Goal: Task Accomplishment & Management: Use online tool/utility

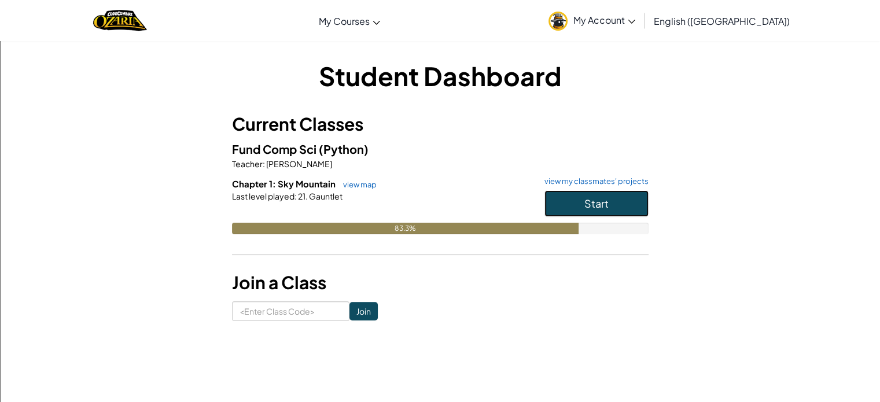
click at [602, 193] on button "Start" at bounding box center [597, 203] width 104 height 27
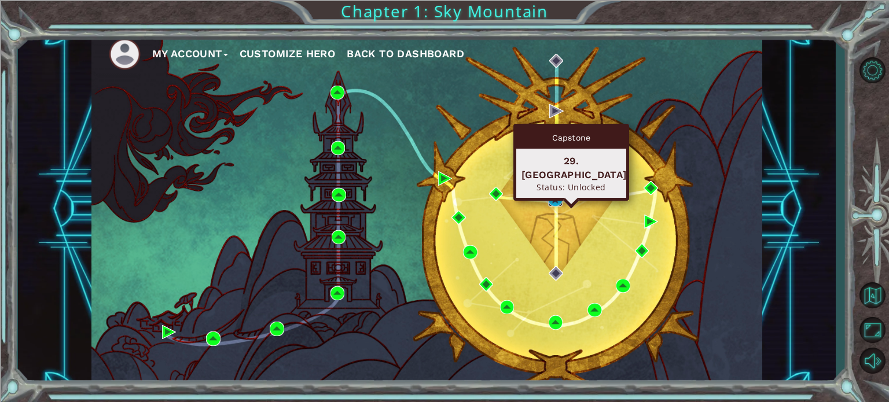
click at [553, 196] on img at bounding box center [555, 200] width 14 height 14
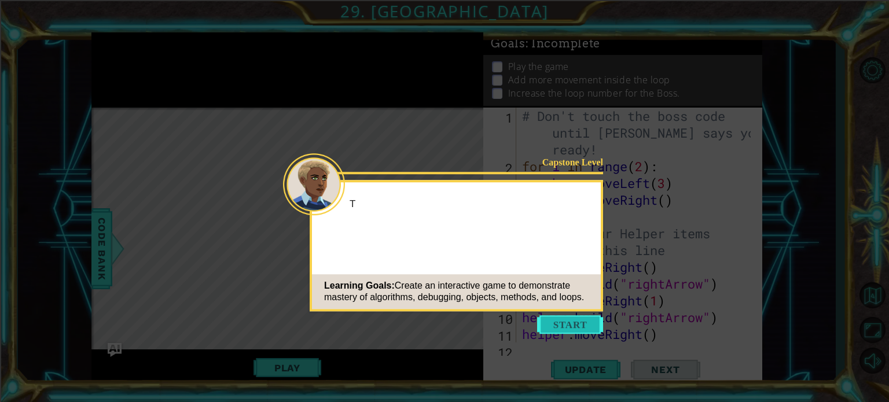
drag, startPoint x: 538, startPoint y: 335, endPoint x: 569, endPoint y: 322, distance: 33.7
click at [559, 309] on footer "Learning Goals: Create an interactive game to demonstrate mastery of algorithms…" at bounding box center [456, 291] width 289 height 35
click at [569, 322] on button "Start" at bounding box center [570, 324] width 66 height 19
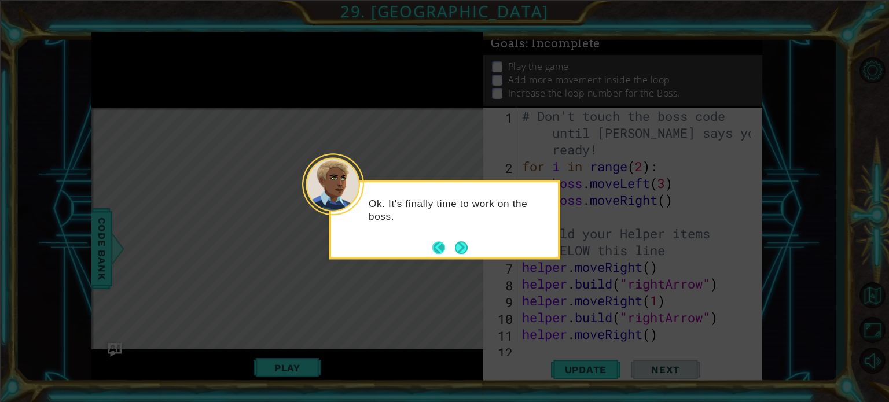
click at [453, 243] on footer at bounding box center [449, 247] width 35 height 17
click at [464, 246] on button "Next" at bounding box center [461, 247] width 13 height 13
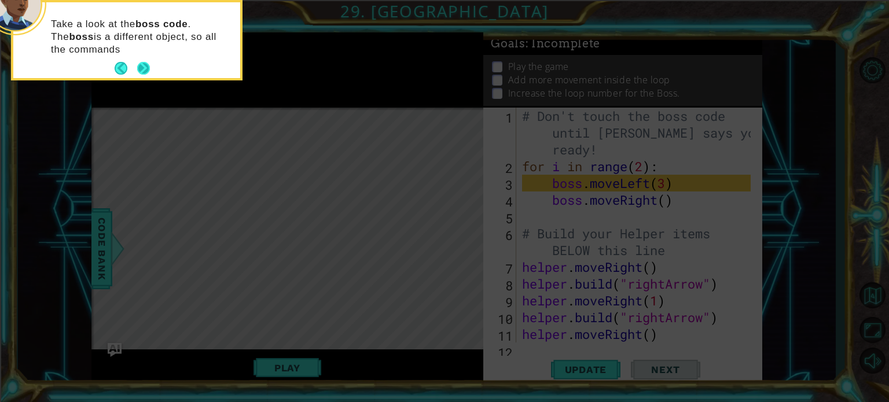
click at [142, 68] on button "Next" at bounding box center [143, 68] width 13 height 13
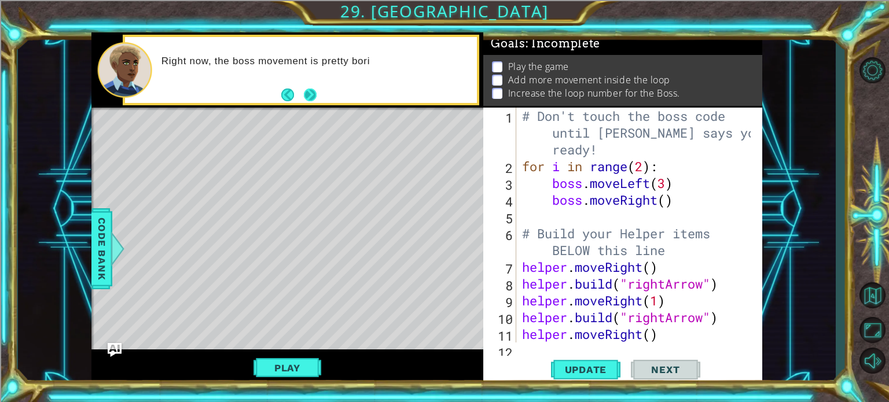
click at [300, 94] on button "Back" at bounding box center [292, 95] width 23 height 13
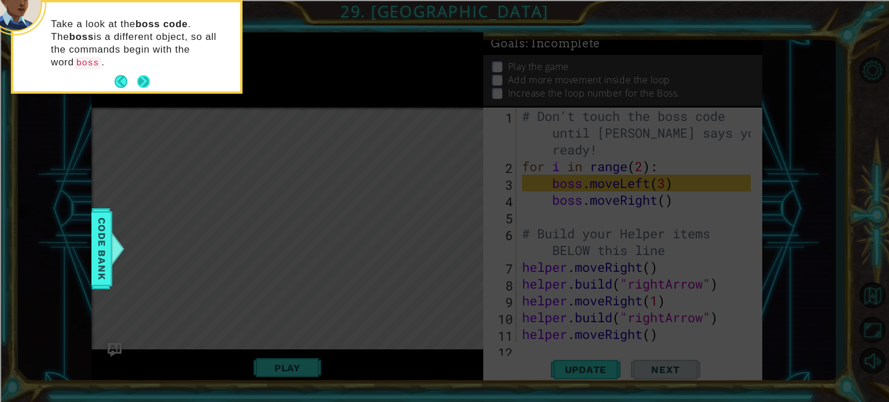
click at [138, 75] on button "Next" at bounding box center [143, 81] width 13 height 13
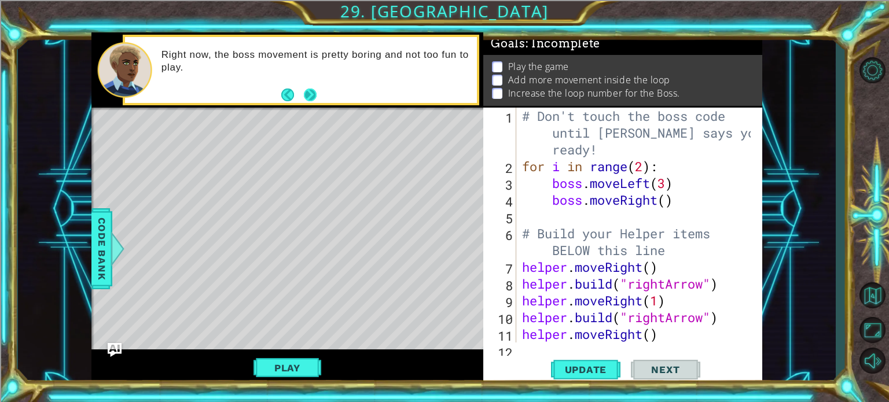
click at [311, 98] on button "Next" at bounding box center [310, 95] width 13 height 13
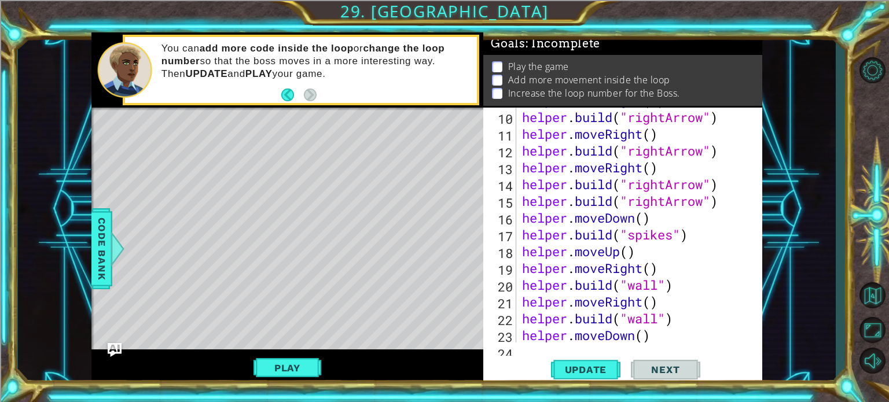
scroll to position [200, 0]
click at [376, 130] on div "Level Map" at bounding box center [358, 278] width 535 height 341
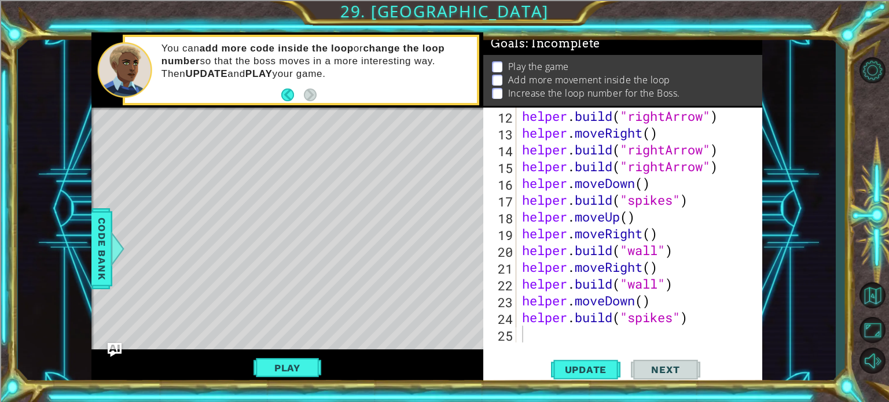
scroll to position [234, 0]
click at [656, 253] on div "helper . build ( "rightArrow" ) helper . moveRight ( ) helper . build ( "rightA…" at bounding box center [638, 242] width 237 height 268
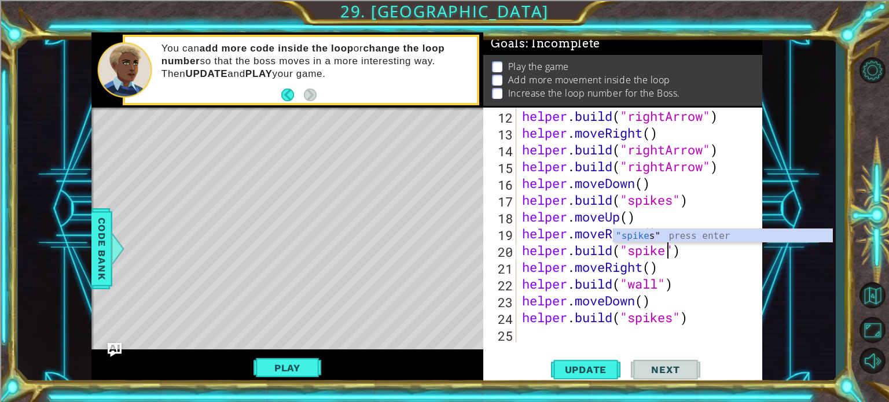
scroll to position [0, 7]
click at [579, 378] on button "Update" at bounding box center [585, 370] width 69 height 28
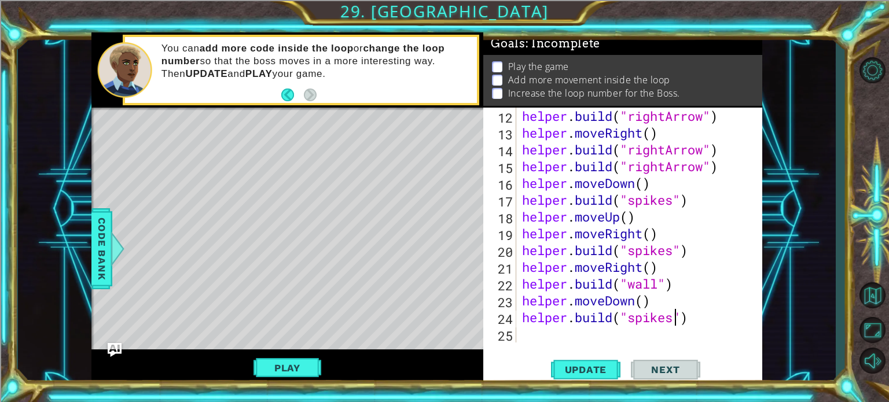
click at [674, 322] on div "helper . build ( "rightArrow" ) helper . moveRight ( ) helper . build ( "rightA…" at bounding box center [638, 242] width 237 height 268
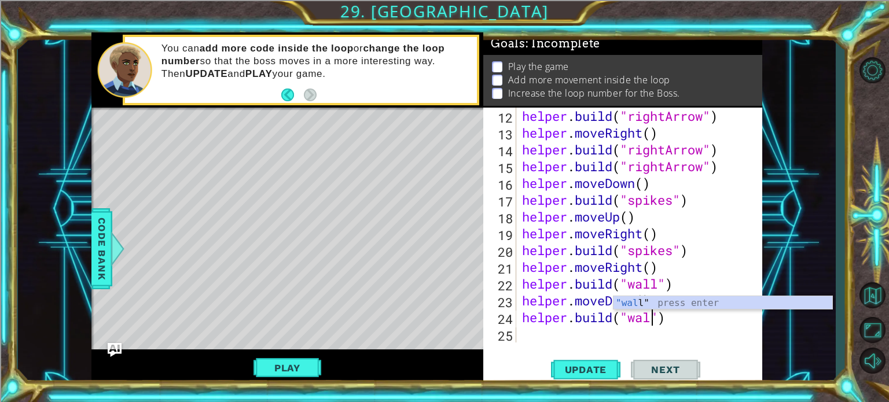
scroll to position [0, 6]
type textarea "helper.build("wall")"
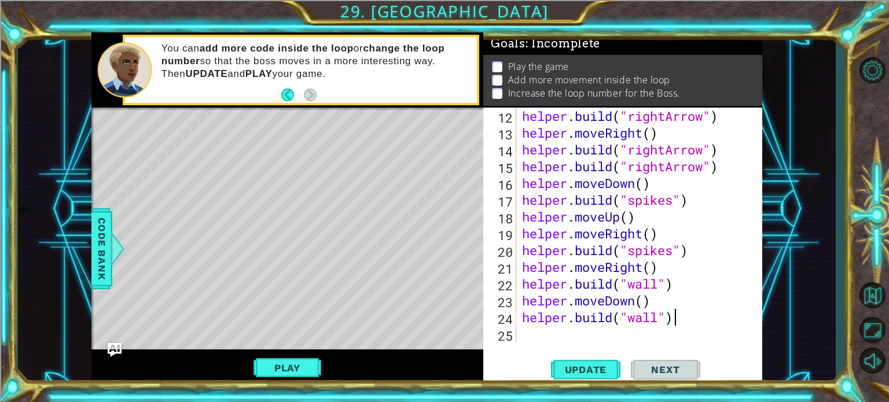
click at [686, 321] on div "helper . build ( "rightArrow" ) helper . moveRight ( ) helper . build ( "rightA…" at bounding box center [638, 242] width 237 height 268
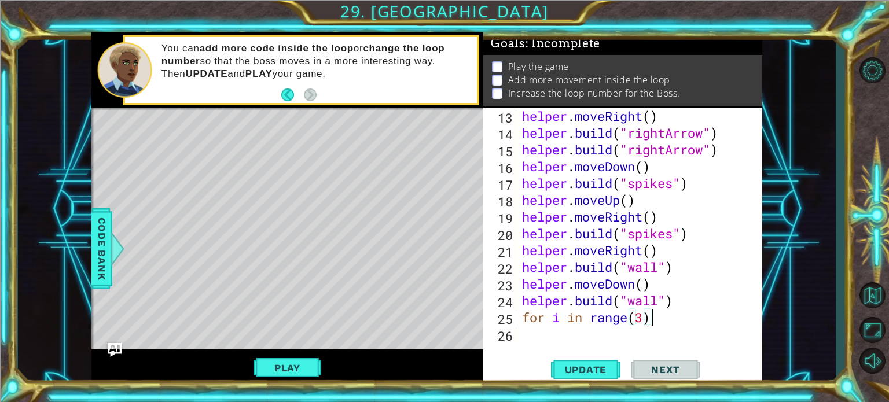
scroll to position [0, 5]
click at [597, 370] on span "Update" at bounding box center [585, 370] width 65 height 12
click at [645, 319] on div "helper . moveRight ( ) helper . build ( "rightArrow" ) helper . build ( "rightA…" at bounding box center [638, 242] width 237 height 268
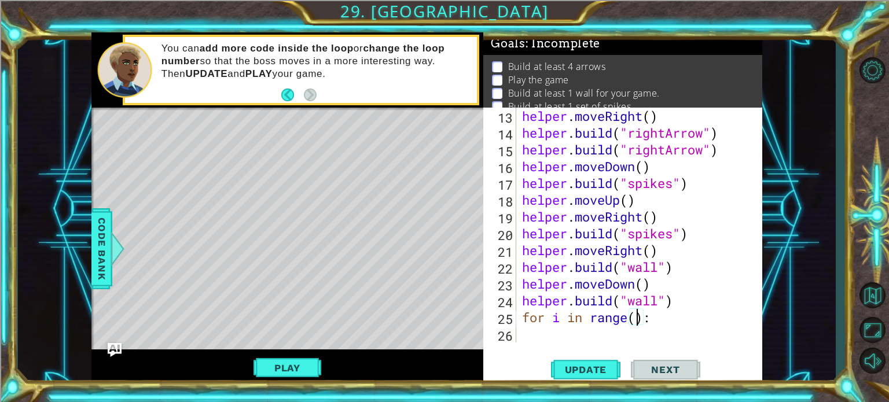
type textarea "for i in range(2):"
click at [679, 312] on div "helper . moveRight ( ) helper . build ( "rightArrow" ) helper . build ( "rightA…" at bounding box center [638, 242] width 237 height 268
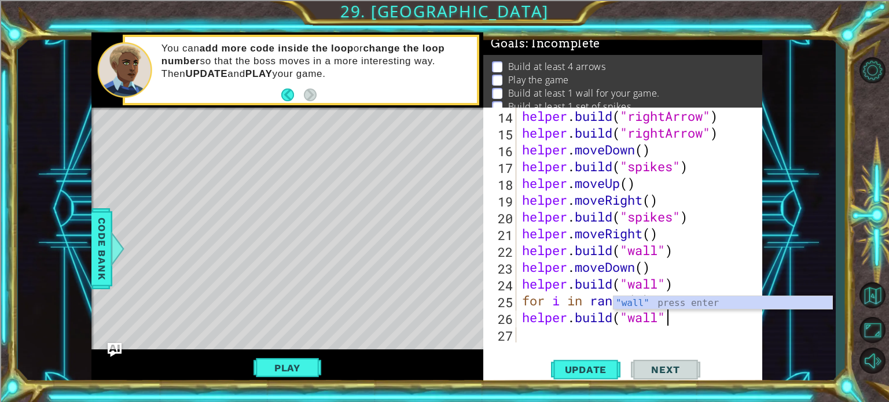
scroll to position [0, 6]
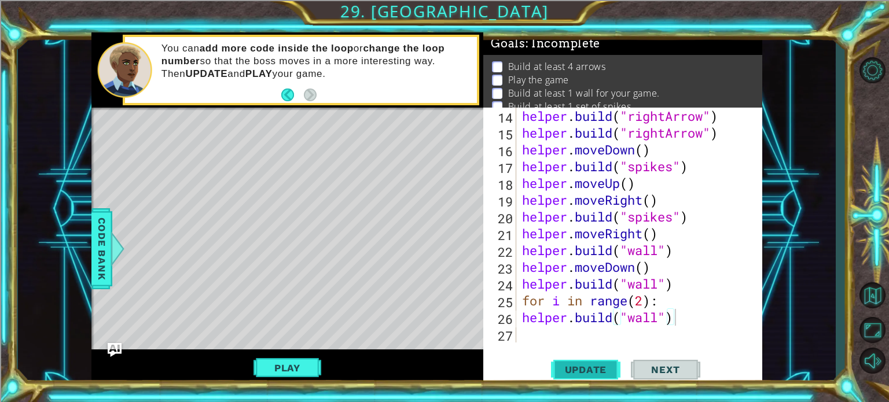
click at [583, 369] on span "Update" at bounding box center [585, 370] width 65 height 12
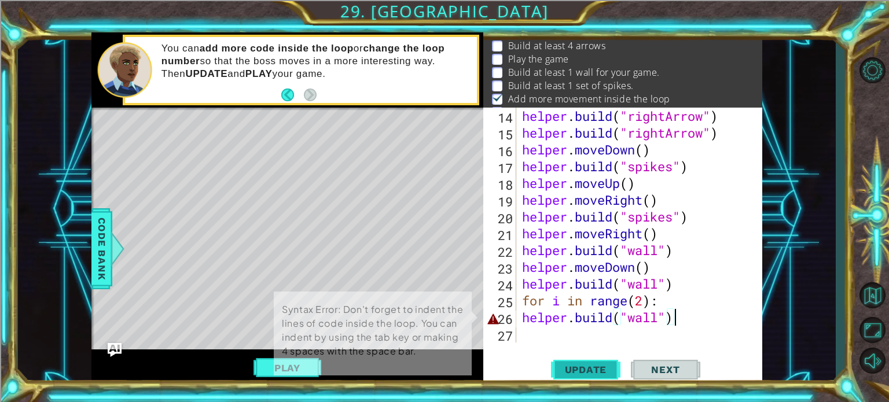
scroll to position [27, 0]
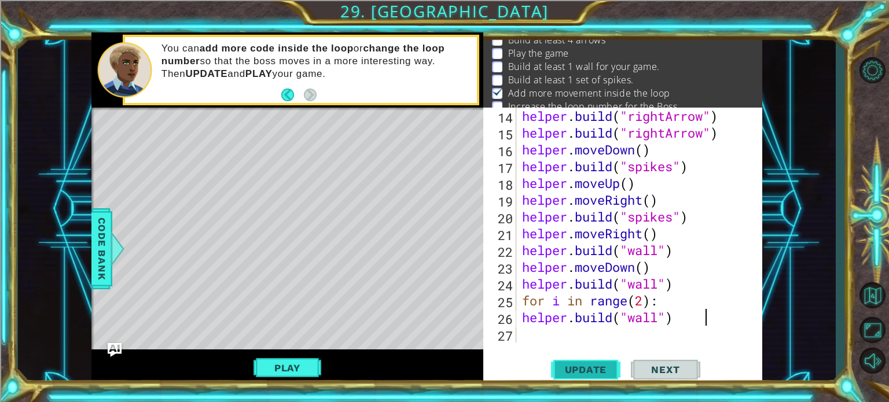
click at [605, 374] on span "Update" at bounding box center [585, 370] width 65 height 12
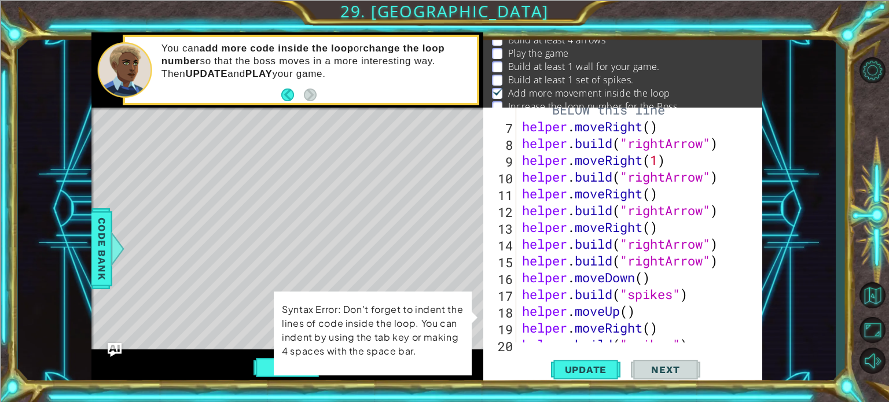
scroll to position [268, 0]
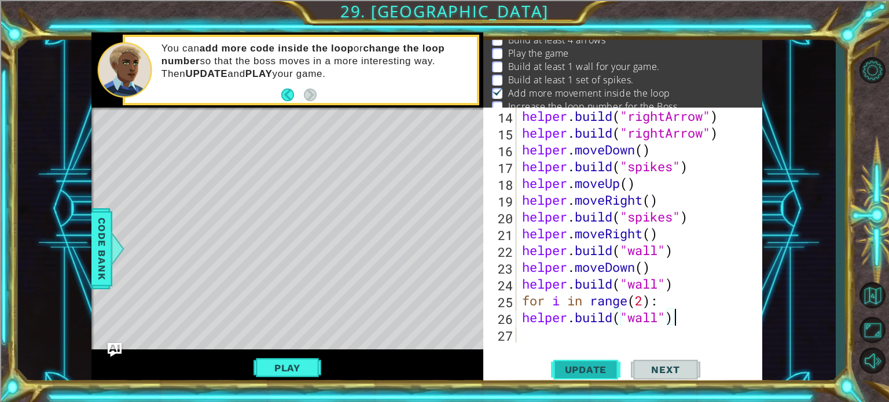
click at [598, 369] on span "Update" at bounding box center [585, 370] width 65 height 12
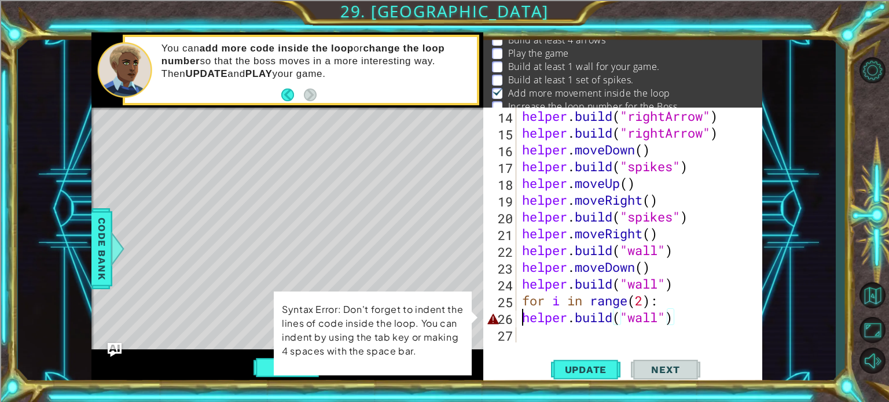
click at [523, 320] on div "helper . build ( "rightArrow" ) helper . build ( "rightArrow" ) helper . moveDo…" at bounding box center [638, 242] width 237 height 268
type textarea "helper.build("wall")"
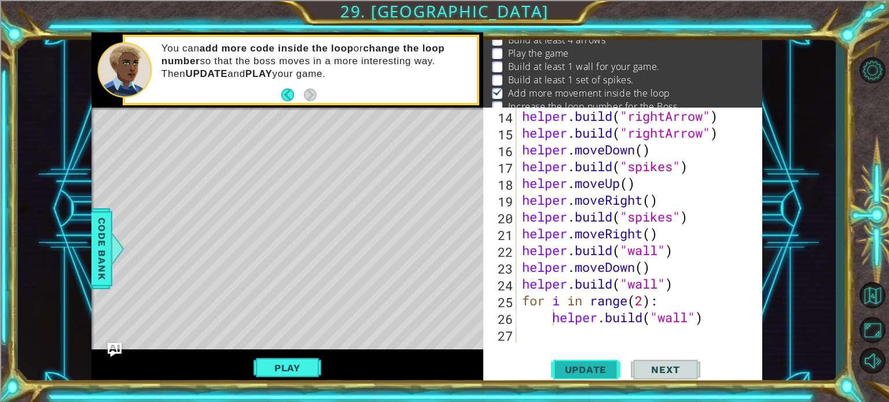
click at [577, 367] on span "Update" at bounding box center [585, 370] width 65 height 12
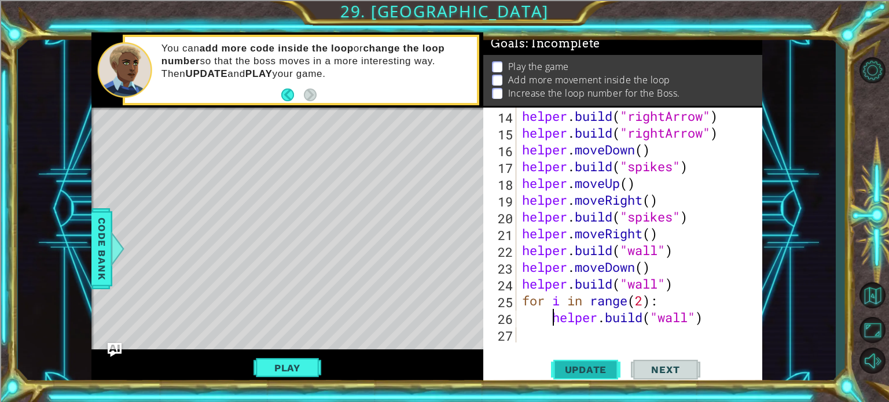
click at [590, 371] on span "Update" at bounding box center [585, 370] width 65 height 12
click at [554, 336] on div "helper . build ( "rightArrow" ) helper . build ( "rightArrow" ) helper . moveDo…" at bounding box center [638, 242] width 237 height 268
click at [645, 305] on div "helper . build ( "rightArrow" ) helper . build ( "rightArrow" ) helper . moveDo…" at bounding box center [638, 242] width 237 height 268
click at [590, 373] on span "Update" at bounding box center [585, 370] width 65 height 12
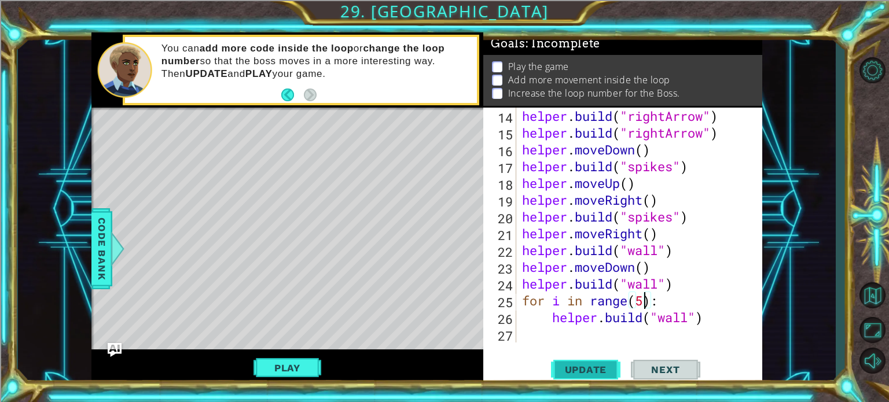
click at [591, 372] on span "Update" at bounding box center [585, 370] width 65 height 12
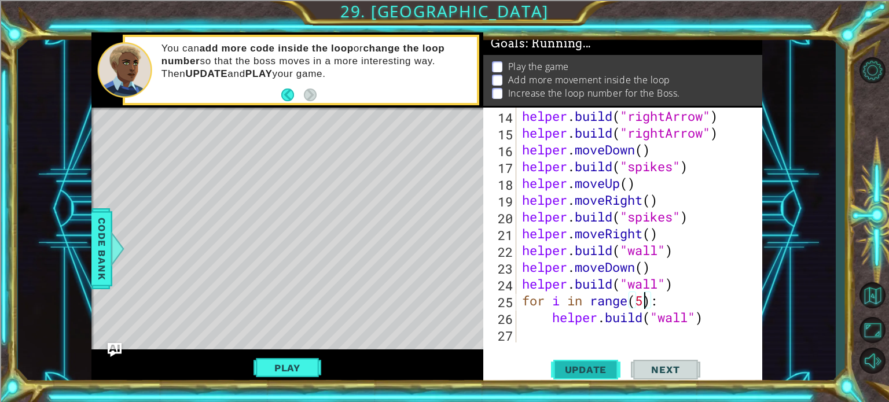
click at [591, 372] on span "Update" at bounding box center [585, 370] width 65 height 12
click at [553, 311] on div "helper . build ( "rightArrow" ) helper . build ( "rightArrow" ) helper . moveDo…" at bounding box center [638, 242] width 237 height 268
type textarea "helper.build("wall")"
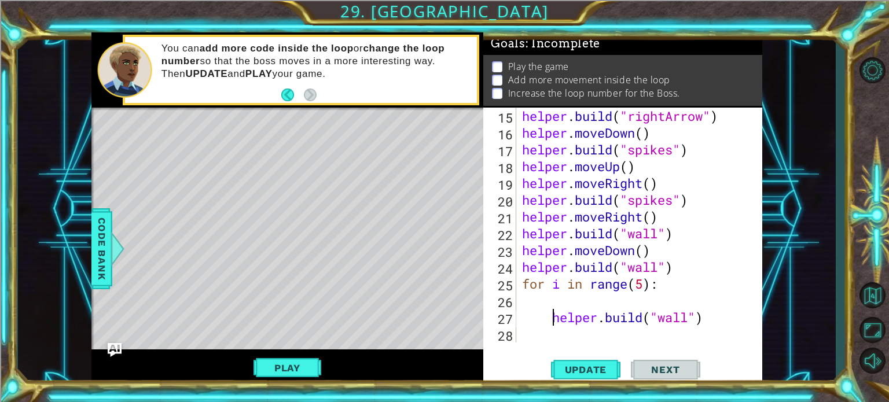
scroll to position [285, 0]
click at [558, 300] on div "helper . build ( "rightArrow" ) helper . moveDown ( ) helper . build ( "spikes"…" at bounding box center [638, 242] width 237 height 268
click at [646, 285] on div "helper . build ( "rightArrow" ) helper . moveDown ( ) helper . build ( "spikes"…" at bounding box center [638, 242] width 237 height 268
type textarea "for i in range(3):"
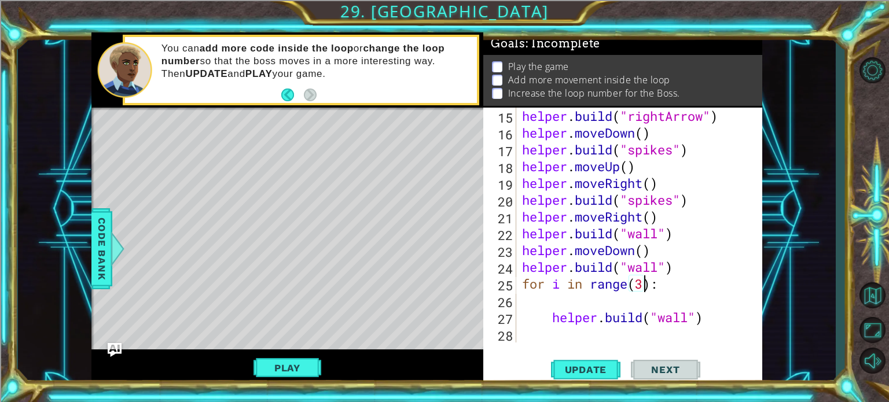
scroll to position [0, 5]
click at [556, 300] on div "helper . build ( "rightArrow" ) helper . moveDown ( ) helper . build ( "spikes"…" at bounding box center [638, 242] width 237 height 268
click at [590, 372] on span "Update" at bounding box center [585, 370] width 65 height 12
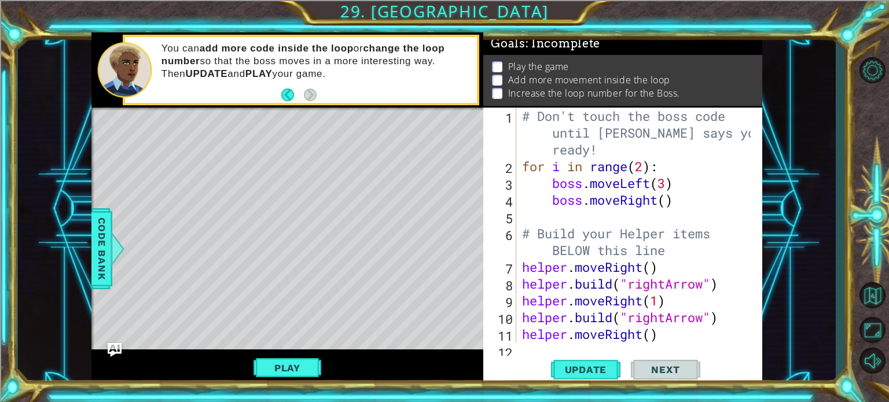
scroll to position [0, 0]
click at [670, 185] on div "# Don't touch the boss code until Vega says you're ready! for i in range ( 2 ) …" at bounding box center [638, 259] width 237 height 302
click at [643, 171] on div "# Don't touch the boss code until Vega says you're ready! for i in range ( 2 ) …" at bounding box center [638, 259] width 237 height 302
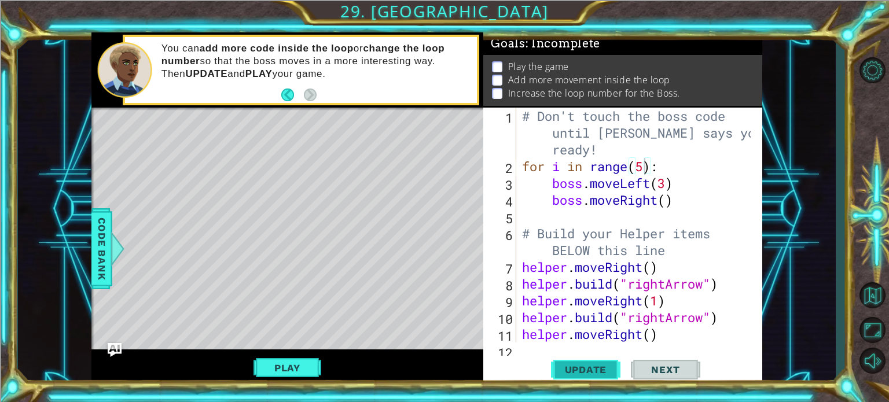
click at [596, 372] on span "Update" at bounding box center [585, 370] width 65 height 12
click at [307, 372] on button "Play" at bounding box center [287, 368] width 68 height 22
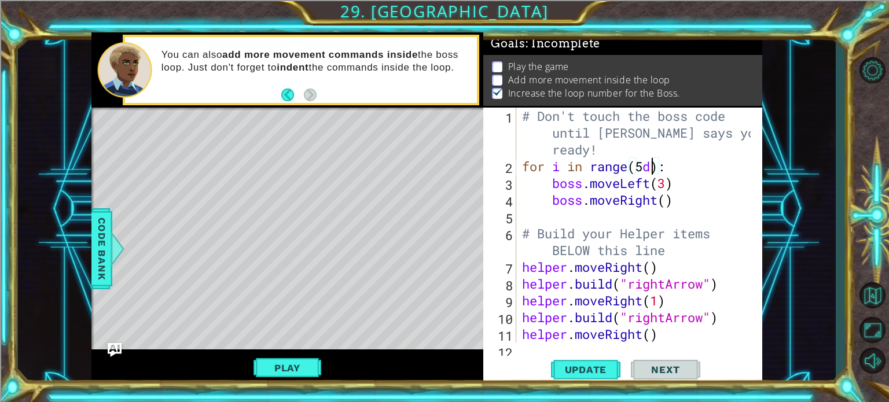
scroll to position [0, 5]
click at [111, 353] on img "Ask AI" at bounding box center [113, 350] width 15 height 15
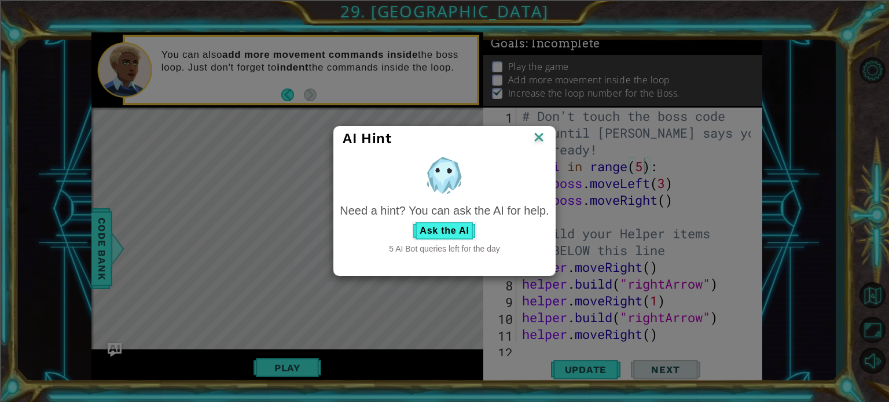
click at [539, 138] on img at bounding box center [538, 138] width 15 height 17
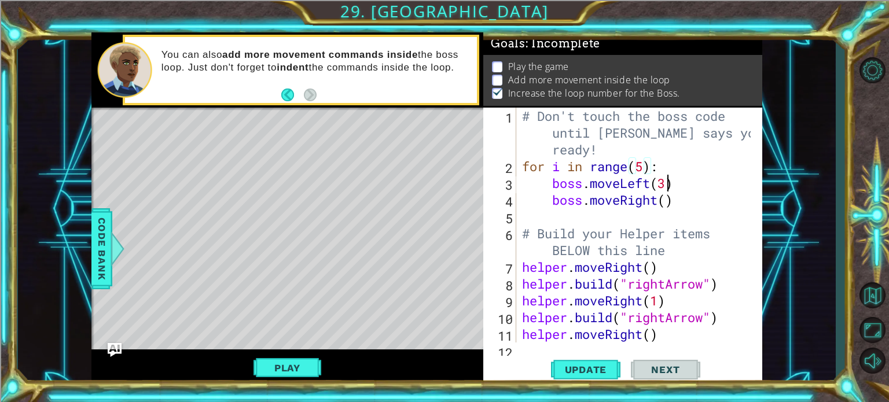
click at [665, 185] on div "# Don't touch the boss code until Vega says you're ready! for i in range ( 5 ) …" at bounding box center [638, 259] width 237 height 302
click at [670, 204] on div "# Don't touch the boss code until Vega says you're ready! for i in range ( 5 ) …" at bounding box center [638, 259] width 237 height 302
type textarea "boss.moveRight(1)"
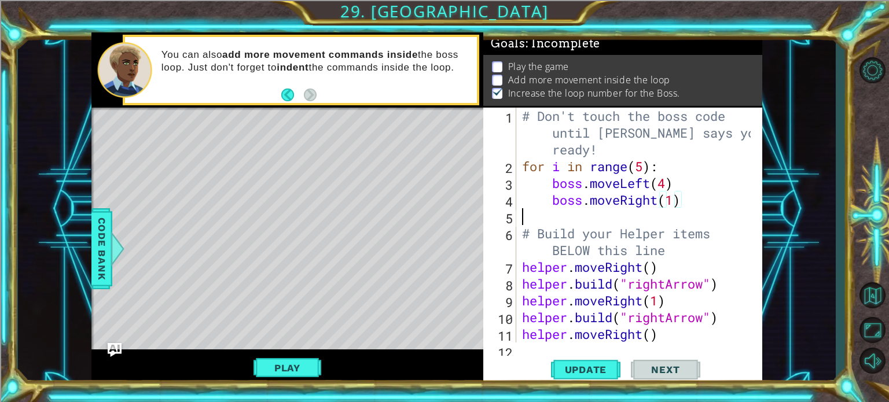
click at [652, 212] on div "# Don't touch the boss code until Vega says you're ready! for i in range ( 5 ) …" at bounding box center [638, 259] width 237 height 302
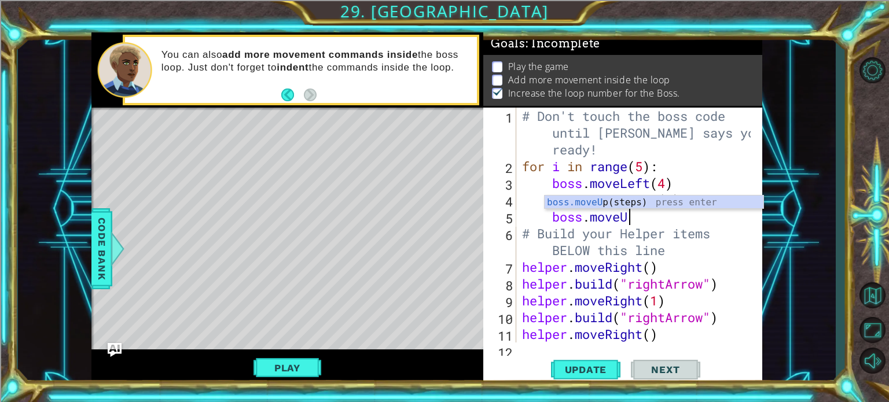
scroll to position [0, 5]
type textarea "boss.moveUp()"
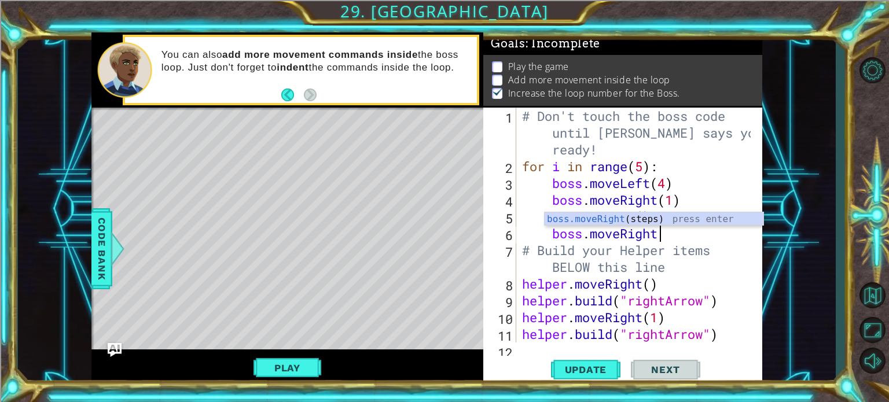
scroll to position [0, 6]
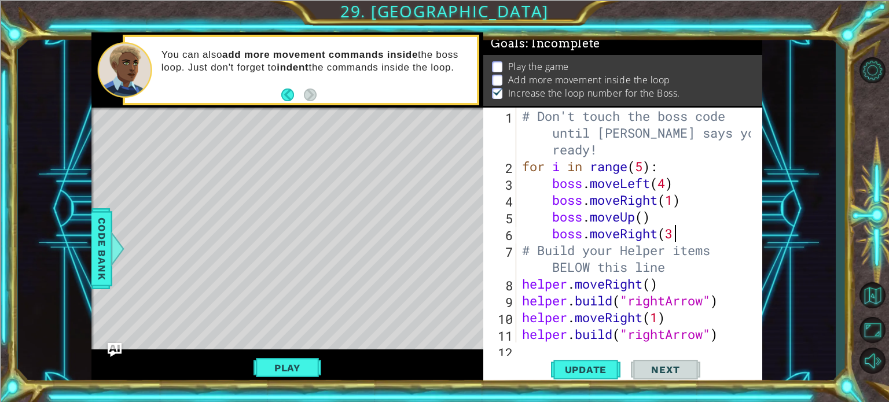
type textarea "boss.moveRight(3)"
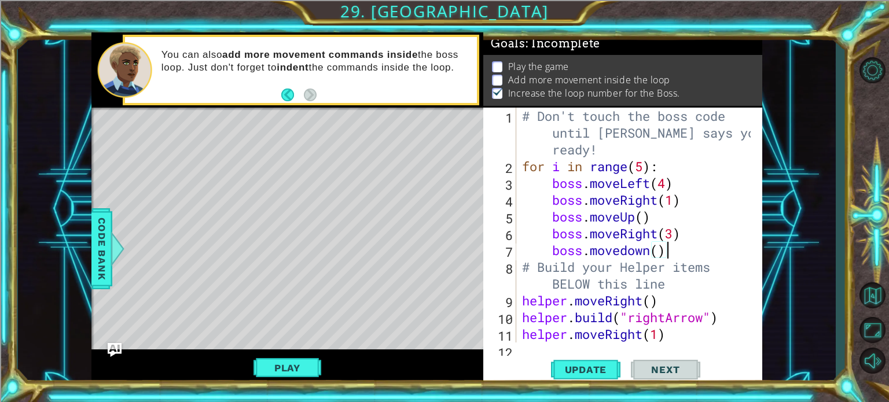
click at [642, 167] on div "# Don't touch the boss code until Vega says you're ready! for i in range ( 5 ) …" at bounding box center [638, 259] width 237 height 302
click at [592, 364] on span "Update" at bounding box center [585, 370] width 65 height 12
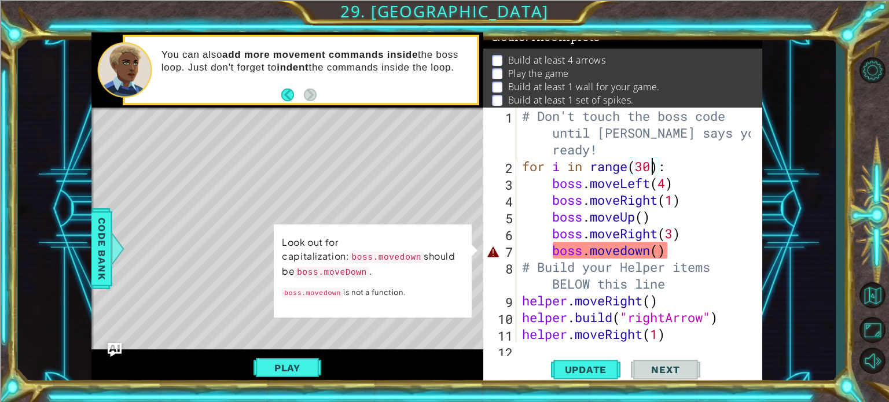
click at [626, 254] on div "# Don't touch the boss code until Vega says you're ready! for i in range ( 30 )…" at bounding box center [638, 259] width 237 height 302
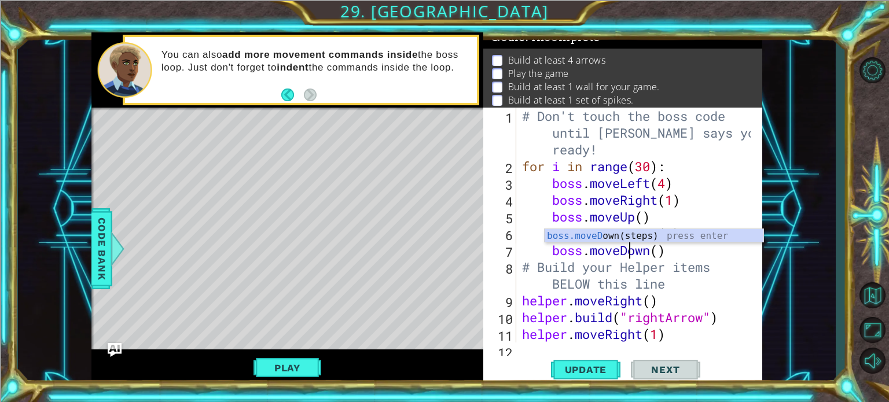
scroll to position [0, 5]
type textarea "boss.moveDown()"
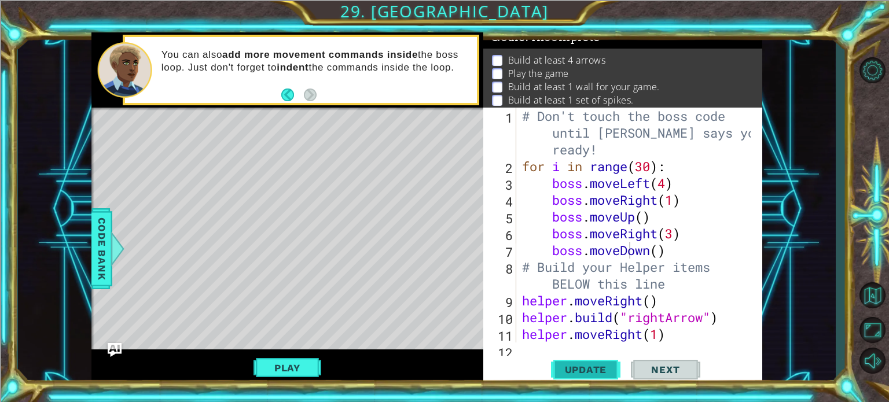
click at [591, 370] on span "Update" at bounding box center [585, 370] width 65 height 12
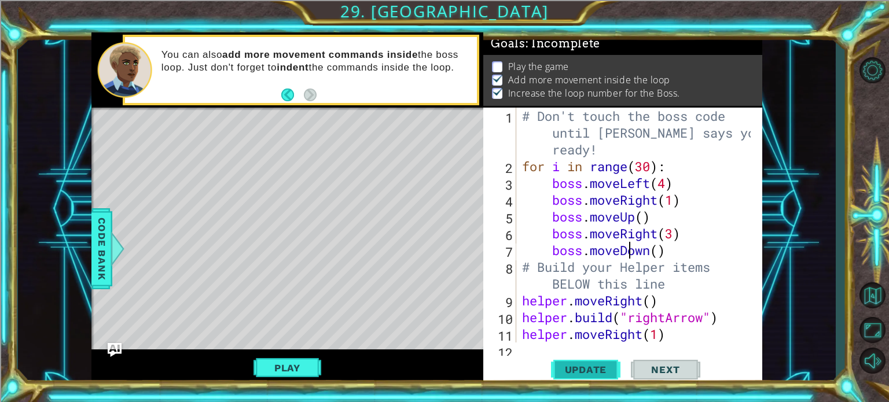
scroll to position [13, 0]
click at [299, 370] on button "Play" at bounding box center [287, 368] width 68 height 22
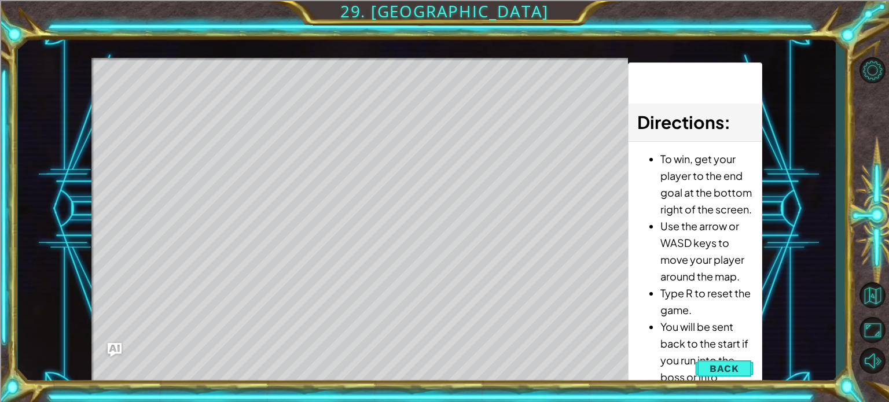
scroll to position [0, 0]
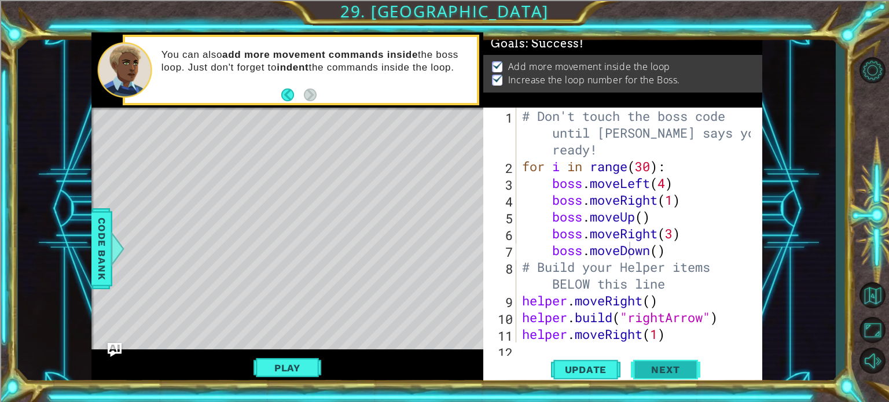
click at [653, 373] on span "Next" at bounding box center [665, 370] width 52 height 12
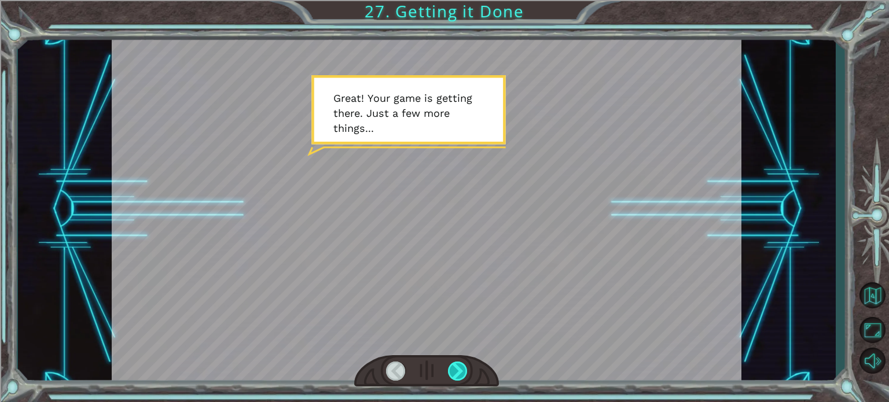
click at [462, 370] on div at bounding box center [458, 371] width 20 height 19
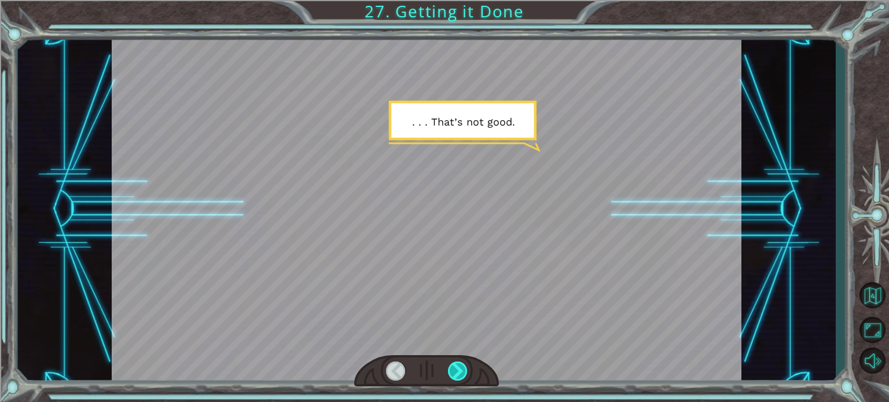
click at [458, 365] on div at bounding box center [458, 371] width 20 height 19
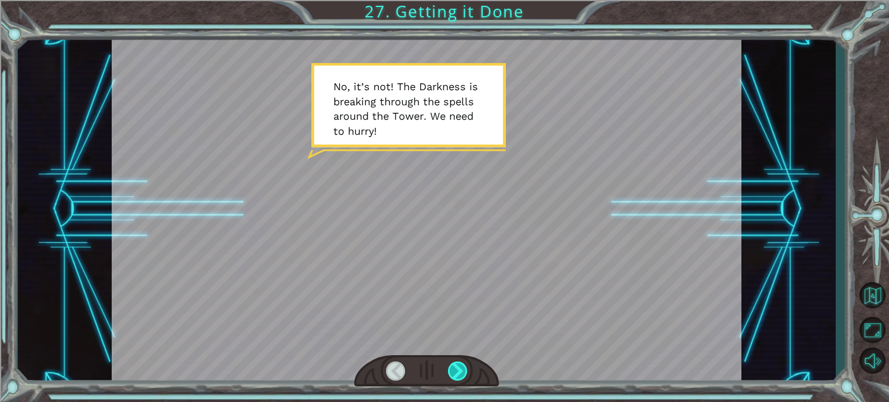
click at [459, 363] on div at bounding box center [458, 371] width 20 height 19
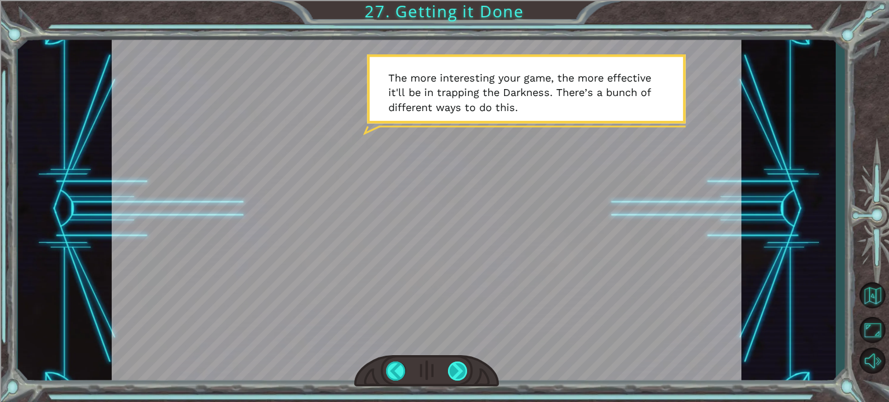
click at [459, 363] on div at bounding box center [458, 371] width 20 height 19
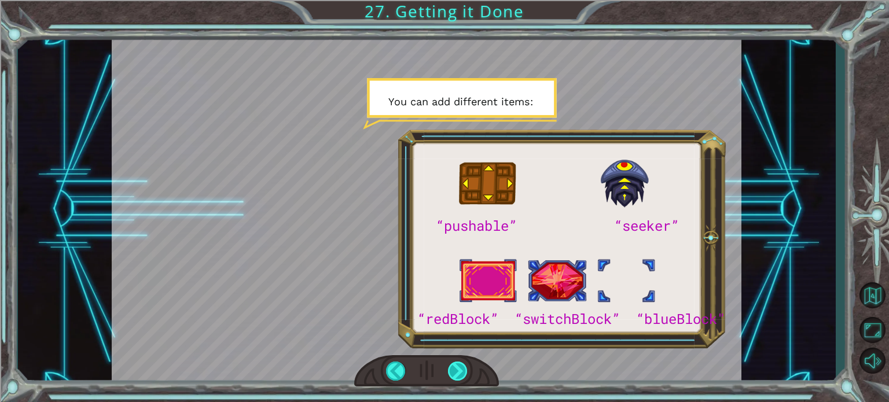
click at [459, 363] on div at bounding box center [458, 371] width 20 height 19
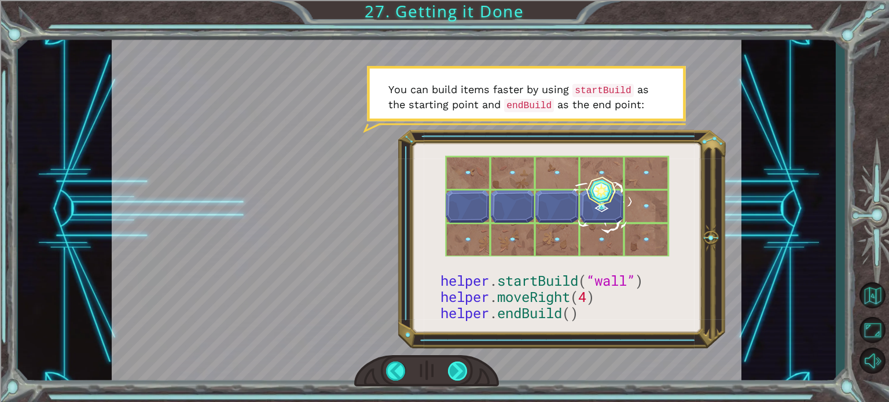
click at [459, 363] on div at bounding box center [458, 371] width 20 height 19
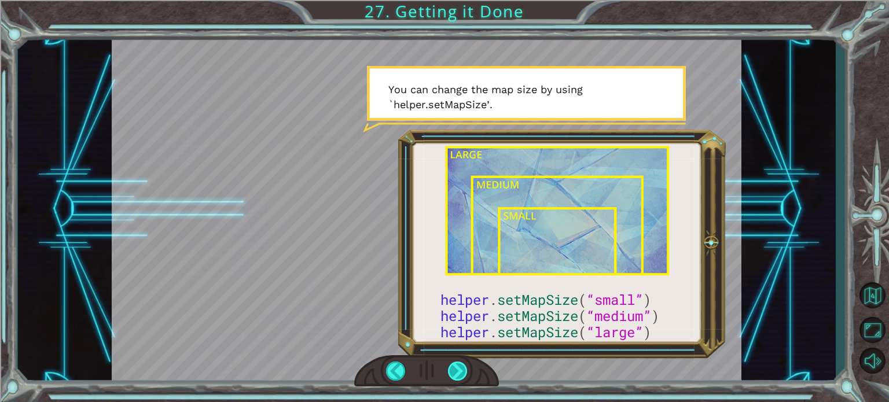
click at [459, 363] on div at bounding box center [458, 371] width 20 height 19
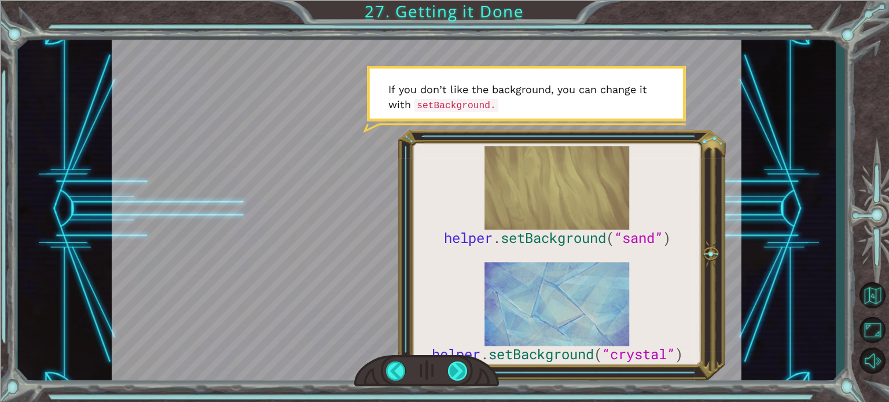
click at [459, 363] on div at bounding box center [458, 371] width 20 height 19
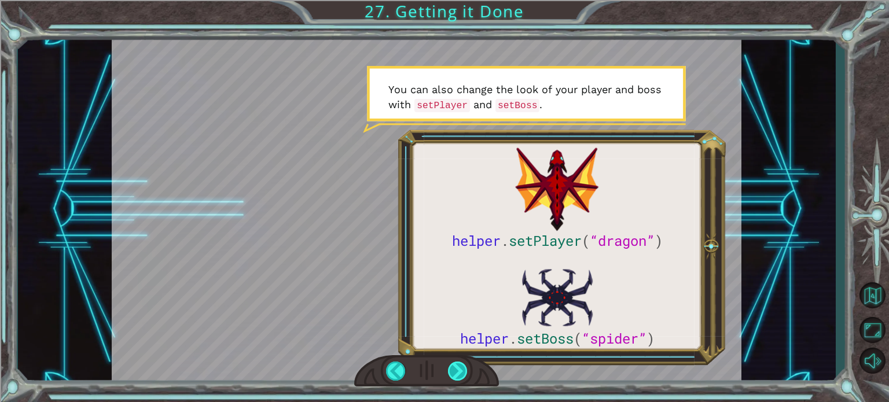
click at [459, 363] on div at bounding box center [458, 371] width 20 height 19
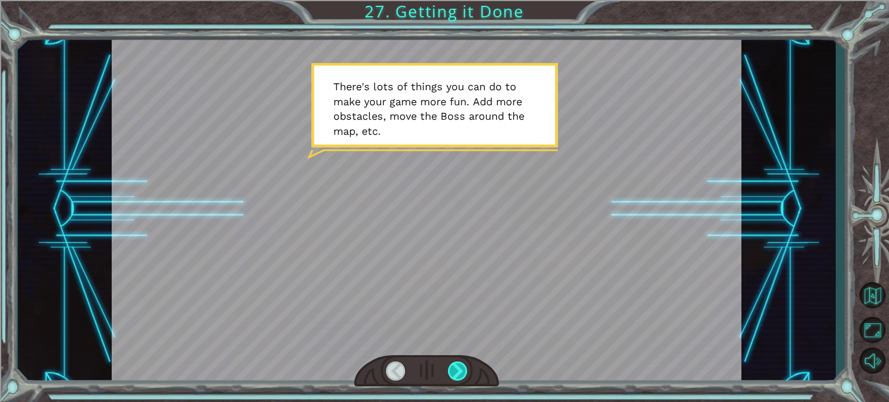
click at [459, 363] on div at bounding box center [458, 371] width 20 height 19
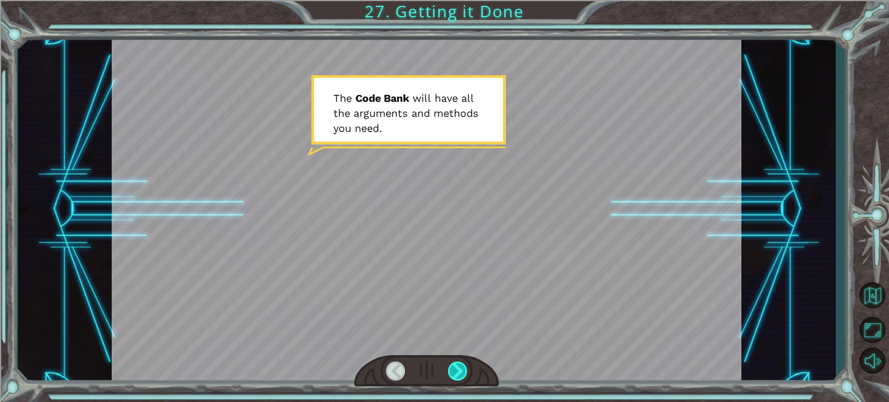
click at [459, 363] on div at bounding box center [458, 371] width 20 height 19
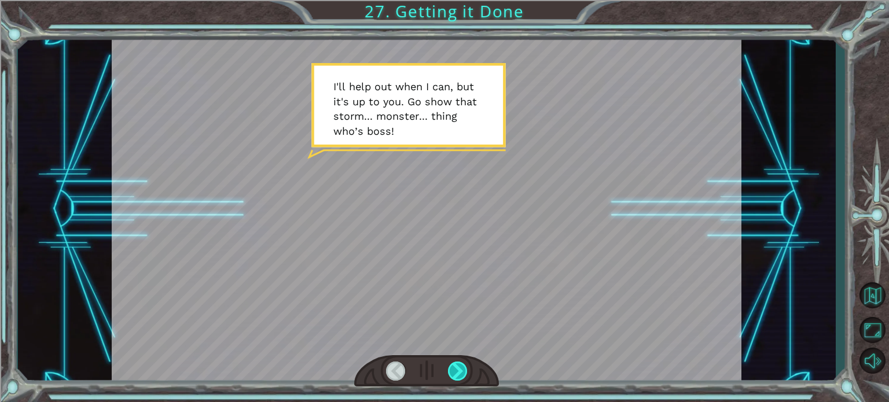
click at [459, 363] on div at bounding box center [458, 371] width 20 height 19
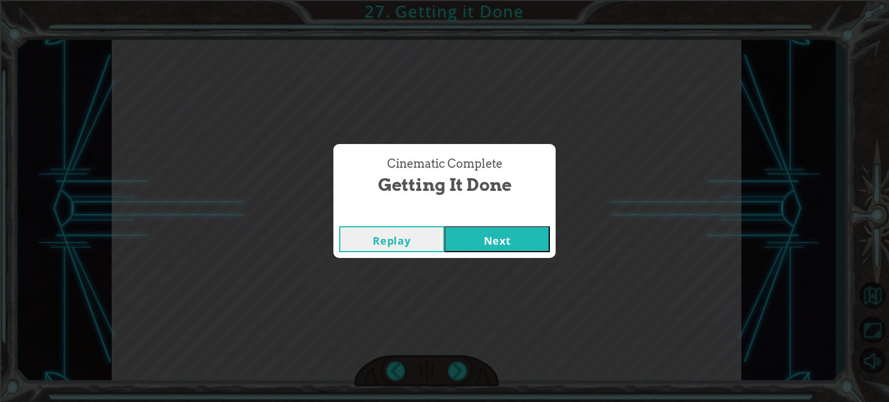
click at [526, 237] on button "Next" at bounding box center [496, 239] width 105 height 26
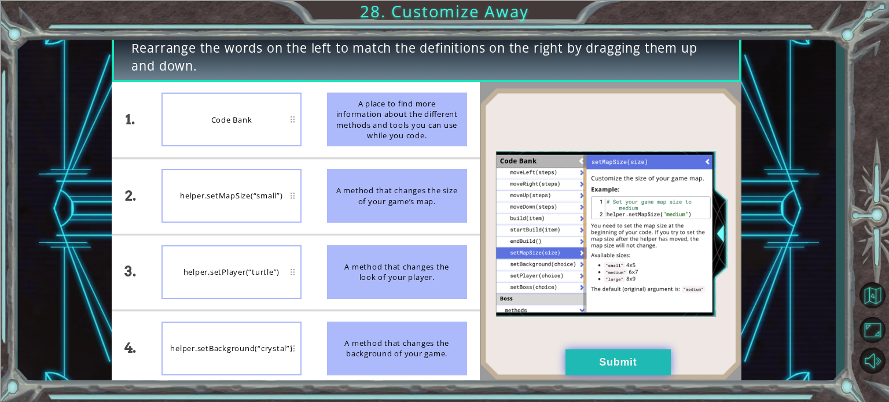
click at [617, 364] on button "Submit" at bounding box center [617, 363] width 105 height 26
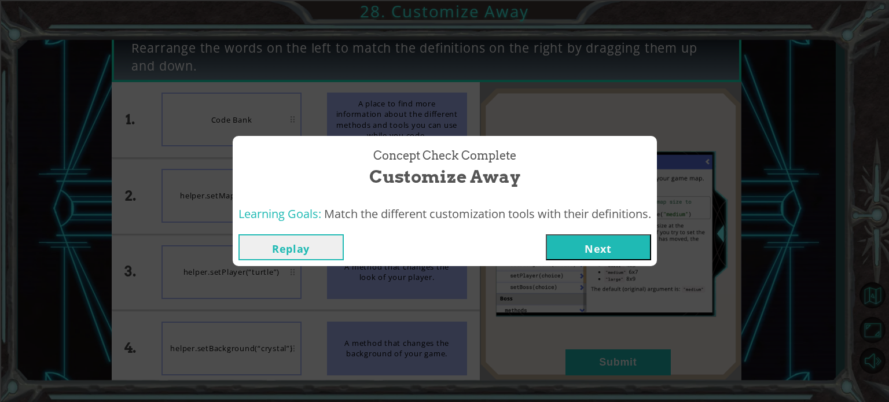
click at [579, 238] on button "Next" at bounding box center [598, 247] width 105 height 26
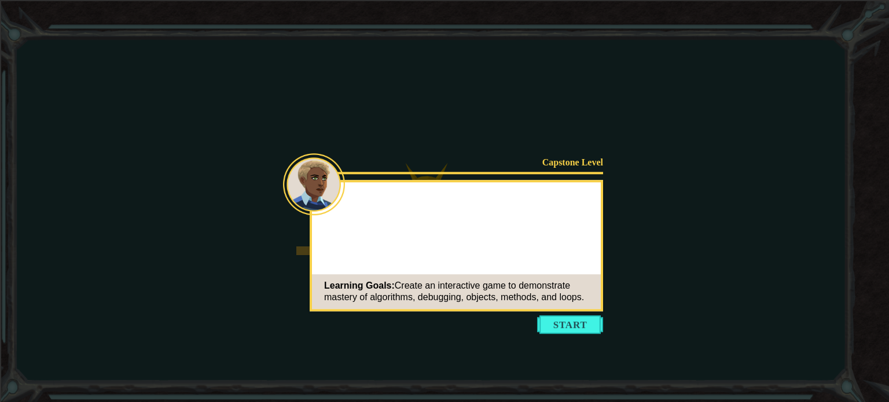
click at [577, 319] on button "Start" at bounding box center [570, 324] width 66 height 19
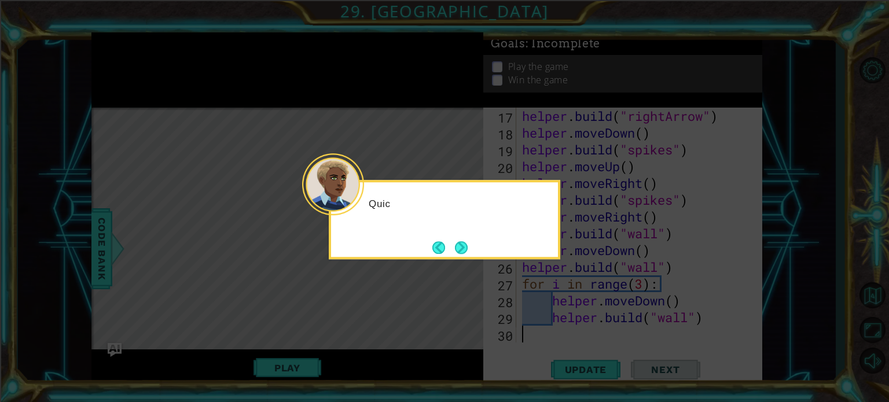
scroll to position [318, 0]
click at [457, 244] on button "Next" at bounding box center [461, 247] width 13 height 13
click at [465, 244] on button "Next" at bounding box center [461, 247] width 13 height 13
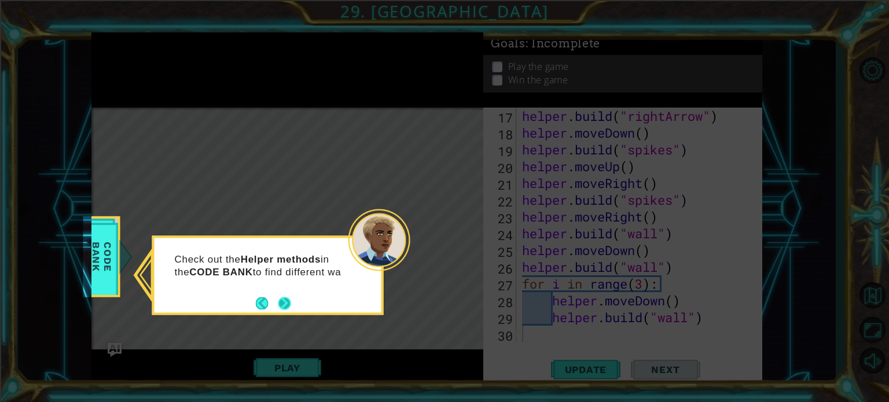
click at [284, 297] on button "Next" at bounding box center [284, 303] width 13 height 13
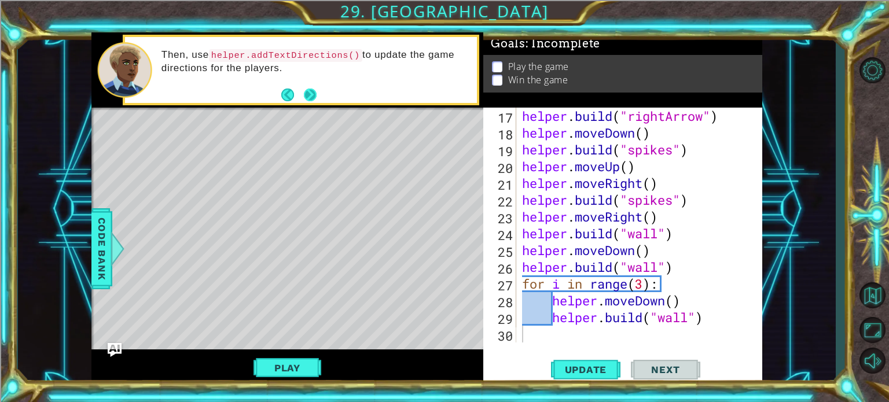
click at [304, 92] on button "Next" at bounding box center [310, 95] width 13 height 13
click at [310, 94] on button "Next" at bounding box center [310, 95] width 13 height 13
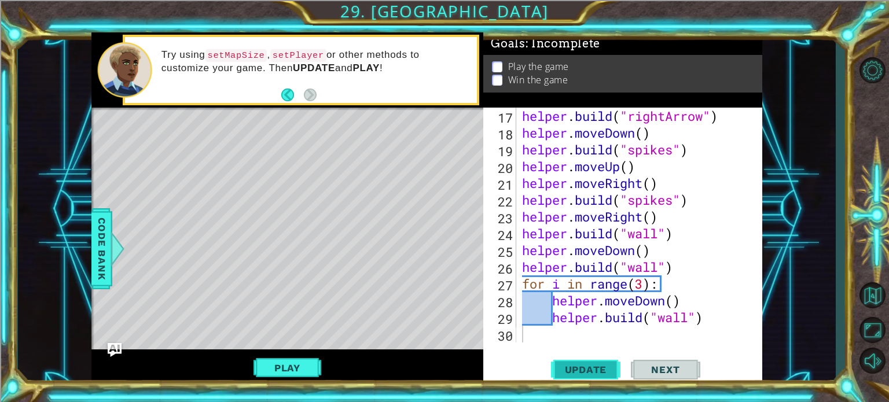
click at [610, 366] on span "Update" at bounding box center [585, 370] width 65 height 12
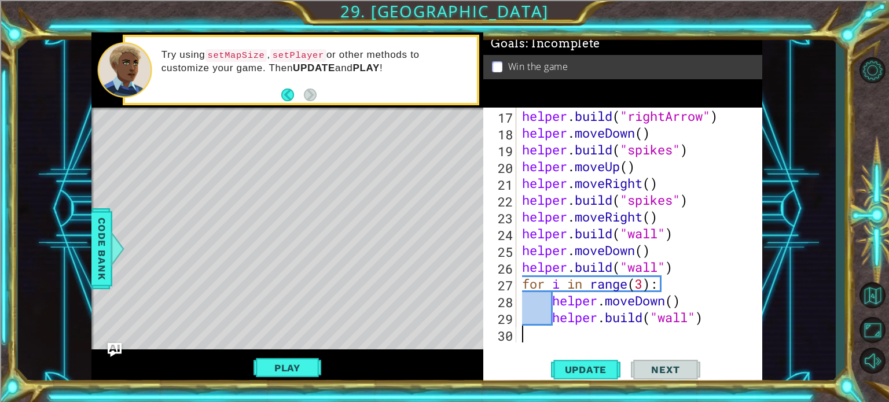
click at [555, 330] on div "helper . build ( "rightArrow" ) helper . moveDown ( ) helper . build ( "spikes"…" at bounding box center [638, 242] width 237 height 268
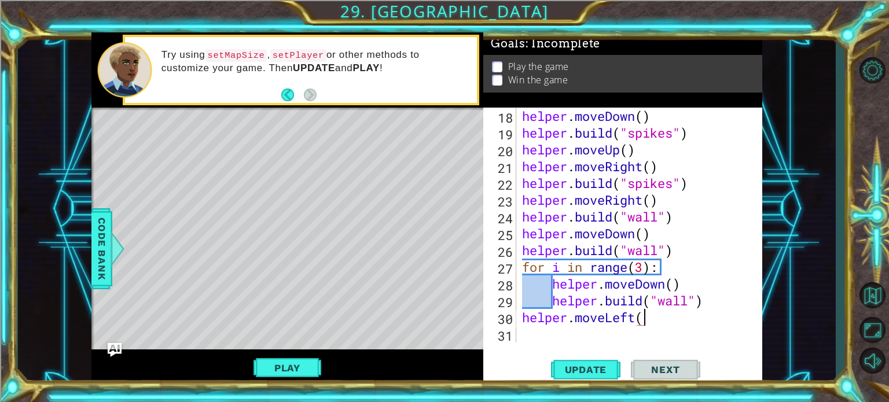
scroll to position [0, 5]
type textarea "helper.moveLeft(5)"
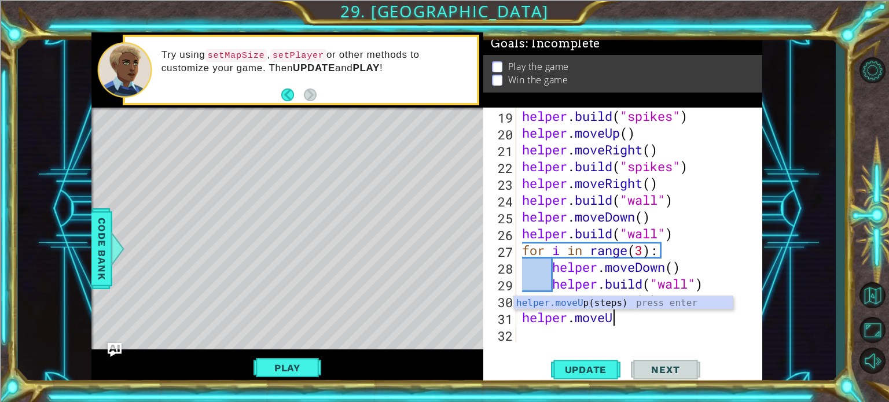
scroll to position [0, 3]
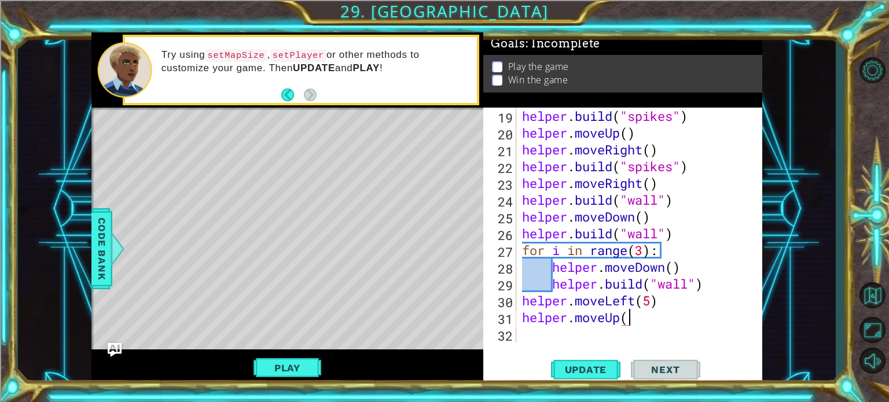
type textarea "helper.moveUp()"
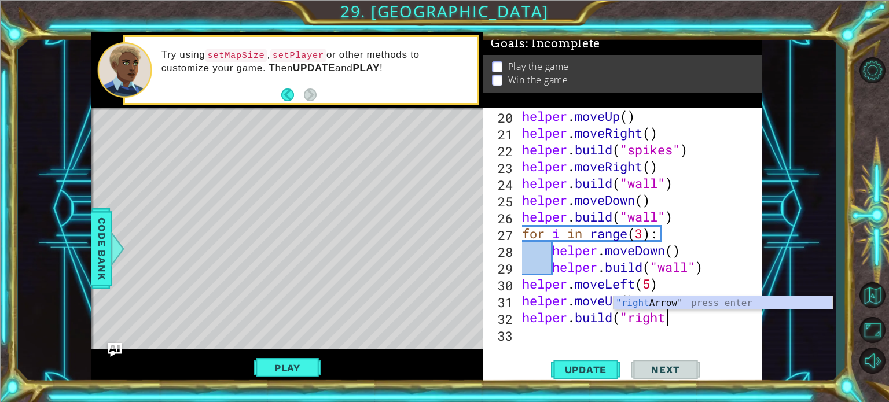
scroll to position [0, 6]
type textarea "helper.build("rightArrow")"
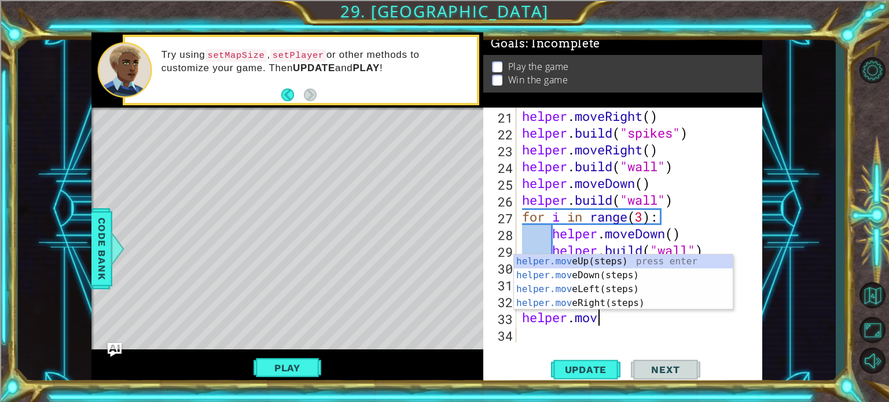
scroll to position [0, 3]
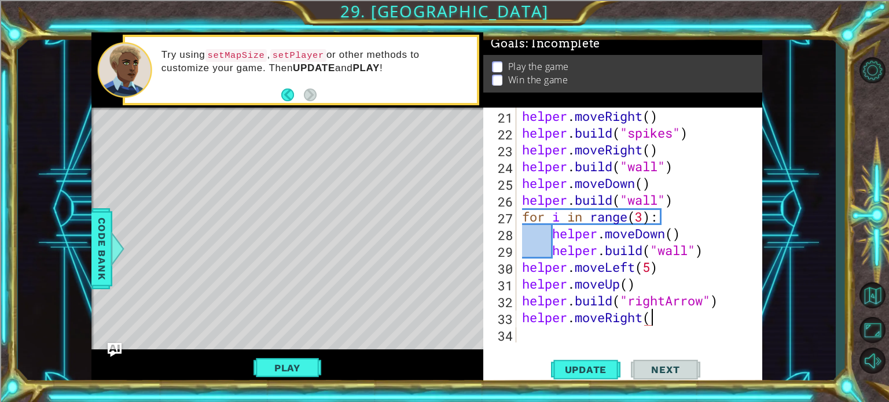
type textarea "helper.moveRight()"
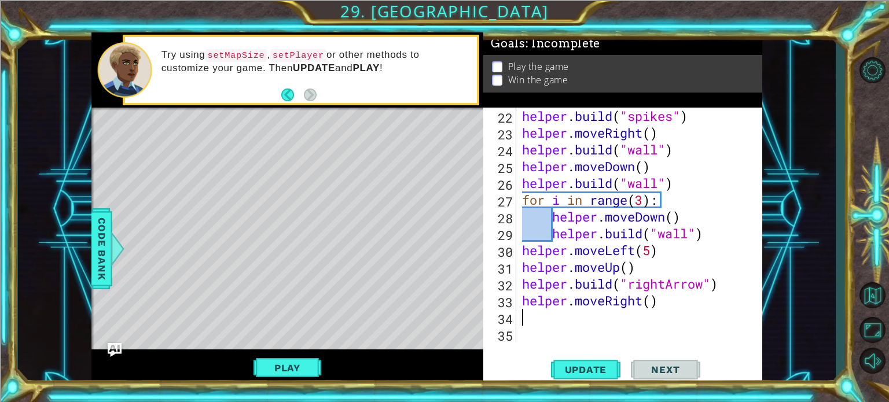
scroll to position [403, 0]
click at [110, 247] on div at bounding box center [117, 248] width 14 height 35
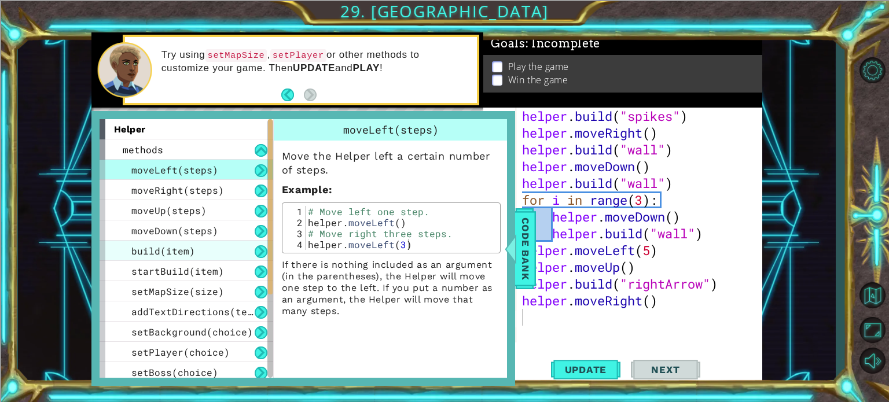
click at [197, 248] on div "build(item)" at bounding box center [187, 251] width 174 height 20
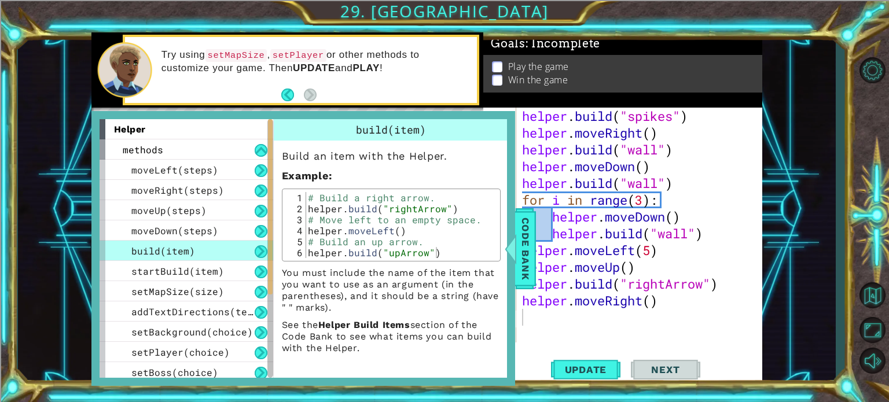
click at [256, 248] on button at bounding box center [261, 251] width 13 height 13
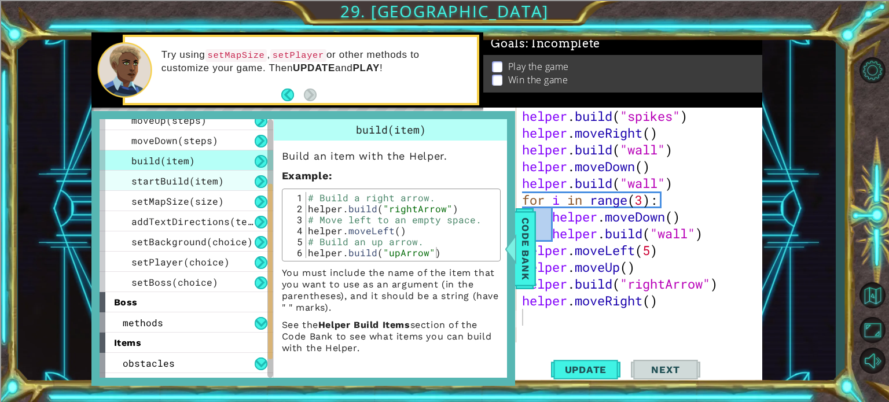
scroll to position [146, 0]
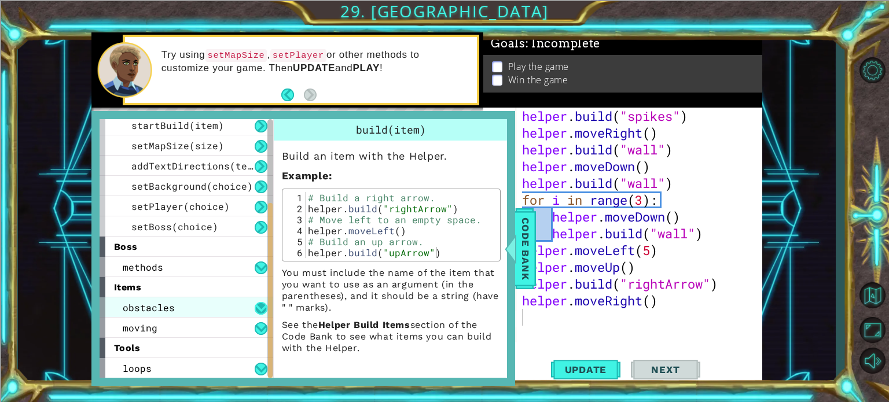
click at [256, 307] on button at bounding box center [261, 308] width 13 height 13
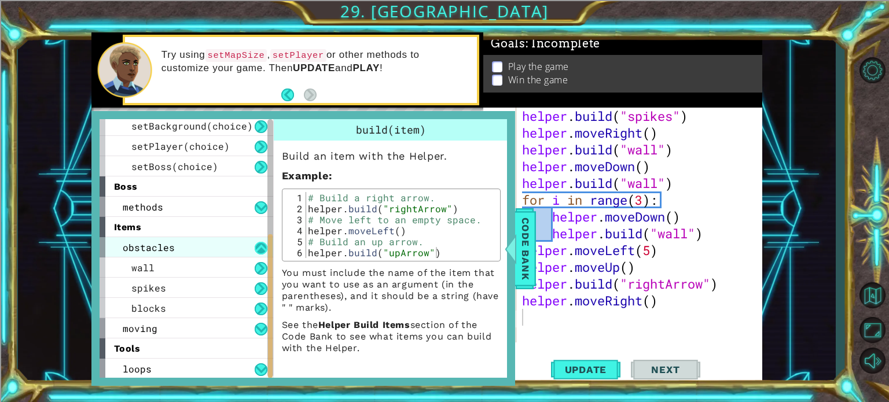
scroll to position [206, 0]
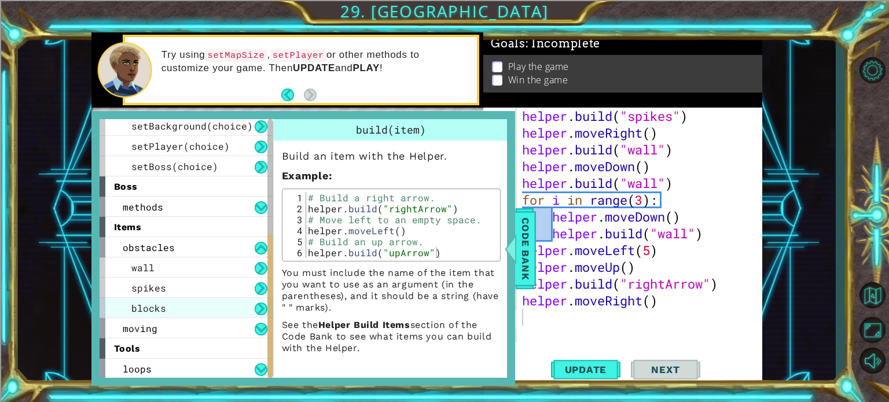
click at [252, 309] on div "blocks" at bounding box center [187, 308] width 174 height 20
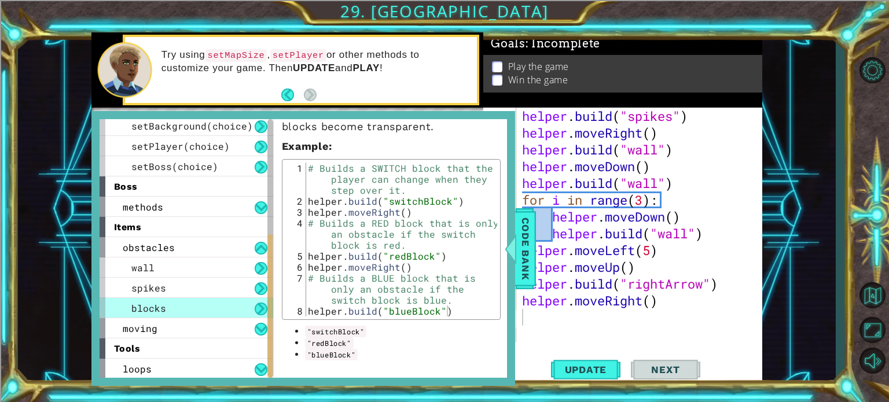
scroll to position [155, 0]
click at [528, 252] on span "Code Bank" at bounding box center [525, 248] width 19 height 71
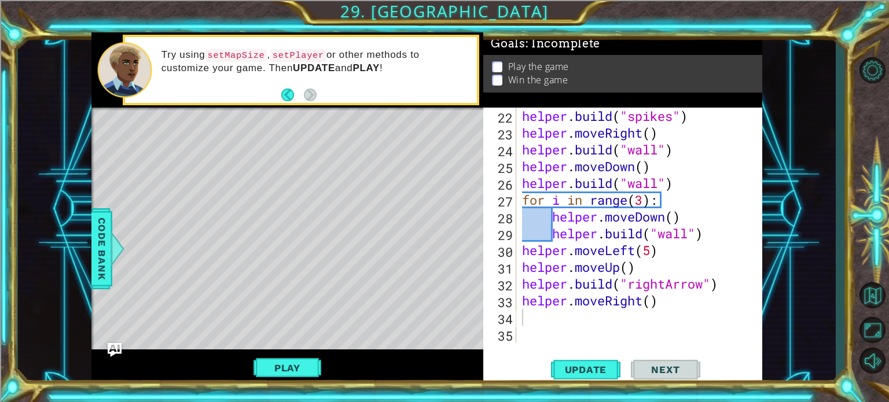
drag, startPoint x: 562, startPoint y: 332, endPoint x: 527, endPoint y: 308, distance: 42.1
click at [527, 308] on div "helper . build ( "spikes" ) helper . moveRight ( ) helper . build ( "wall" ) he…" at bounding box center [638, 242] width 237 height 268
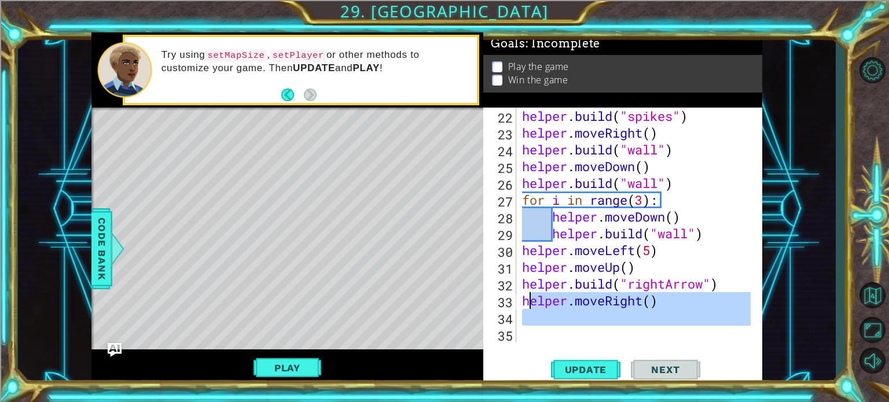
type textarea "helper.moveRight()"
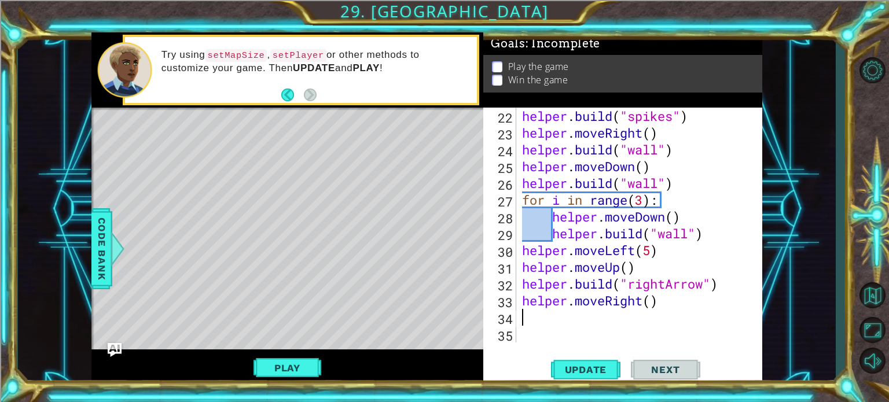
click at [527, 318] on div "helper . build ( "spikes" ) helper . moveRight ( ) helper . build ( "wall" ) he…" at bounding box center [638, 242] width 237 height 268
type textarea "helper.build("upArrow")"
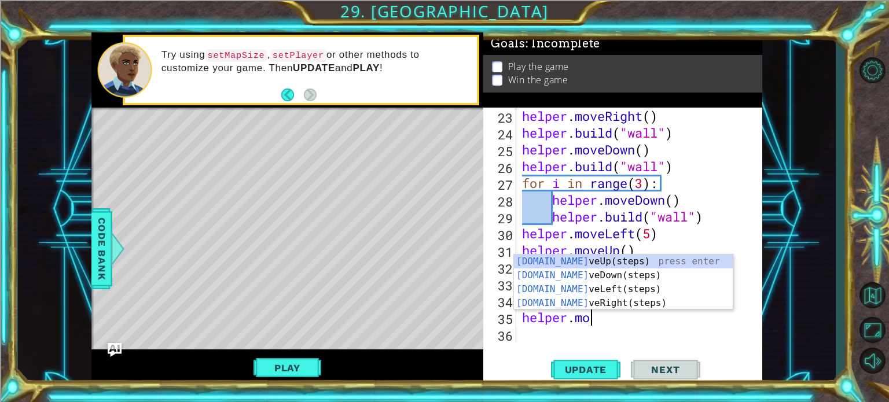
scroll to position [0, 3]
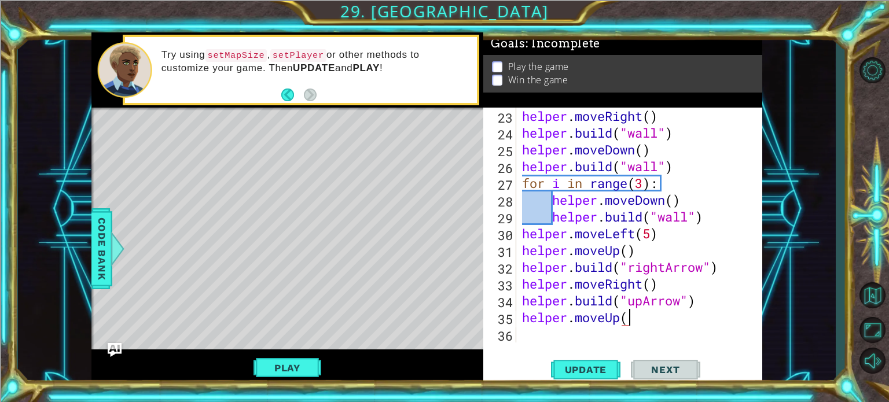
type textarea "helper.moveUp()"
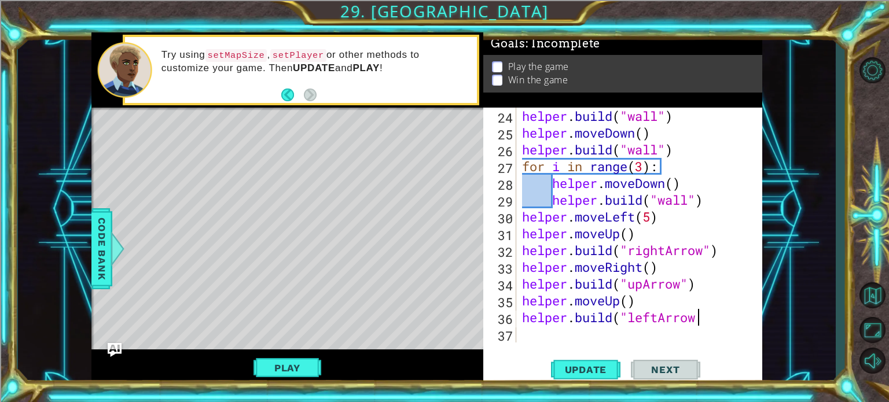
scroll to position [0, 7]
type textarea "helper.build("leftArrow")"
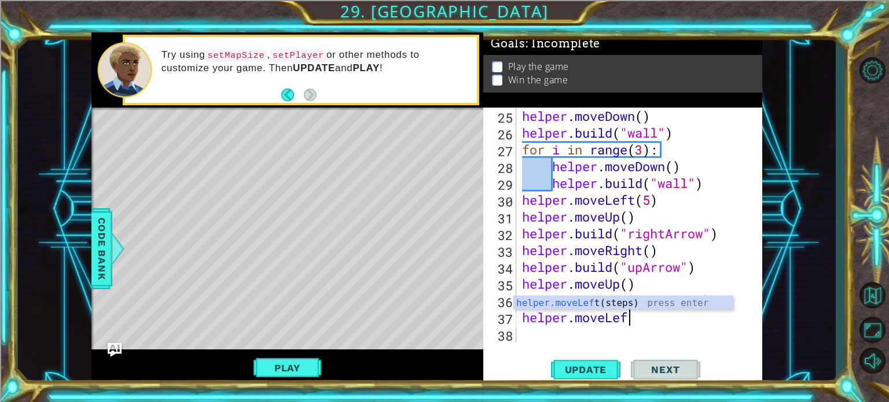
scroll to position [0, 5]
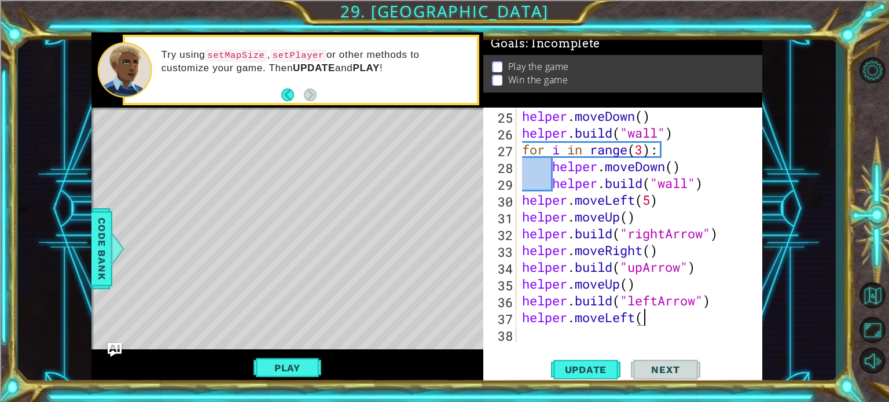
type textarea "helper.moveLeft()"
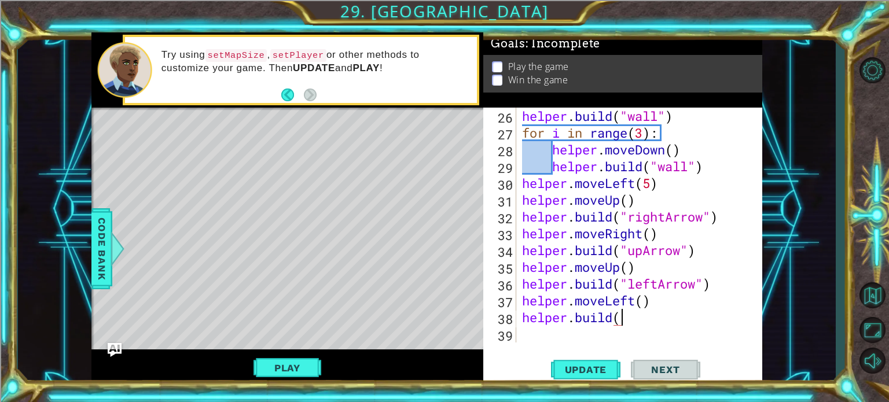
scroll to position [0, 0]
click at [570, 370] on span "Update" at bounding box center [585, 370] width 65 height 12
type textarea "helper.build("downArrow")"
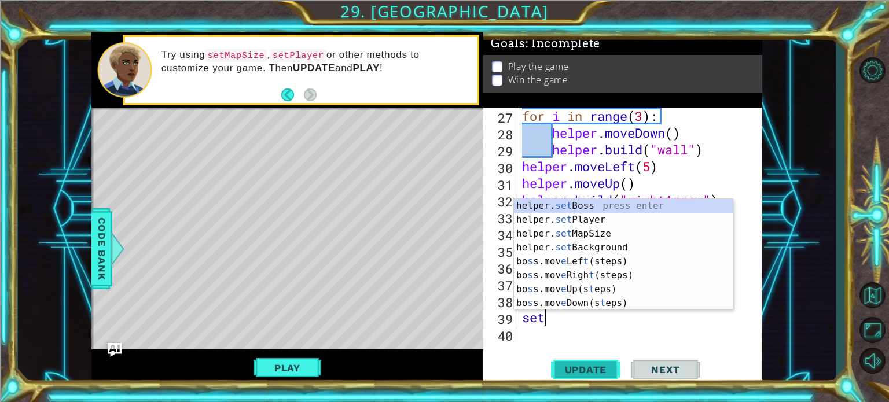
scroll to position [0, 0]
type textarea "s"
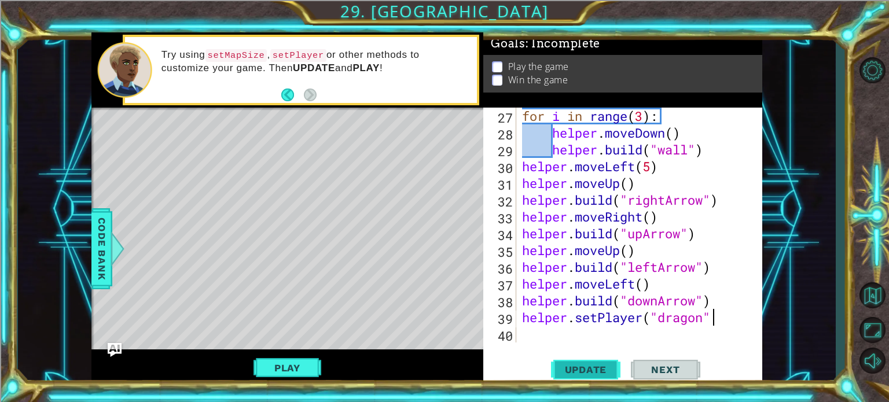
scroll to position [0, 8]
type textarea "helper.setPlayer("dragon")"
click at [570, 370] on span "Update" at bounding box center [585, 370] width 65 height 12
click at [291, 367] on button "Play" at bounding box center [287, 368] width 68 height 22
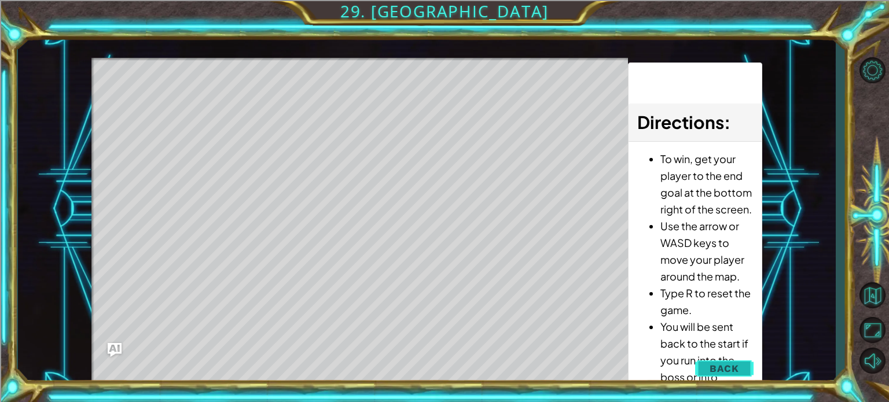
click at [705, 369] on button "Back" at bounding box center [724, 368] width 58 height 23
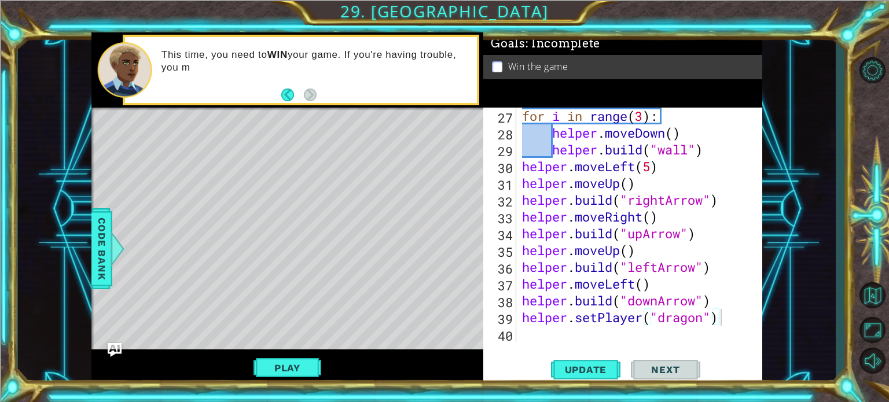
click at [557, 345] on div "helper.setPlayer("dragon") 27 28 29 30 31 32 33 34 35 36 37 38 39 40 for i in r…" at bounding box center [622, 247] width 279 height 278
click at [560, 338] on div "for i in range ( 3 ) : helper . moveDown ( ) helper . build ( "wall" ) helper .…" at bounding box center [638, 242] width 237 height 268
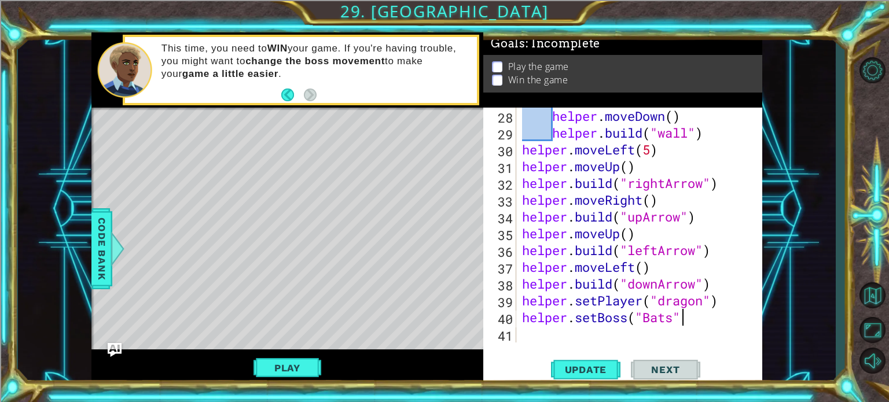
scroll to position [0, 7]
type textarea "helper.setBoss("Bats")"
click at [582, 373] on span "Update" at bounding box center [585, 370] width 65 height 12
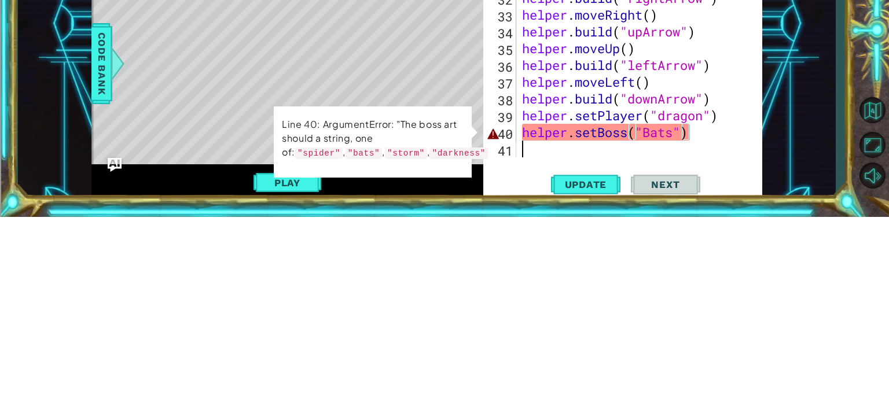
click at [687, 342] on div "helper . moveDown ( ) helper . build ( "wall" ) helper . moveLeft ( 5 ) helper …" at bounding box center [638, 242] width 237 height 268
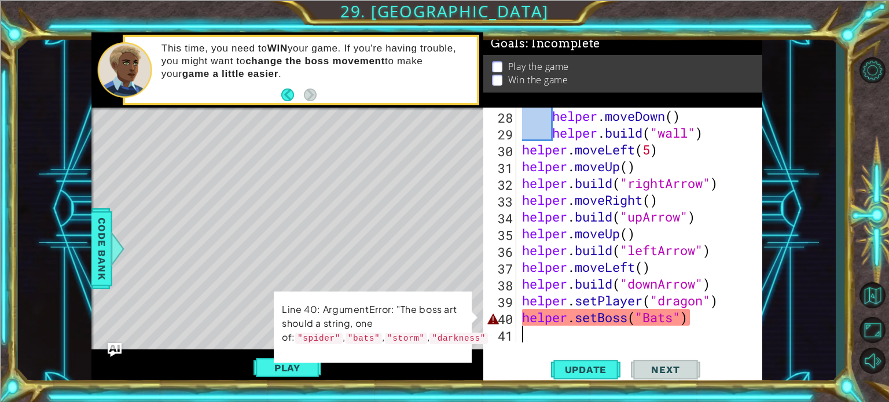
click at [656, 323] on div "helper . moveDown ( ) helper . build ( "wall" ) helper . moveLeft ( 5 ) helper …" at bounding box center [638, 242] width 237 height 268
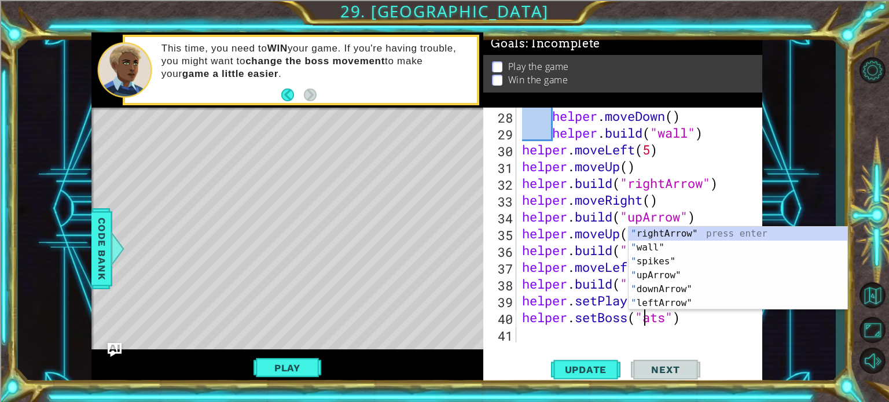
scroll to position [0, 6]
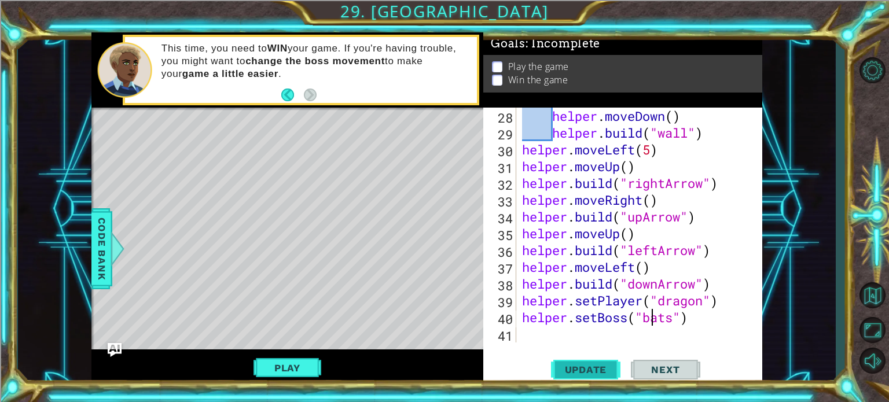
type textarea "helper.setBoss("bats")"
click at [600, 369] on span "Update" at bounding box center [585, 370] width 65 height 12
click at [697, 326] on div "helper . moveDown ( ) helper . build ( "wall" ) helper . moveLeft ( 5 ) helper …" at bounding box center [638, 242] width 237 height 268
click at [696, 319] on div "helper . moveDown ( ) helper . build ( "wall" ) helper . moveLeft ( 5 ) helper …" at bounding box center [638, 242] width 237 height 268
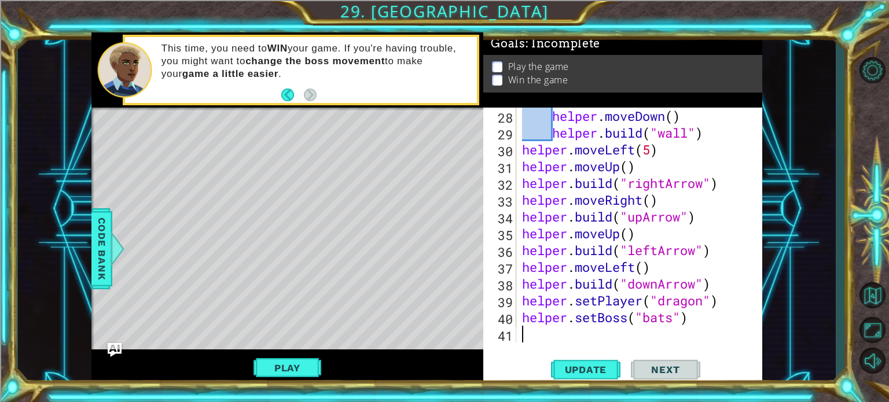
type textarea "helper.setBoss("bats")"
drag, startPoint x: 106, startPoint y: 252, endPoint x: 115, endPoint y: 231, distance: 22.8
click at [105, 252] on span "Code Bank" at bounding box center [102, 248] width 19 height 71
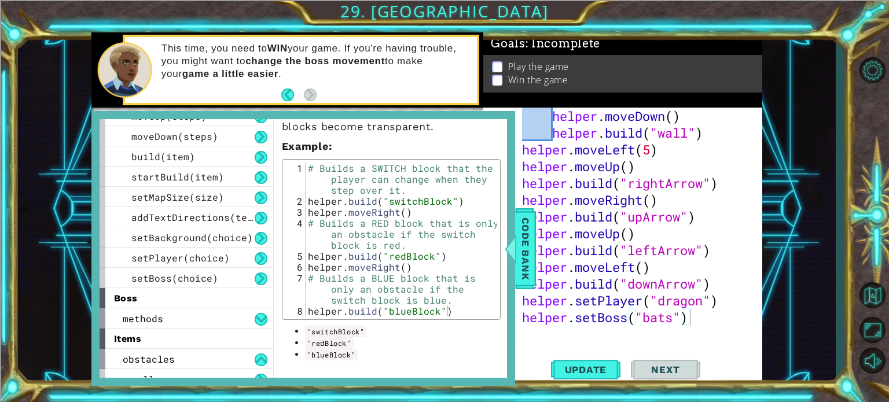
scroll to position [206, 0]
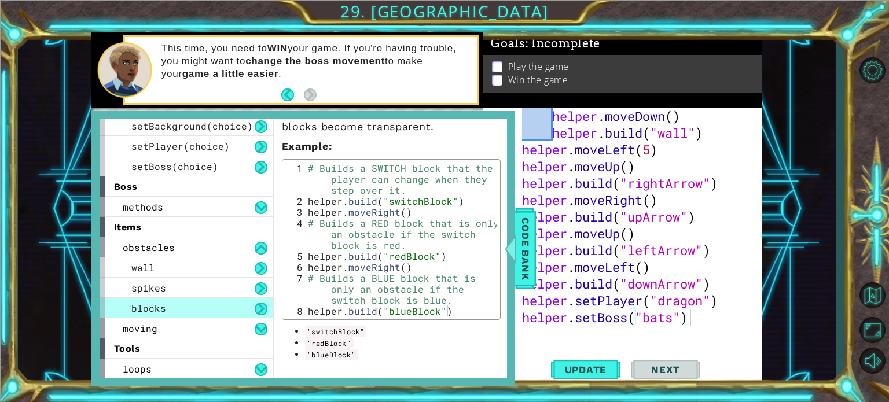
click at [242, 308] on div "blocks" at bounding box center [187, 308] width 174 height 20
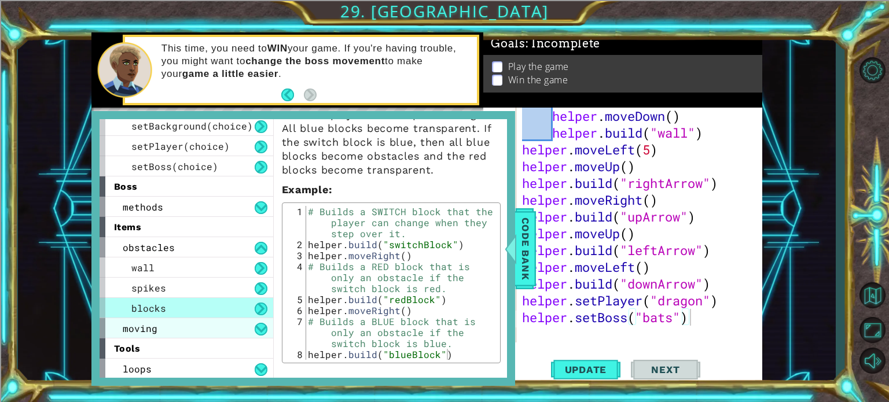
drag, startPoint x: 226, startPoint y: 328, endPoint x: 220, endPoint y: 325, distance: 7.0
click at [219, 328] on div "moving" at bounding box center [187, 328] width 174 height 20
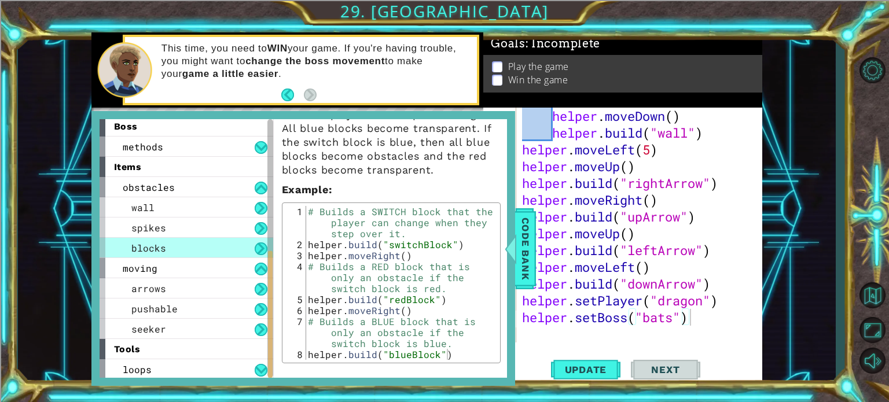
scroll to position [267, 0]
click at [247, 303] on div "pushable" at bounding box center [187, 308] width 174 height 20
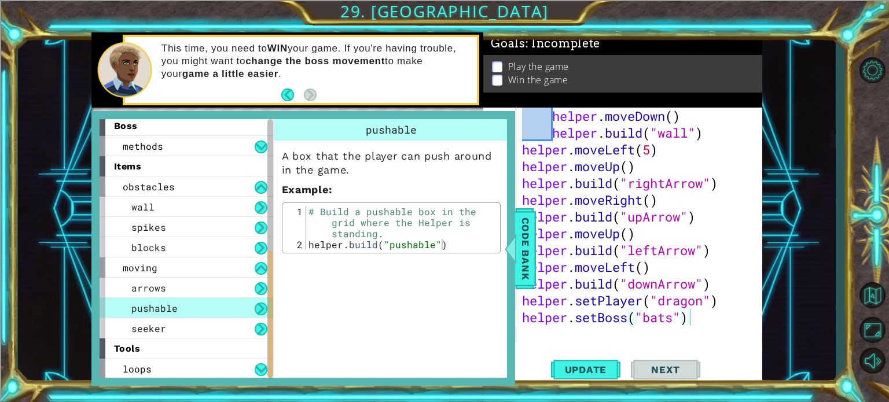
click at [264, 305] on button at bounding box center [261, 309] width 13 height 13
click at [521, 240] on span "Code Bank" at bounding box center [525, 248] width 19 height 71
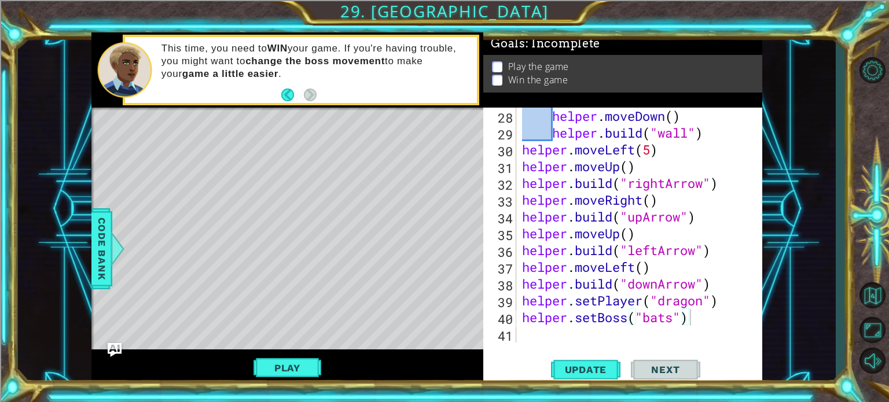
click at [549, 336] on div "helper . moveDown ( ) helper . build ( "wall" ) helper . moveLeft ( 5 ) helper …" at bounding box center [638, 242] width 237 height 268
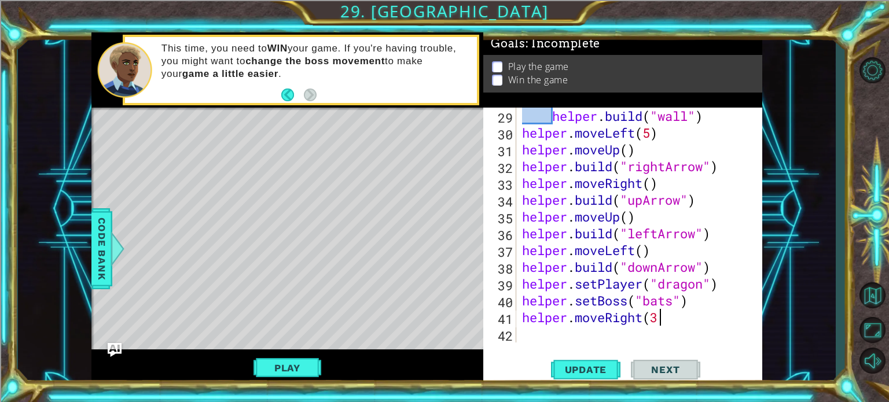
scroll to position [0, 5]
type textarea "helper.moveRight(2)"
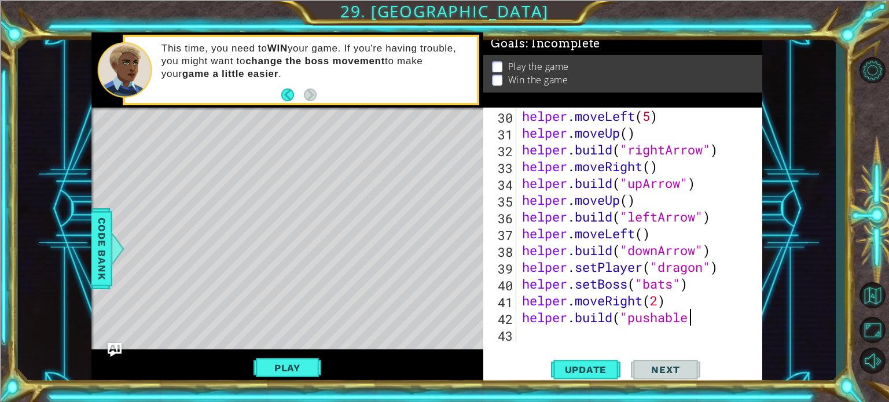
scroll to position [0, 7]
type textarea "helper.build("pushable")"
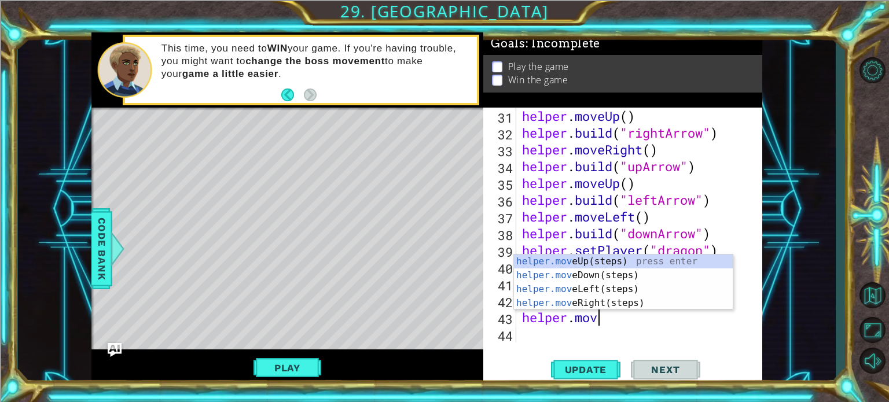
scroll to position [0, 3]
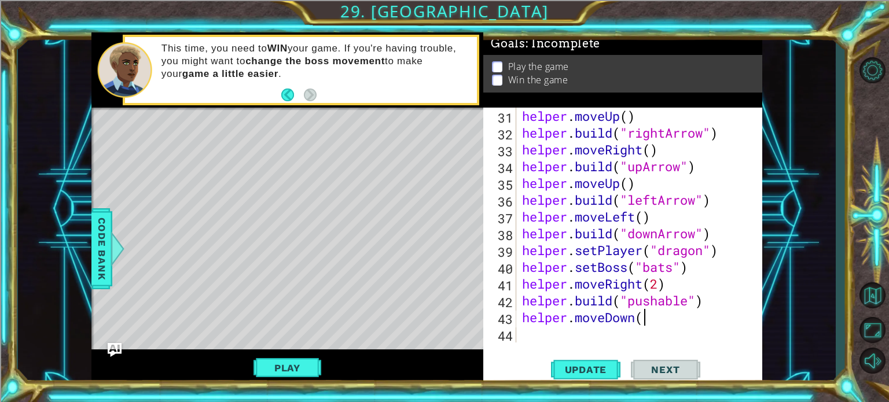
type textarea "helper.moveDown()"
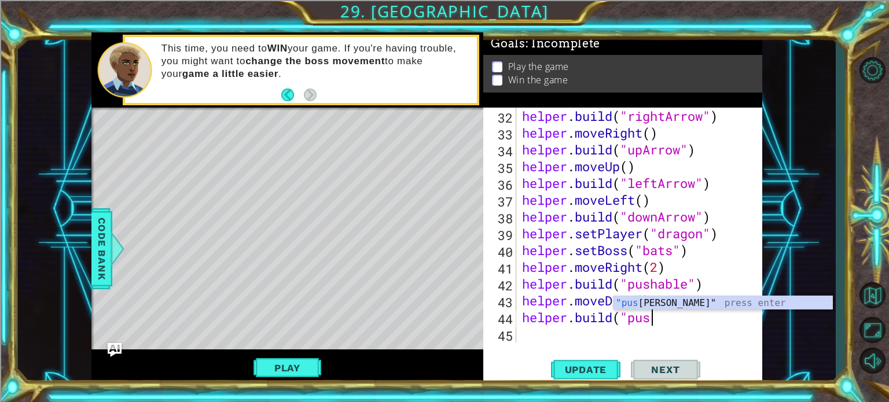
scroll to position [0, 5]
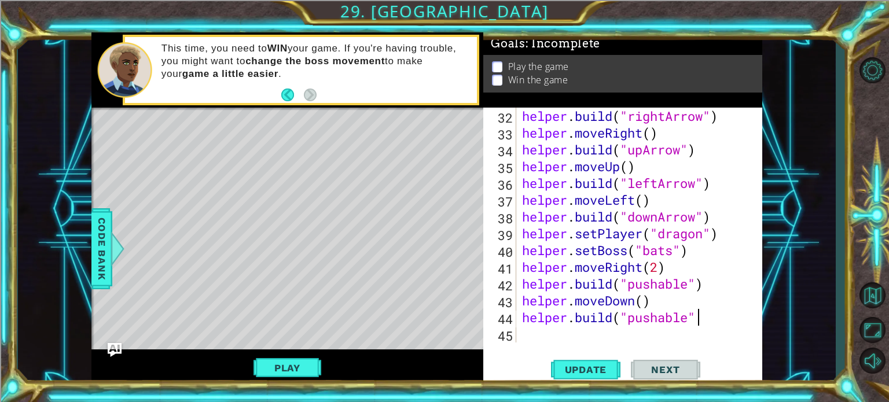
type textarea "helper.build("pushable")"
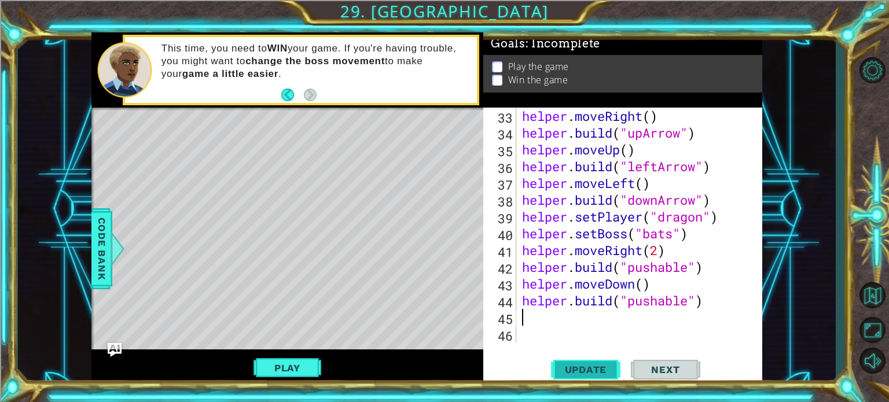
click at [576, 365] on span "Update" at bounding box center [585, 370] width 65 height 12
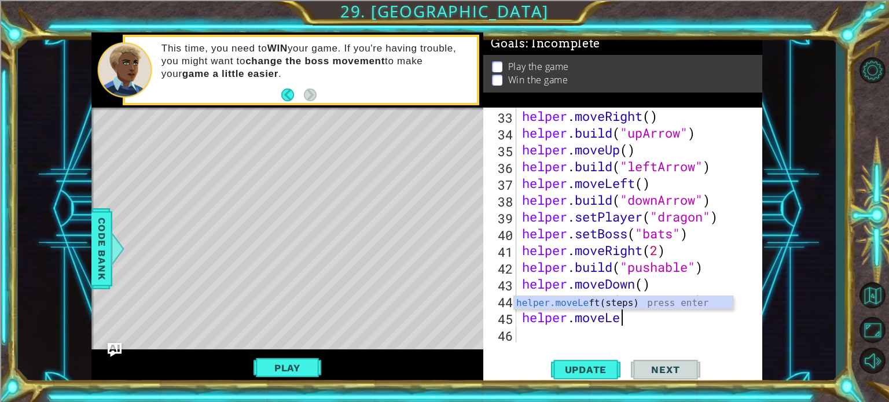
scroll to position [0, 5]
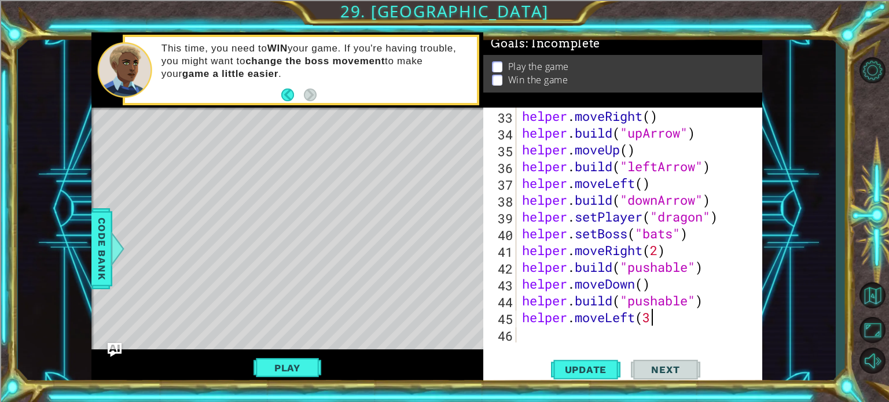
type textarea "helper.moveLeft(3)"
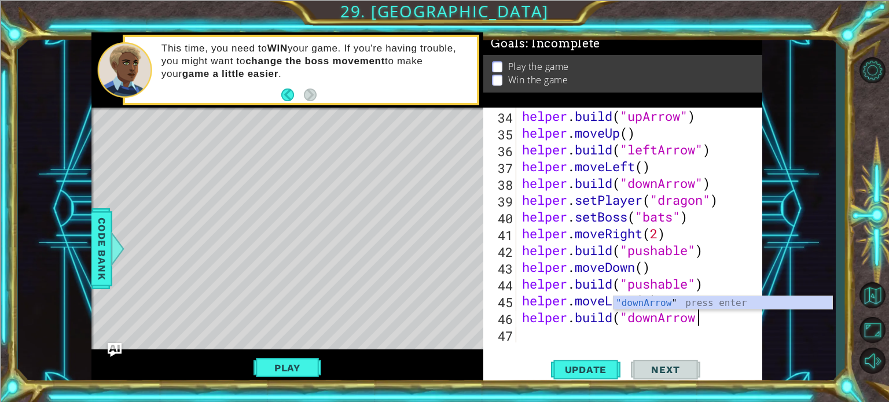
scroll to position [0, 7]
type textarea "helper.build("downArrow")"
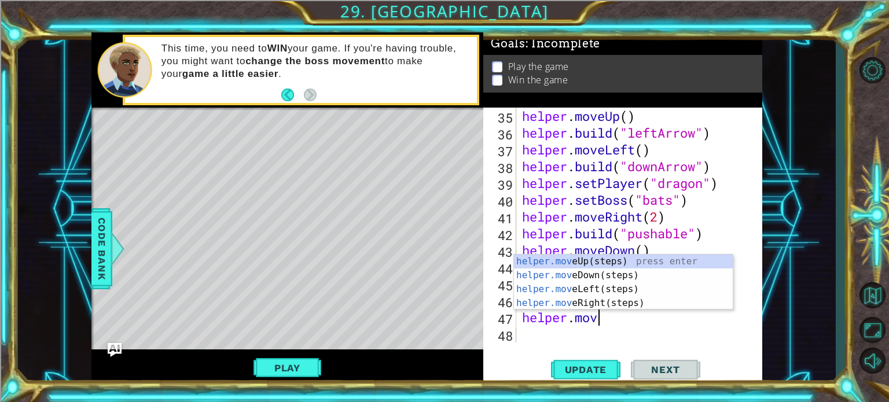
scroll to position [0, 3]
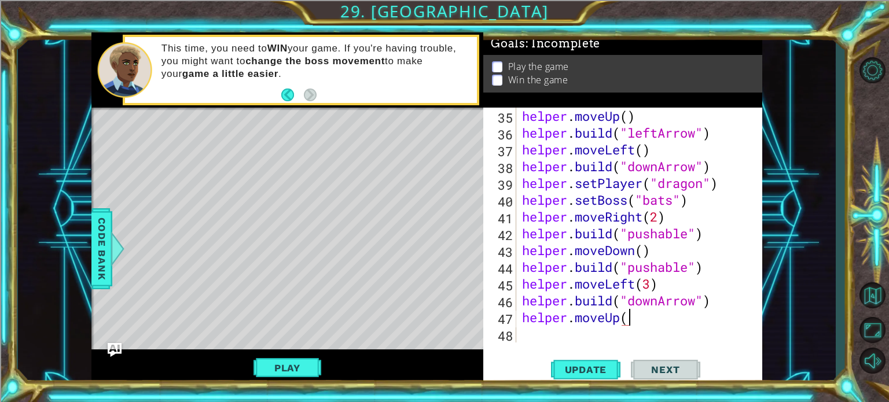
type textarea "helper.moveUp()"
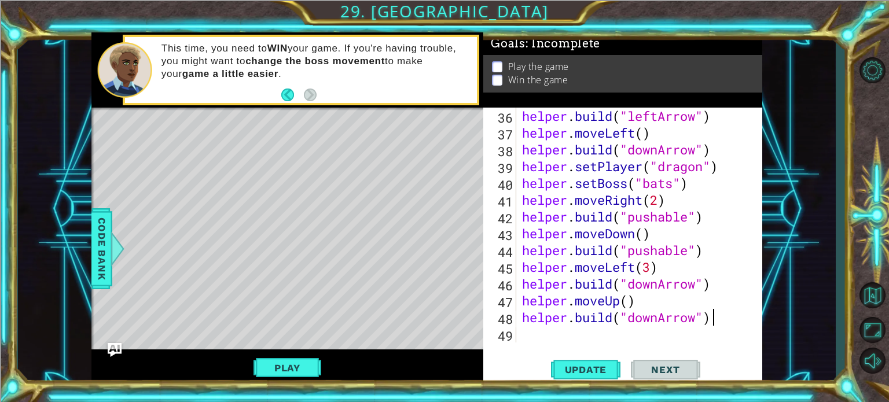
scroll to position [0, 8]
click at [576, 370] on span "Update" at bounding box center [585, 370] width 65 height 12
type textarea "helper.build("downArrow")"
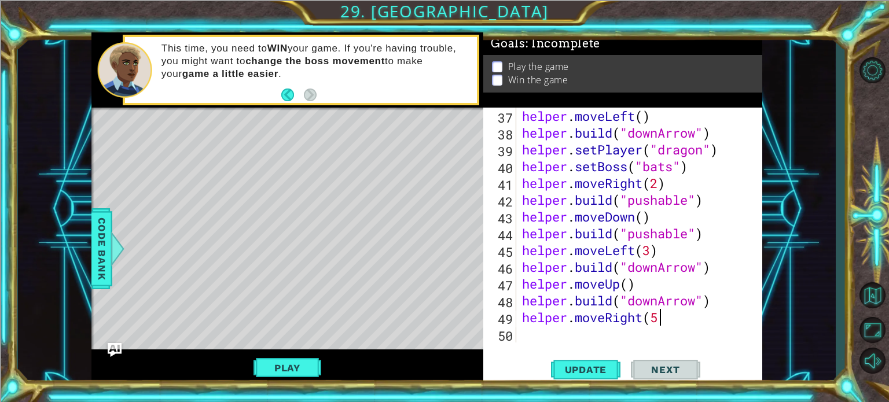
scroll to position [0, 6]
type textarea "helper.moveRight(5)\"
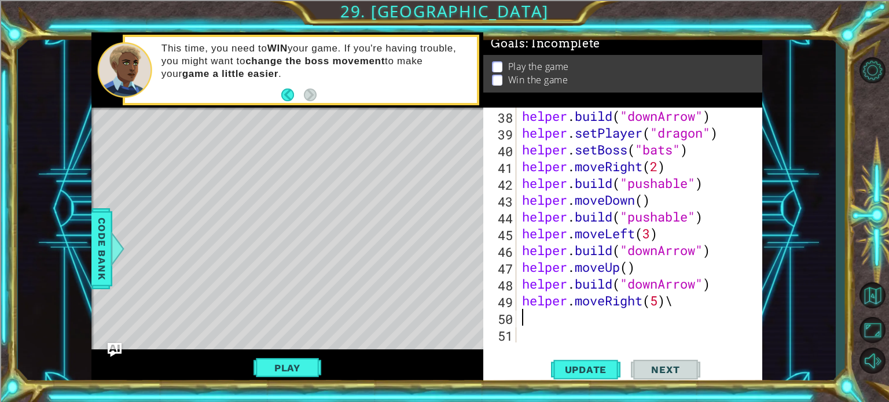
scroll to position [654, 0]
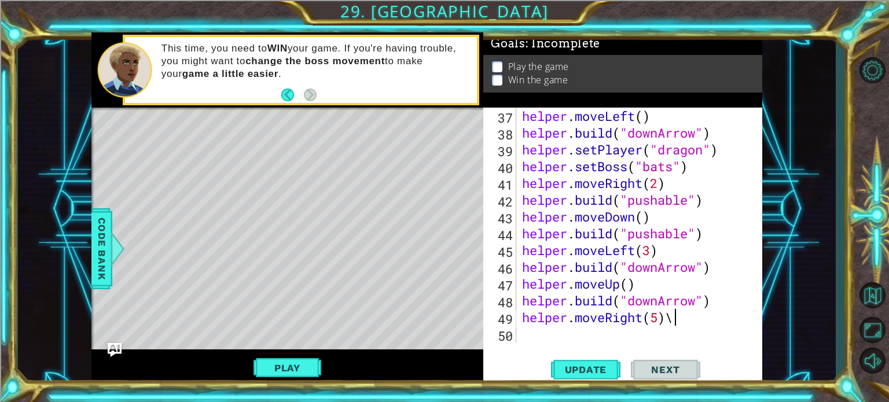
type textarea "helper.moveRight(5)"
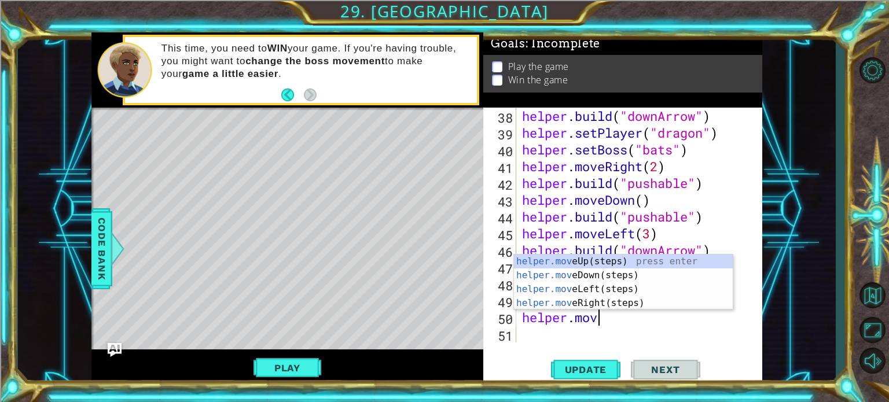
scroll to position [0, 3]
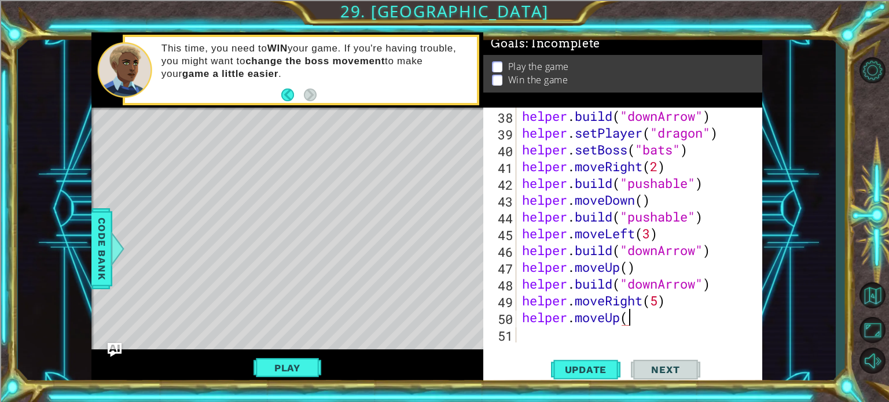
type textarea "helper.moveUp()"
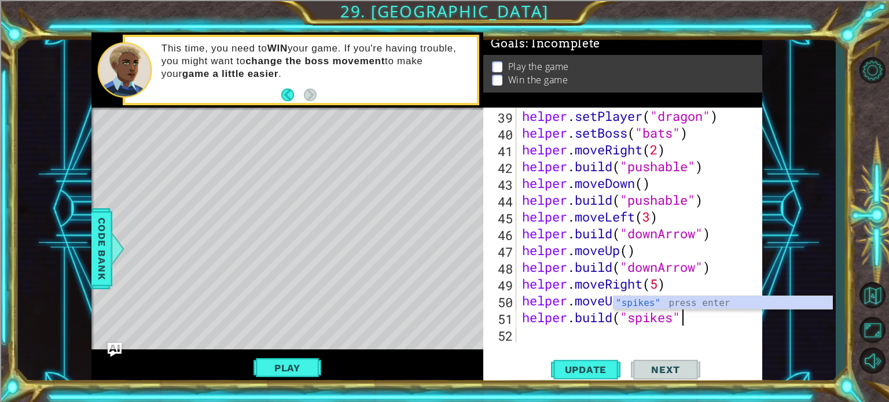
scroll to position [0, 7]
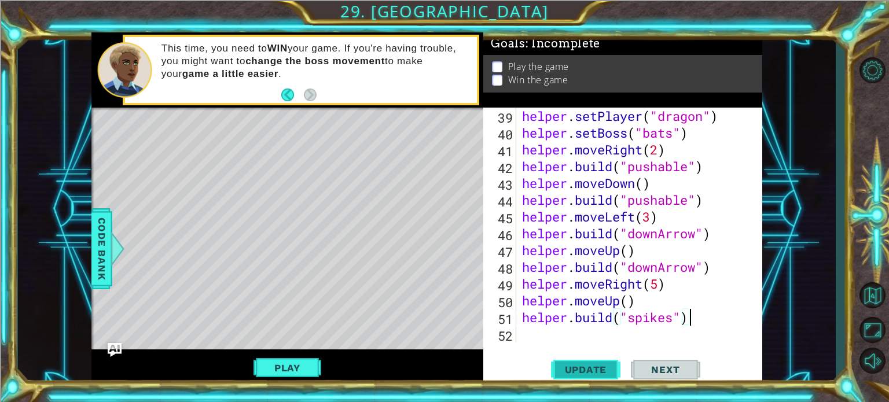
type textarea "helper.build("spikes")"
click at [582, 369] on span "Update" at bounding box center [585, 370] width 65 height 12
click at [268, 367] on button "Play" at bounding box center [287, 368] width 68 height 22
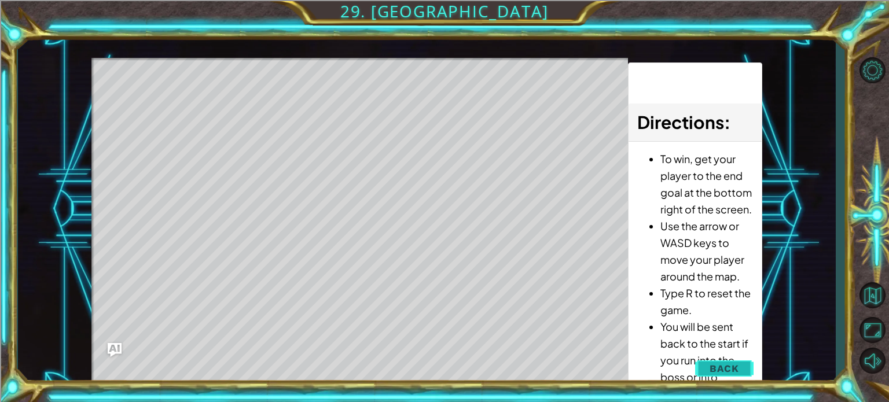
click at [710, 374] on span "Back" at bounding box center [724, 369] width 30 height 12
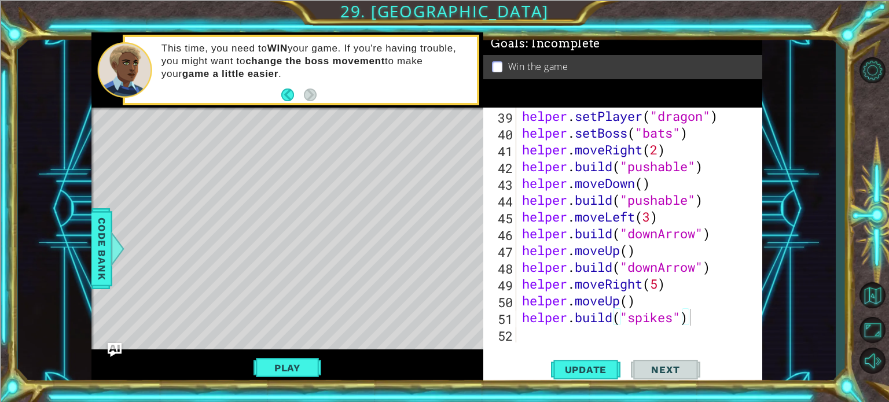
scroll to position [0, 0]
click at [549, 328] on div "helper . setPlayer ( "dragon" ) helper . setBoss ( "bats" ) helper . moveRight …" at bounding box center [638, 242] width 237 height 268
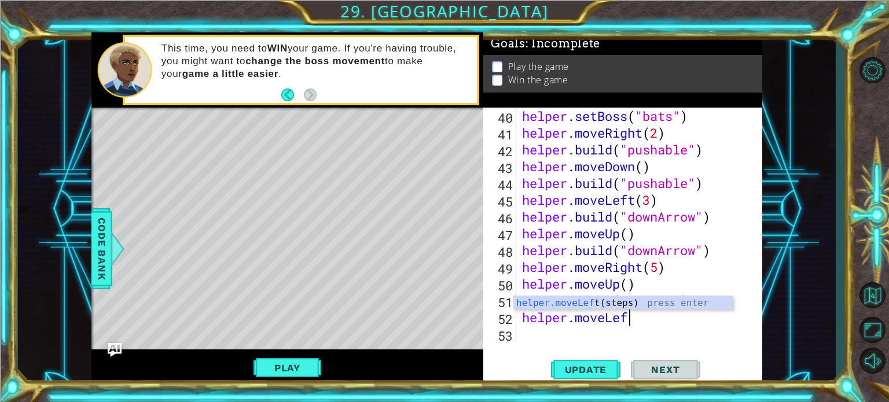
scroll to position [0, 5]
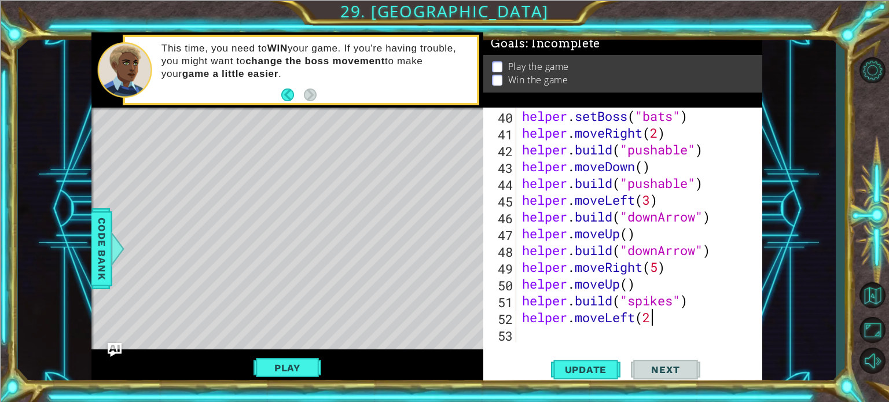
type textarea "helper.moveLeft(2)"
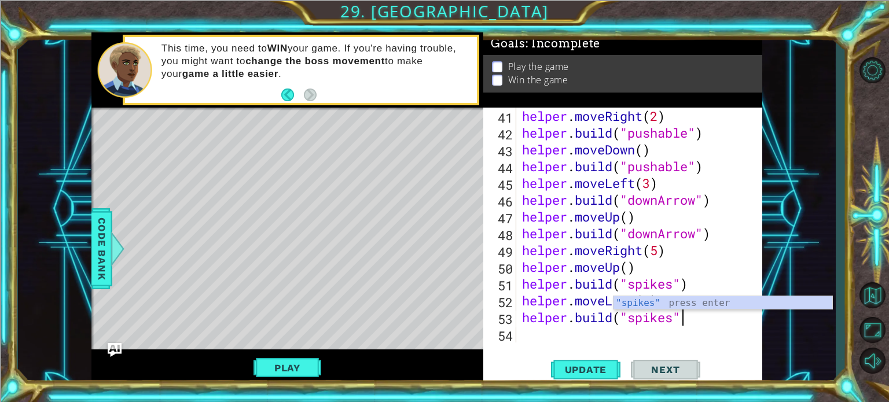
scroll to position [0, 7]
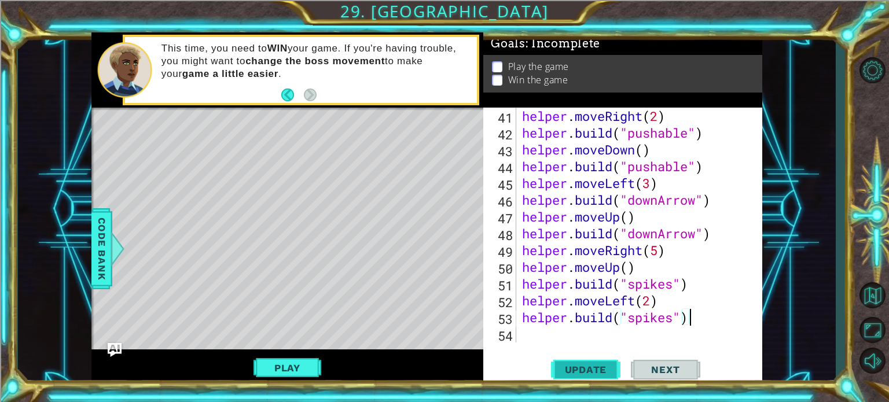
click at [592, 363] on button "Update" at bounding box center [585, 370] width 69 height 28
click at [102, 251] on span "Code Bank" at bounding box center [102, 248] width 19 height 71
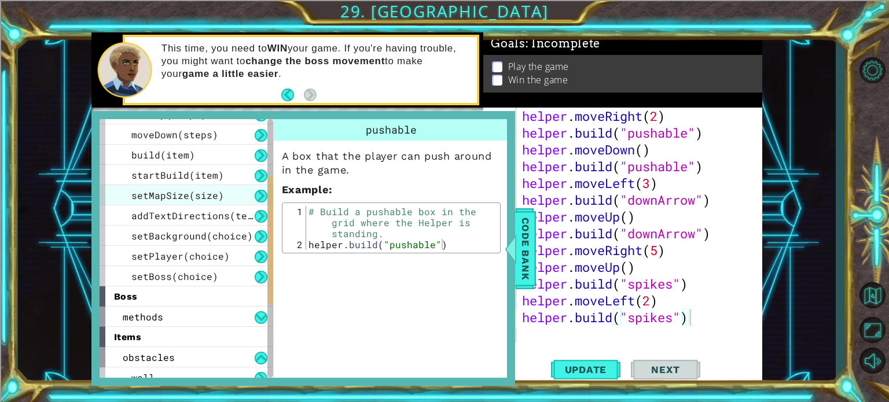
scroll to position [116, 0]
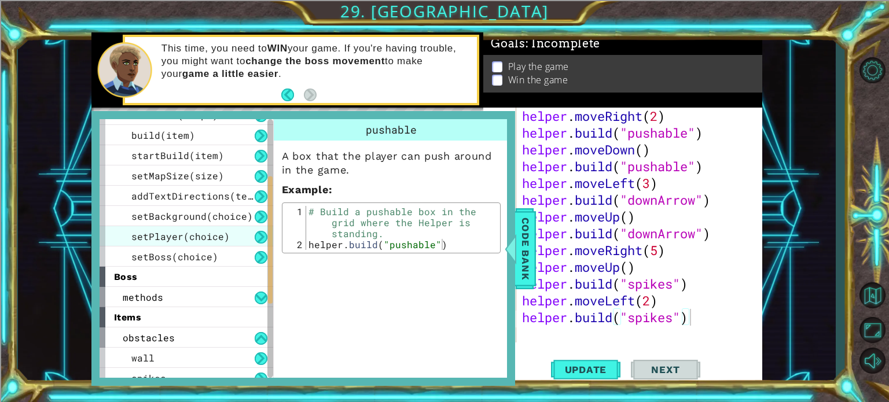
click at [240, 233] on div "setPlayer(choice)" at bounding box center [187, 236] width 174 height 20
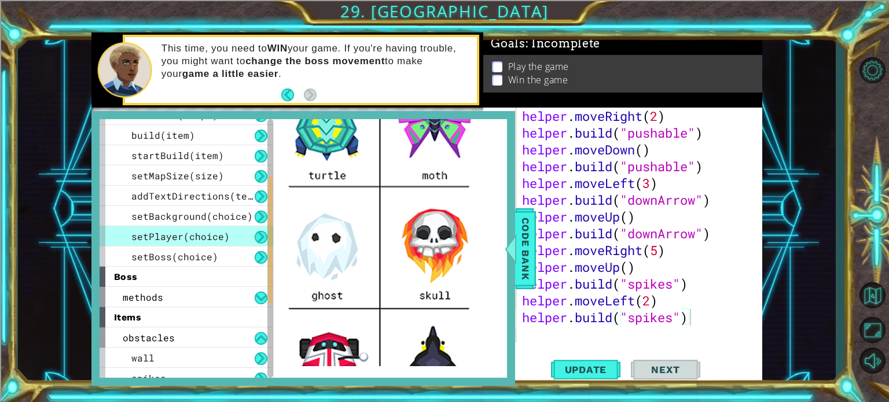
scroll to position [113, 0]
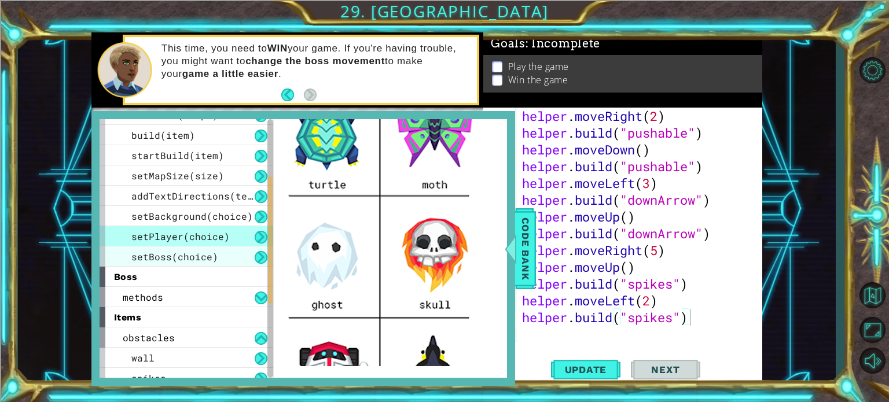
click at [215, 264] on div "setBoss(choice)" at bounding box center [187, 257] width 174 height 20
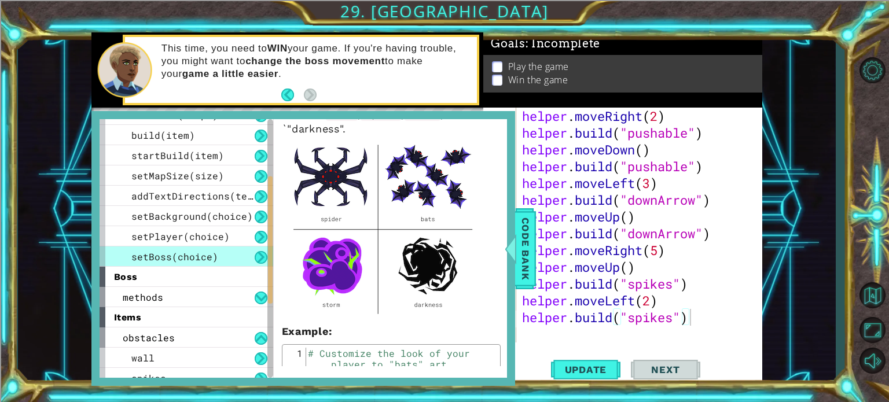
scroll to position [58, 0]
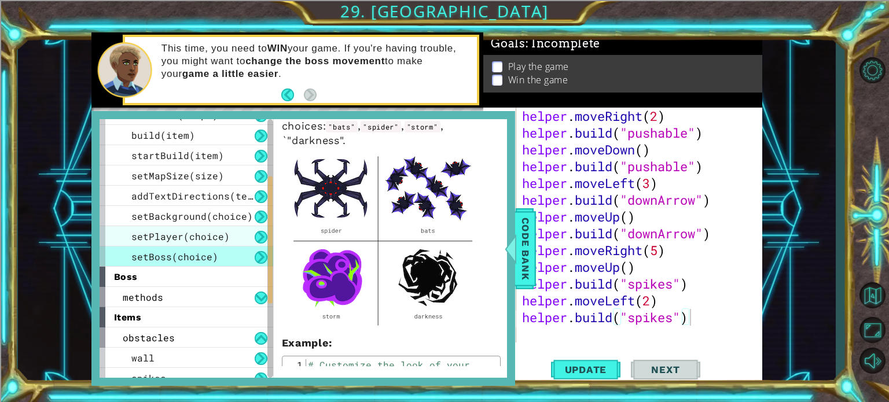
click at [208, 242] on div "setPlayer(choice)" at bounding box center [187, 236] width 174 height 20
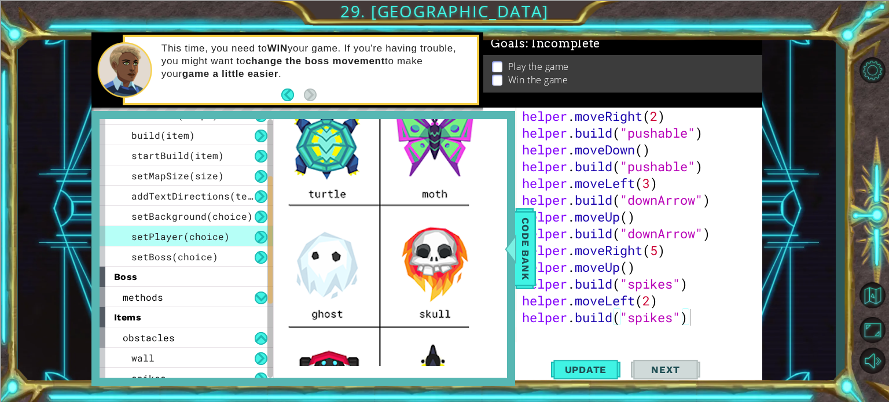
scroll to position [116, 0]
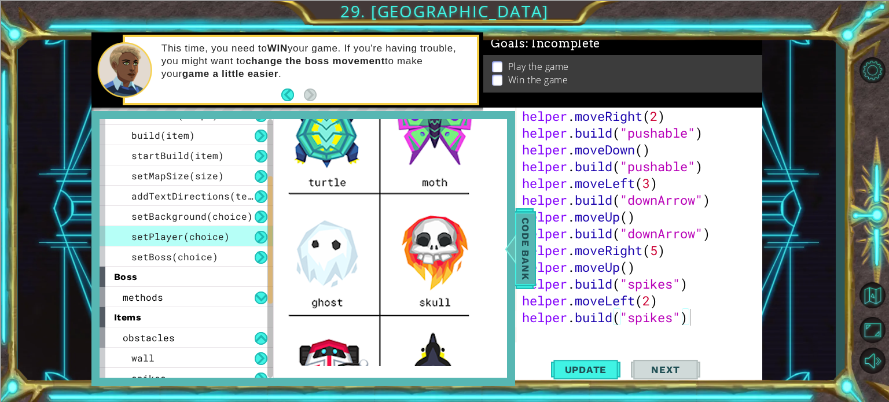
click at [526, 214] on span "Code Bank" at bounding box center [525, 248] width 19 height 71
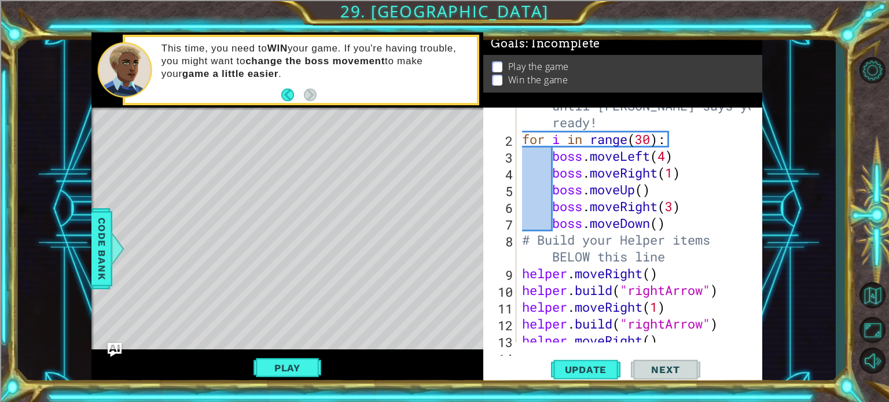
scroll to position [0, 0]
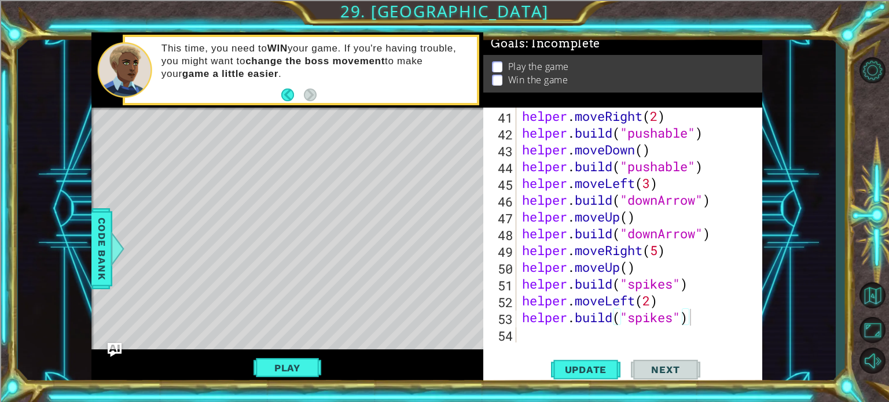
type textarea "helper.moveDown()"
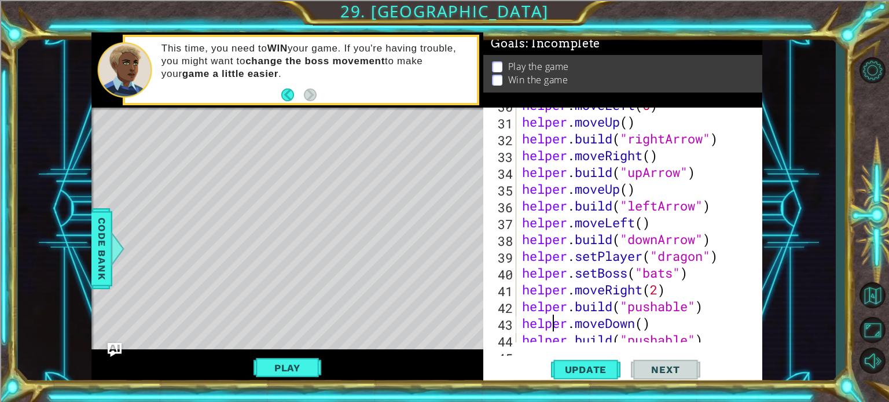
drag, startPoint x: 552, startPoint y: 218, endPoint x: 569, endPoint y: 239, distance: 27.2
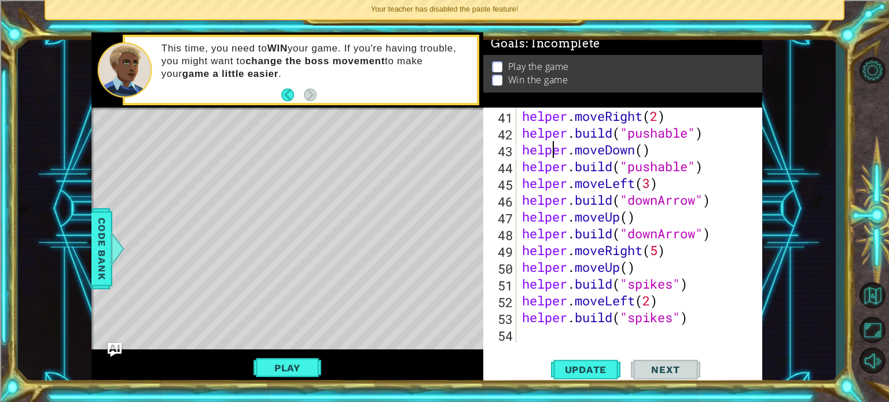
scroll to position [721, 0]
click at [525, 333] on div "helper . moveRight ( 2 ) helper . build ( "pushable" ) helper . moveDown ( ) he…" at bounding box center [638, 242] width 237 height 268
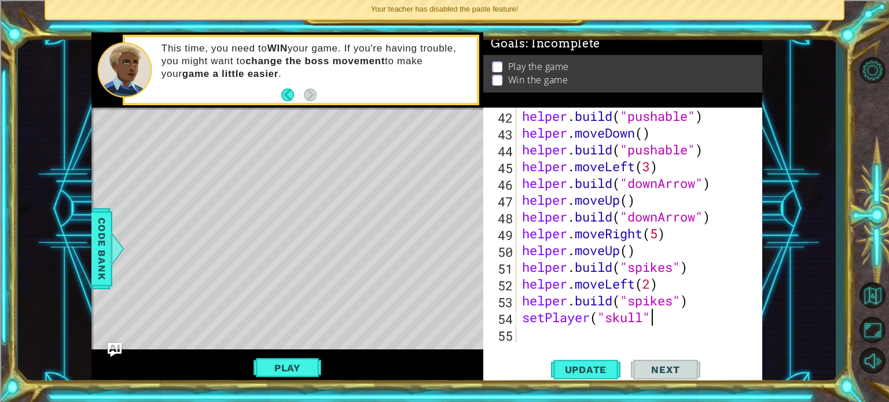
scroll to position [0, 5]
click at [602, 364] on span "Update" at bounding box center [585, 370] width 65 height 12
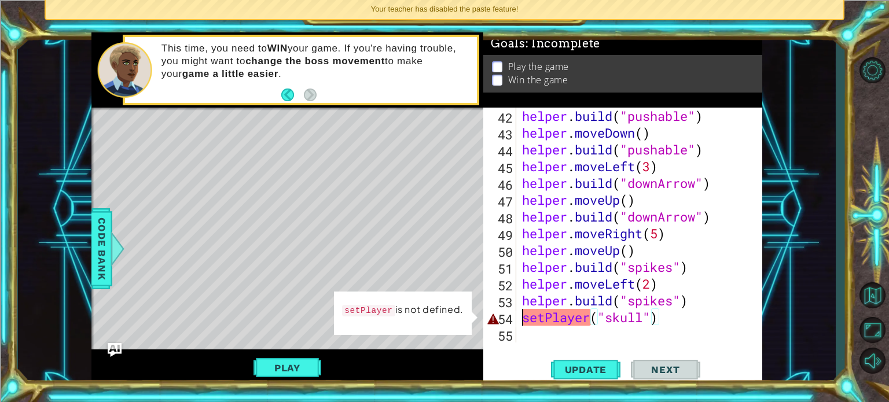
click at [524, 321] on div "helper . build ( "pushable" ) helper . moveDown ( ) helper . build ( "pushable"…" at bounding box center [638, 242] width 237 height 268
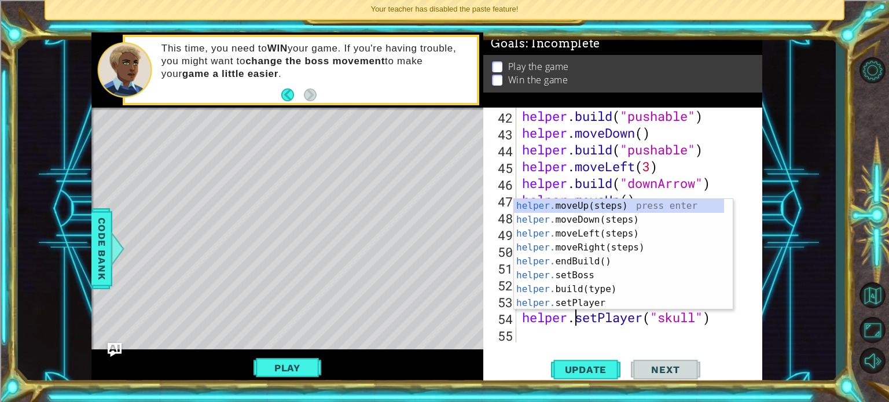
scroll to position [0, 2]
type textarea "helper.setPlayer("skull")"
click at [568, 360] on button "Update" at bounding box center [585, 370] width 69 height 28
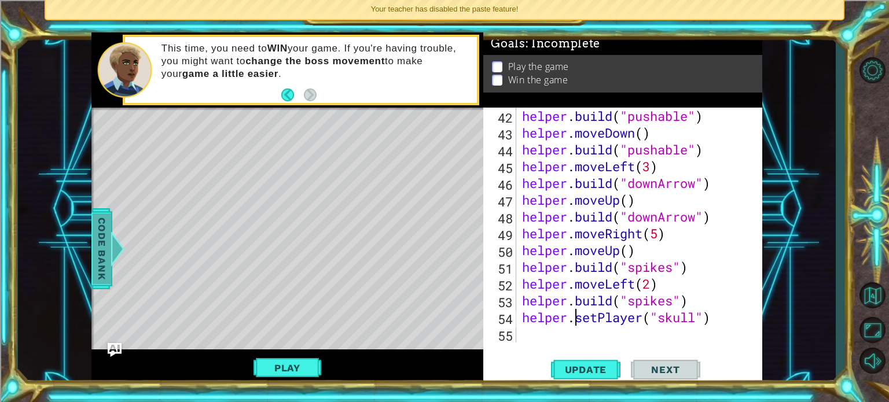
click at [94, 237] on span "Code Bank" at bounding box center [102, 248] width 19 height 71
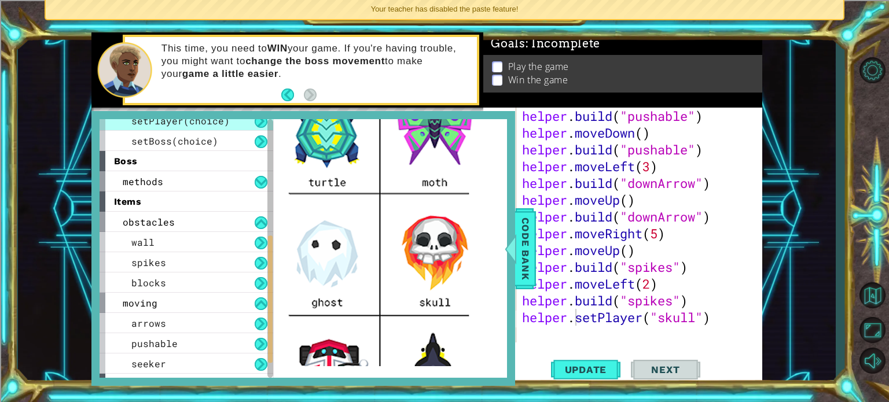
scroll to position [267, 0]
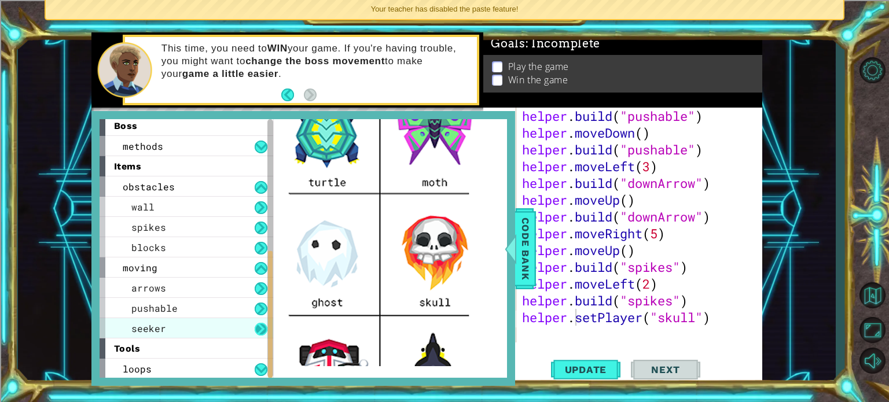
click at [255, 330] on button at bounding box center [261, 329] width 13 height 13
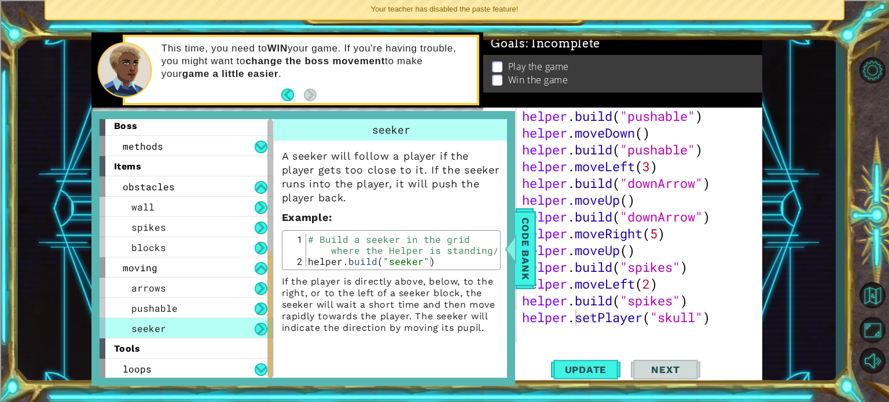
click at [242, 326] on div "seeker" at bounding box center [187, 328] width 174 height 20
click at [236, 244] on div "blocks" at bounding box center [187, 247] width 174 height 20
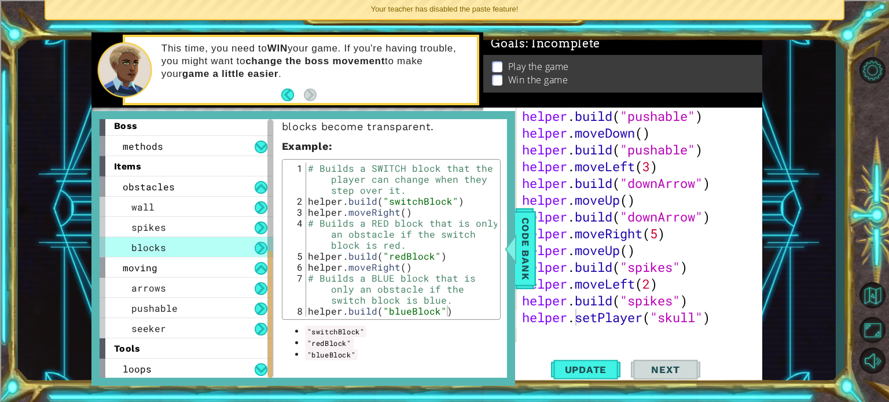
scroll to position [155, 0]
click at [312, 342] on code ""redBlock"" at bounding box center [329, 343] width 49 height 12
click at [307, 337] on li ""redBlock"" at bounding box center [403, 343] width 196 height 12
click at [197, 296] on div "arrows" at bounding box center [187, 288] width 174 height 20
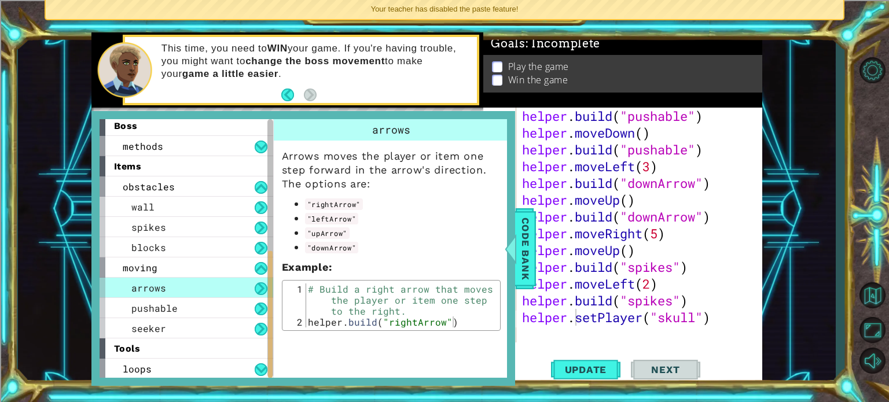
scroll to position [0, 0]
click at [199, 307] on div "pushable" at bounding box center [187, 308] width 174 height 20
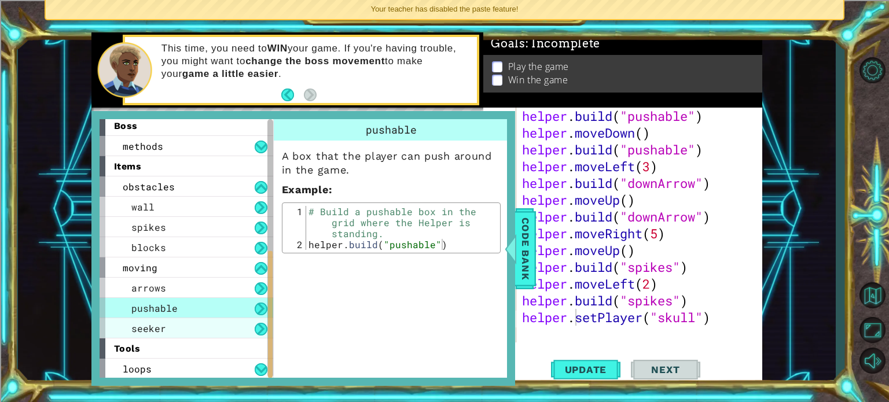
click at [246, 326] on div "seeker" at bounding box center [187, 328] width 174 height 20
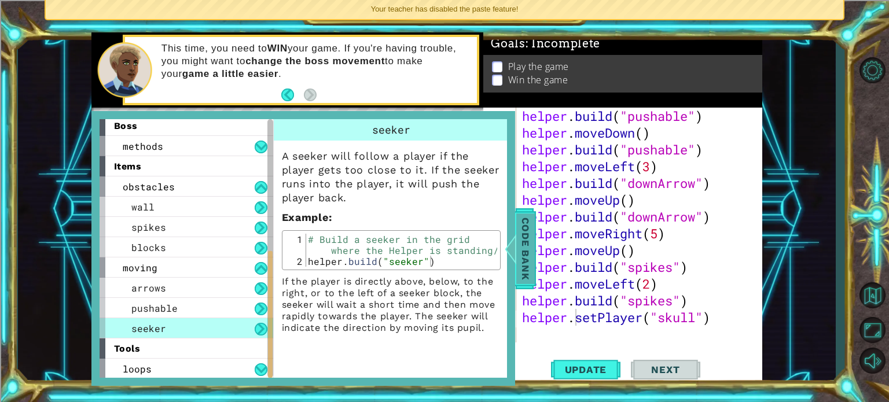
click at [531, 242] on span "Code Bank" at bounding box center [525, 248] width 19 height 71
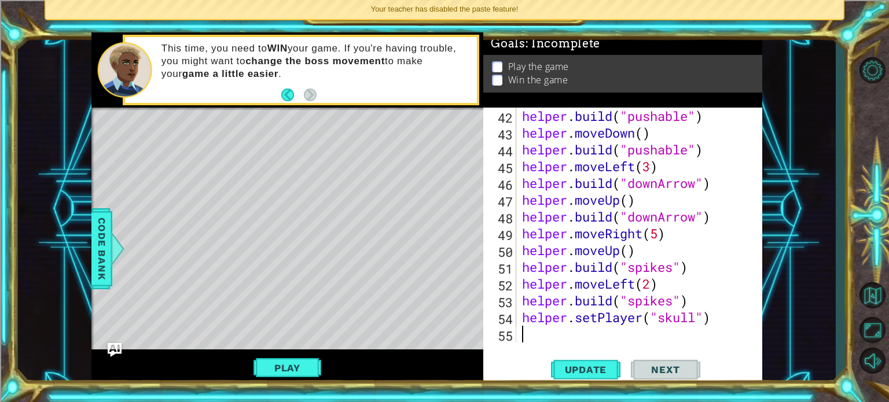
click at [599, 328] on div "helper . build ( "pushable" ) helper . moveDown ( ) helper . build ( "pushable"…" at bounding box center [638, 242] width 237 height 268
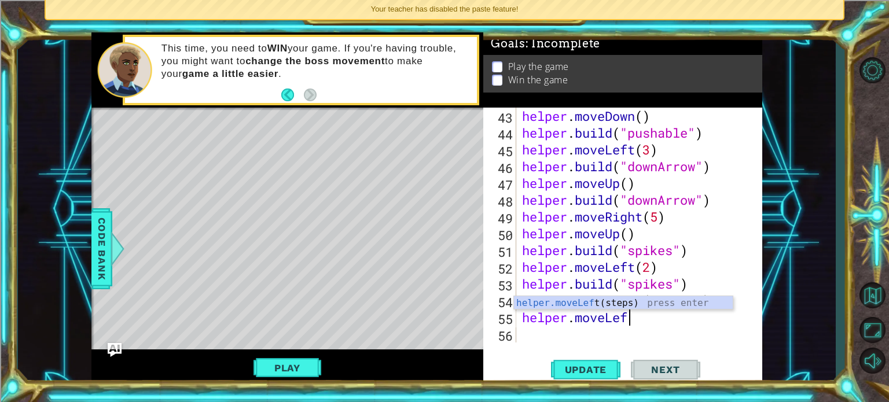
scroll to position [0, 5]
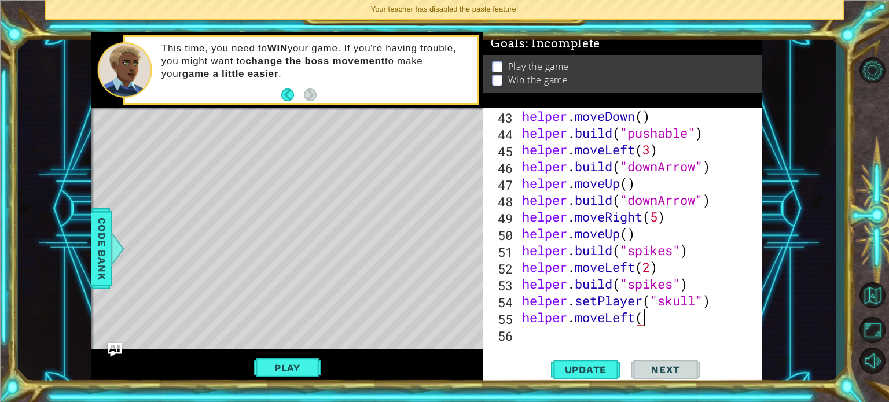
type textarea "helper.moveLeft()"
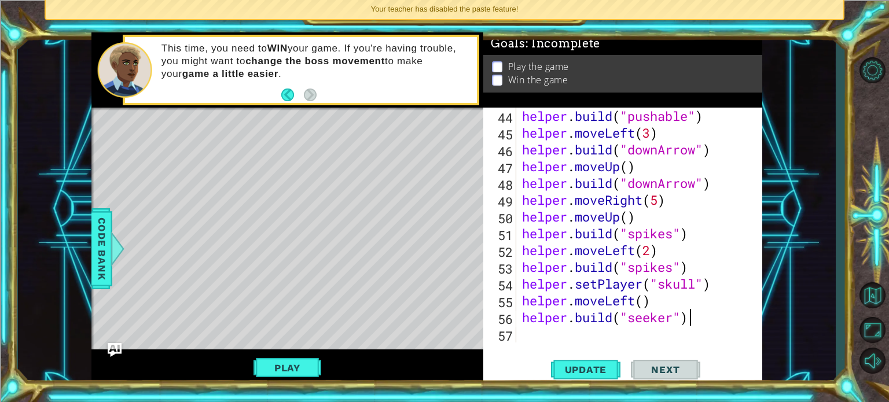
scroll to position [0, 7]
click at [590, 365] on span "Update" at bounding box center [585, 370] width 65 height 12
click at [315, 375] on button "Play" at bounding box center [287, 368] width 68 height 22
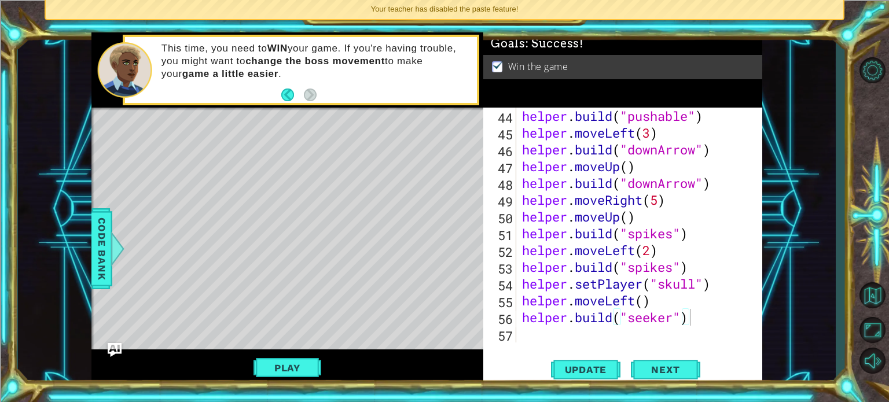
scroll to position [771, 0]
click at [296, 367] on button "Play" at bounding box center [287, 368] width 68 height 22
click at [0, 225] on div "1 ההההההההההההההההההההההההההההההההההההההההההההההההההההההההההההההההההההההההההההה…" at bounding box center [444, 201] width 889 height 402
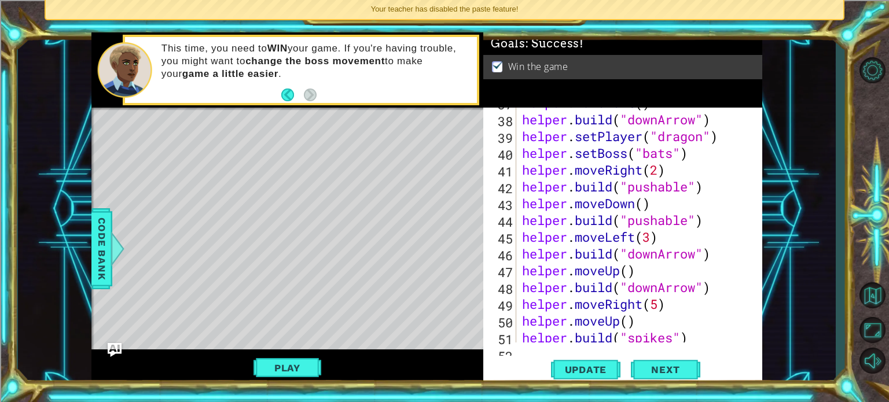
scroll to position [702, 0]
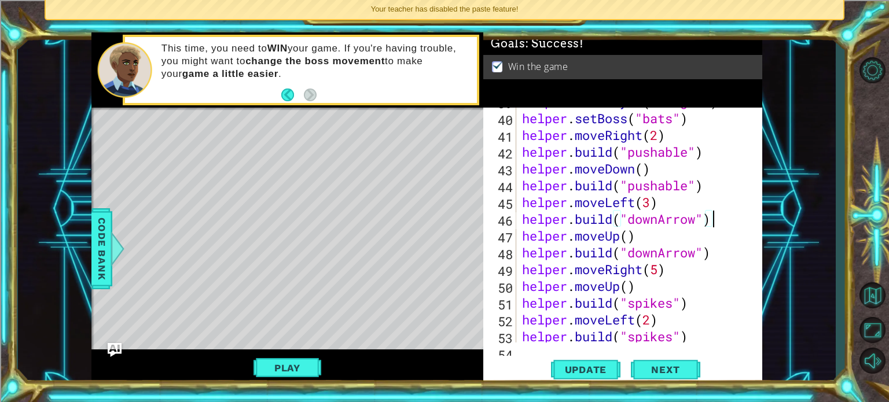
click at [717, 222] on div "helper . setPlayer ( "dragon" ) helper . setBoss ( "bats" ) helper . moveRight …" at bounding box center [638, 227] width 237 height 268
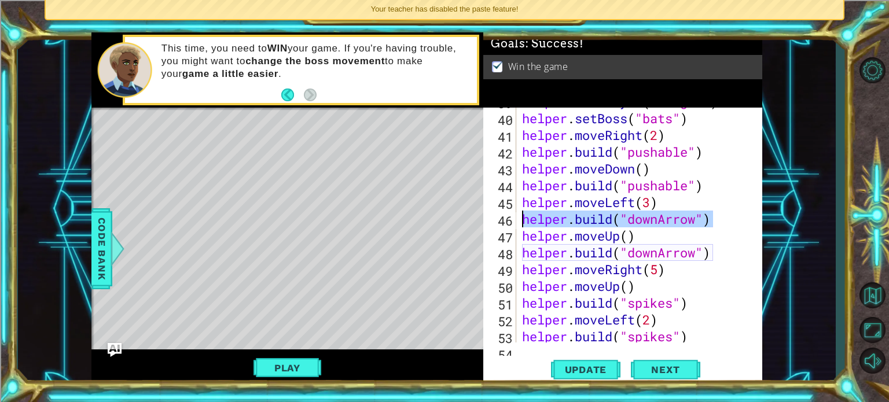
drag, startPoint x: 715, startPoint y: 223, endPoint x: 515, endPoint y: 210, distance: 200.6
click at [516, 210] on div "helper.build("downArrow") 39 40 41 42 43 44 45 46 47 48 49 50 51 52 53 54 helpe…" at bounding box center [621, 225] width 276 height 235
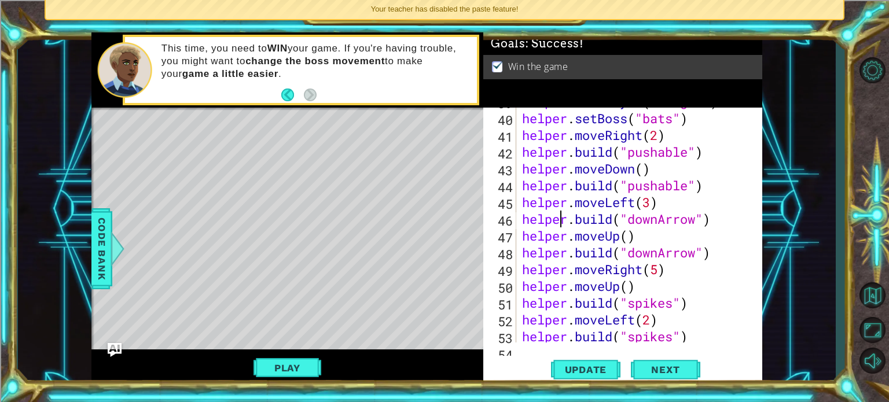
click at [561, 218] on div "helper . setPlayer ( "dragon" ) helper . setBoss ( "bats" ) helper . moveRight …" at bounding box center [638, 227] width 237 height 268
type textarea "helper.build("downArrow")"
click at [560, 218] on div "helper . setPlayer ( "dragon" ) helper . setBoss ( "bats" ) helper . moveRight …" at bounding box center [638, 227] width 237 height 268
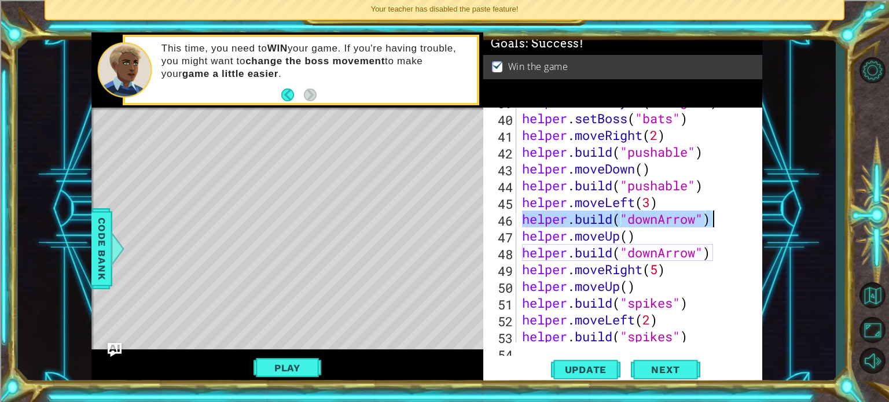
drag, startPoint x: 523, startPoint y: 218, endPoint x: 715, endPoint y: 215, distance: 192.7
click at [715, 215] on div "helper . setPlayer ( "dragon" ) helper . setBoss ( "bats" ) helper . moveRight …" at bounding box center [638, 227] width 237 height 268
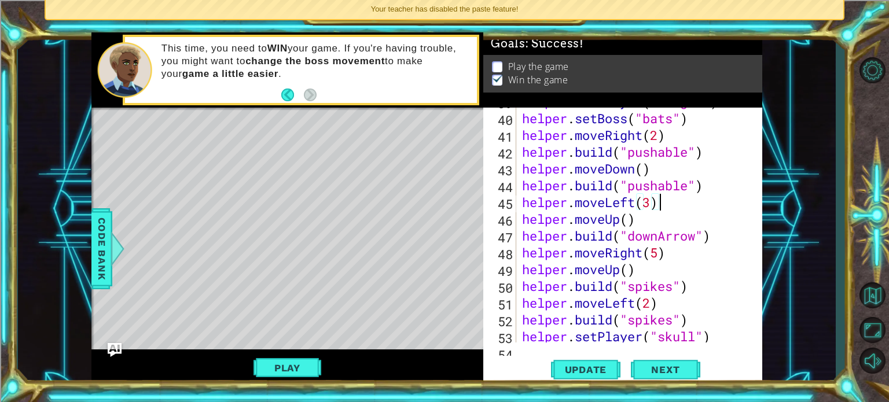
scroll to position [755, 0]
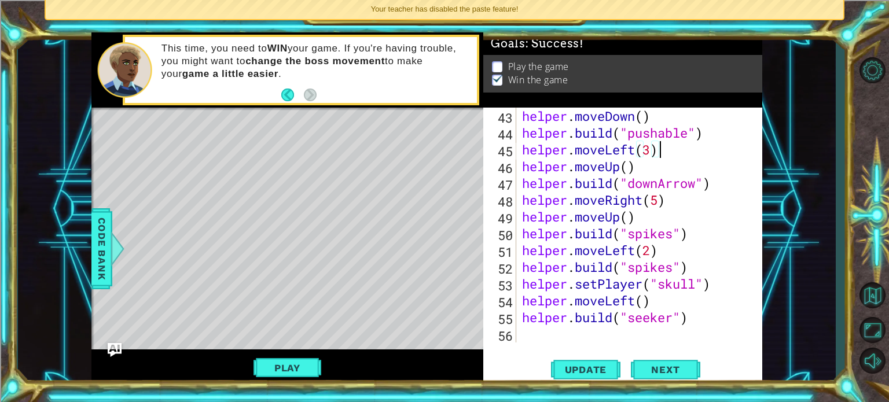
click at [703, 323] on div "helper . moveDown ( ) helper . build ( "pushable" ) helper . moveLeft ( 3 ) hel…" at bounding box center [638, 242] width 237 height 268
type textarea "helper.build("seeker")"
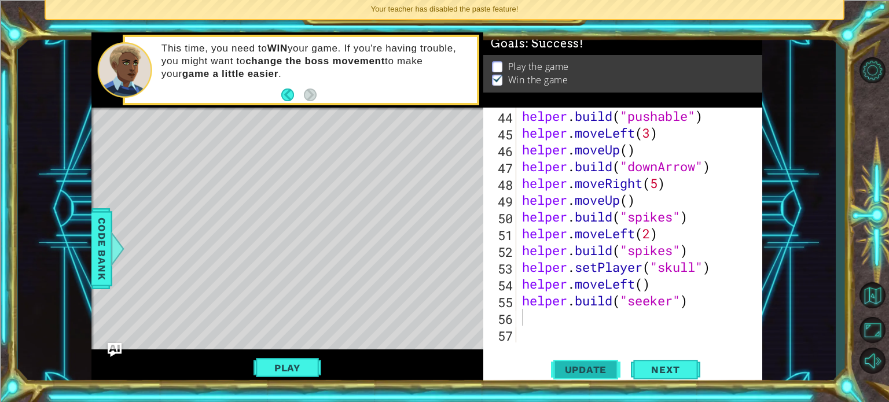
click at [581, 362] on button "Update" at bounding box center [585, 370] width 69 height 28
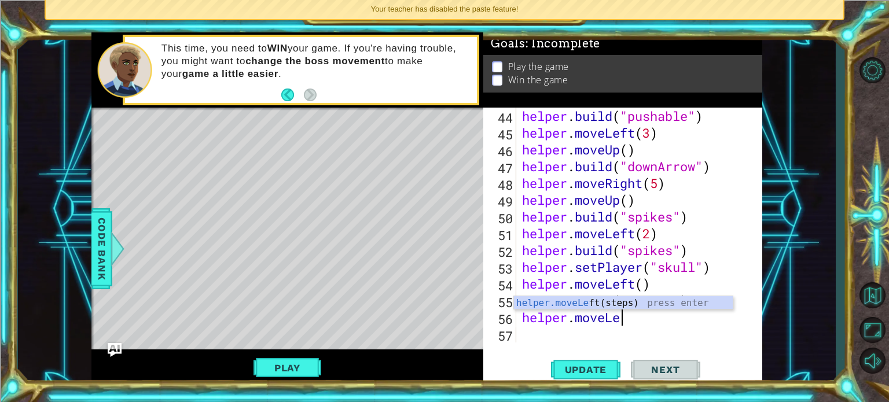
scroll to position [0, 5]
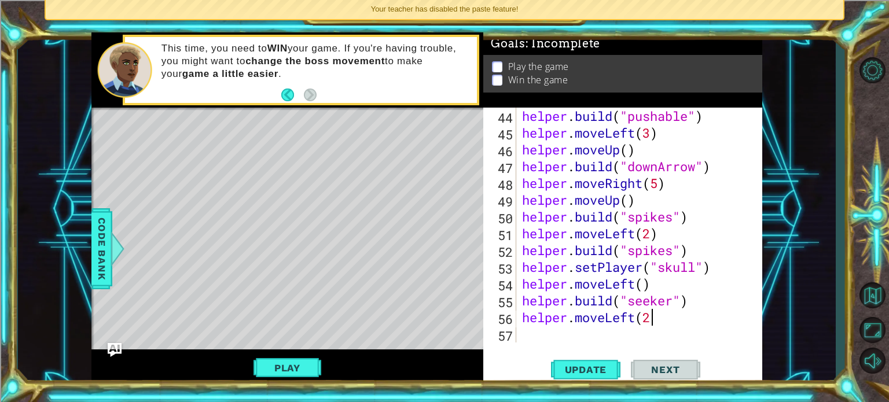
type textarea "helper.moveLeft(2)"
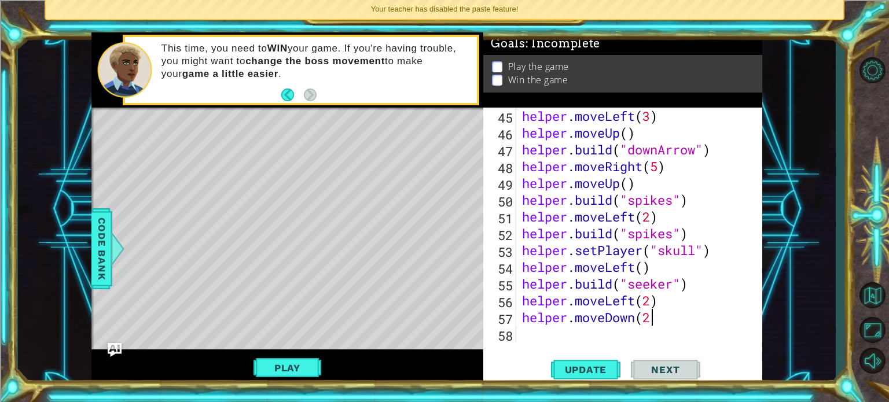
type textarea "helper.moveDown(2)"
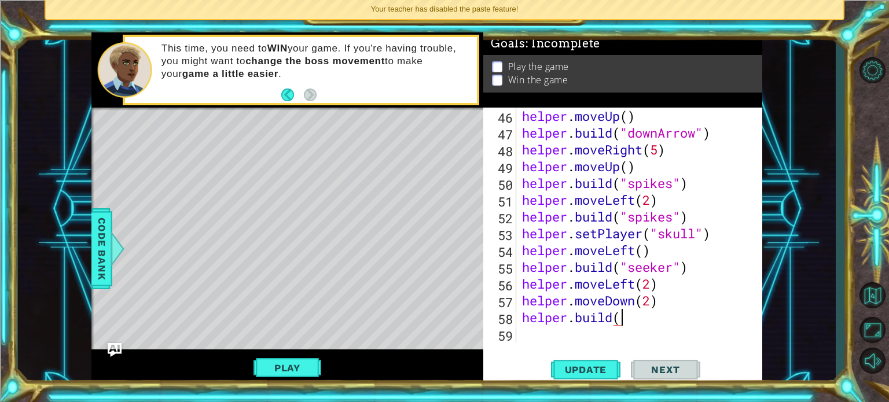
scroll to position [0, 4]
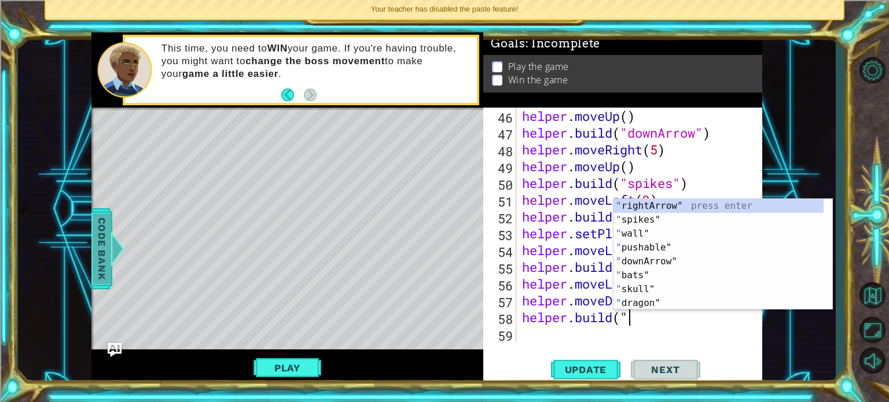
click at [104, 257] on span "Code Bank" at bounding box center [102, 248] width 19 height 71
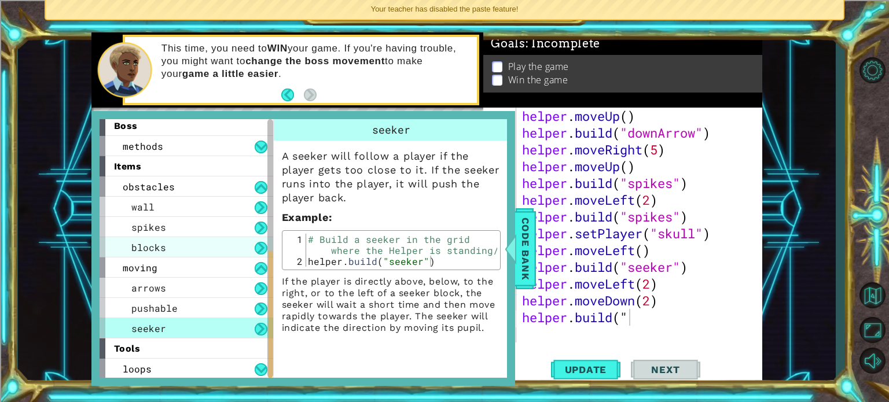
scroll to position [262, 0]
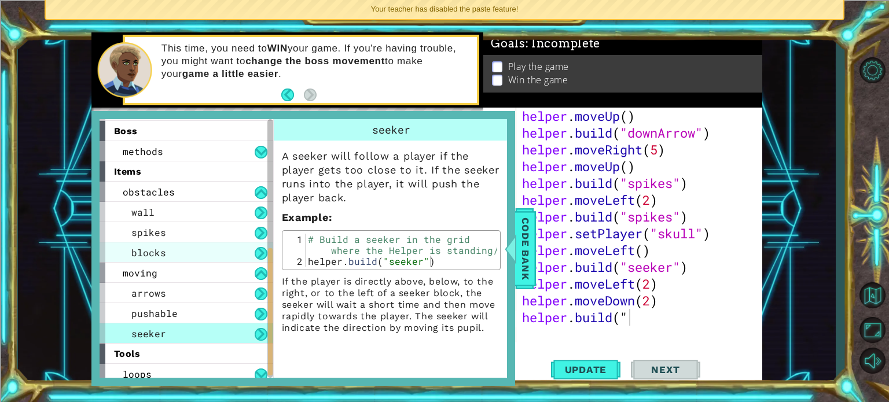
click at [187, 246] on div "blocks" at bounding box center [187, 252] width 174 height 20
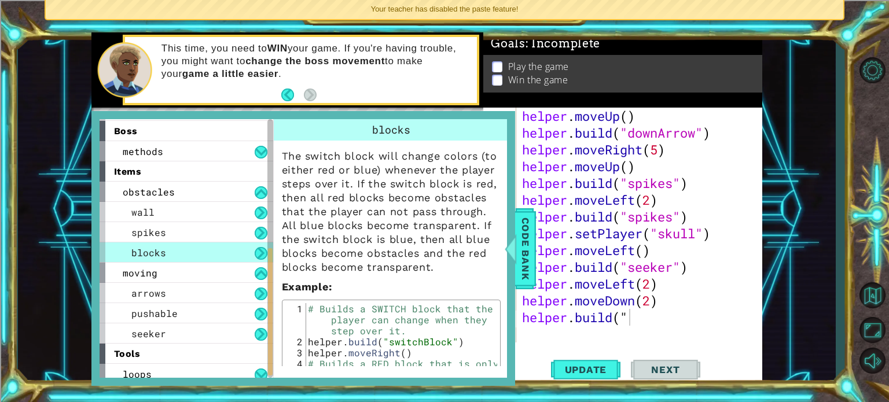
click at [633, 321] on div "helper . moveUp ( ) helper . build ( "downArrow" ) helper . moveRight ( 5 ) hel…" at bounding box center [638, 242] width 237 height 268
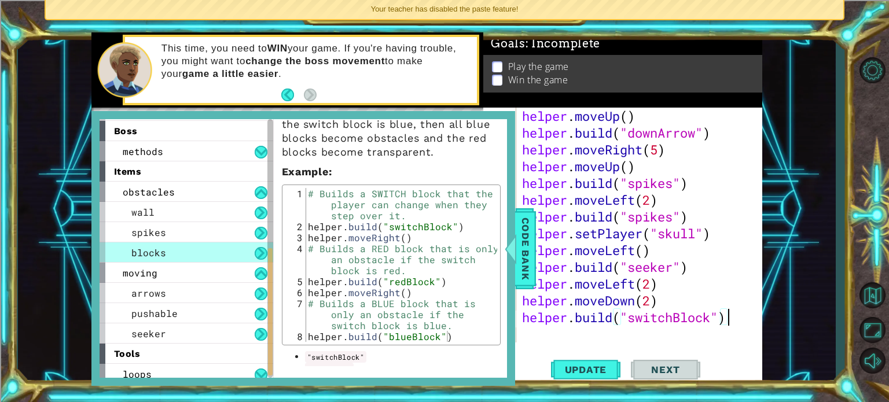
scroll to position [116, 0]
type textarea "helper.build("switchBlock")"
click at [524, 254] on span "Code Bank" at bounding box center [525, 248] width 19 height 71
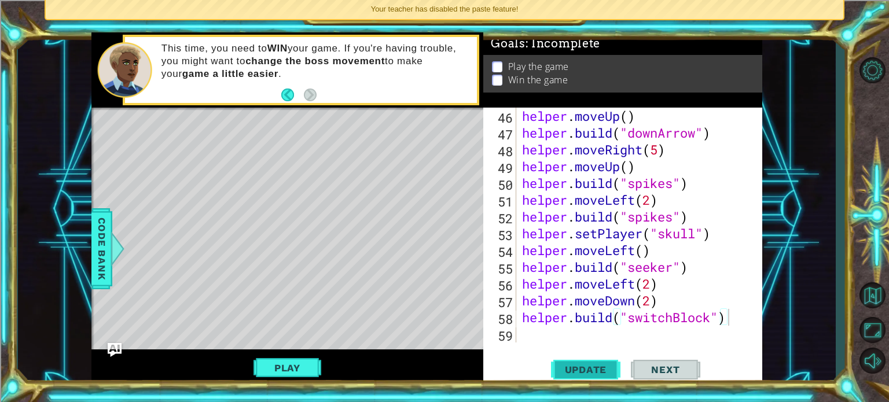
click at [576, 367] on span "Update" at bounding box center [585, 370] width 65 height 12
click at [97, 262] on span "Code Bank" at bounding box center [102, 248] width 19 height 71
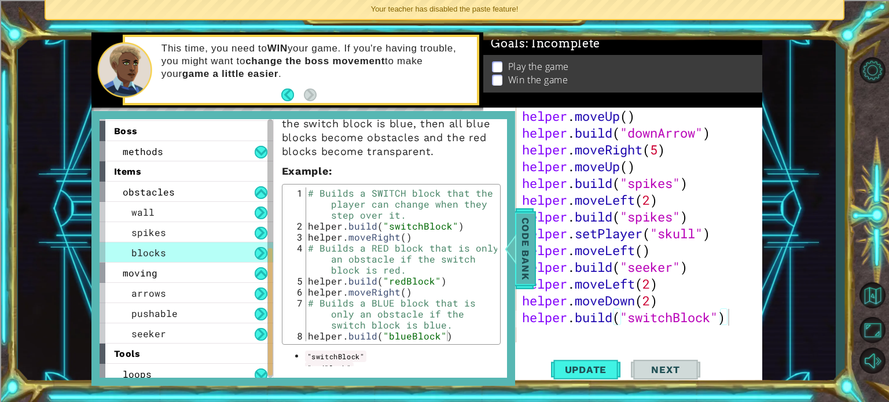
click at [523, 242] on span "Code Bank" at bounding box center [525, 248] width 19 height 71
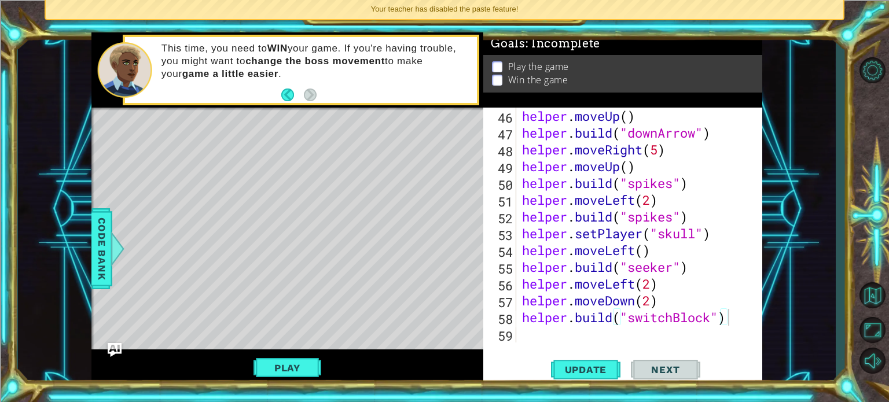
click at [556, 354] on div "helper.build("switchBlock") 46 47 48 49 50 51 52 53 54 55 56 57 58 59 helper . …" at bounding box center [622, 247] width 279 height 278
click at [546, 335] on div "helper . moveUp ( ) helper . build ( "downArrow" ) helper . moveRight ( 5 ) hel…" at bounding box center [638, 242] width 237 height 268
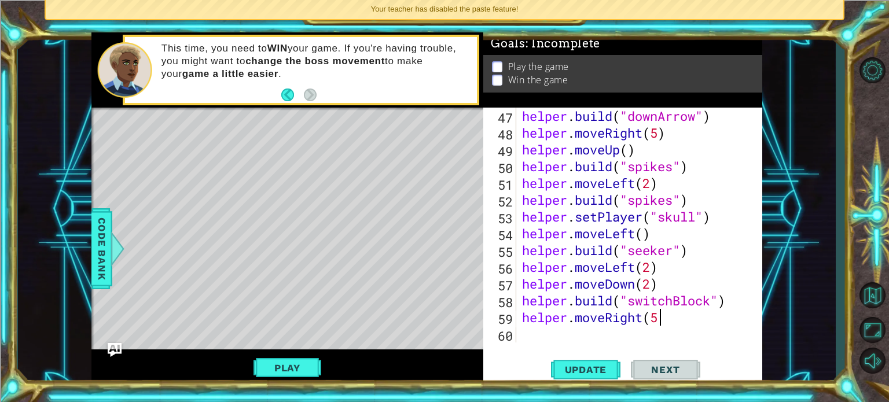
scroll to position [0, 6]
type textarea "helper.moveRight(5)\"
type textarea "helper.moveRight(5)"
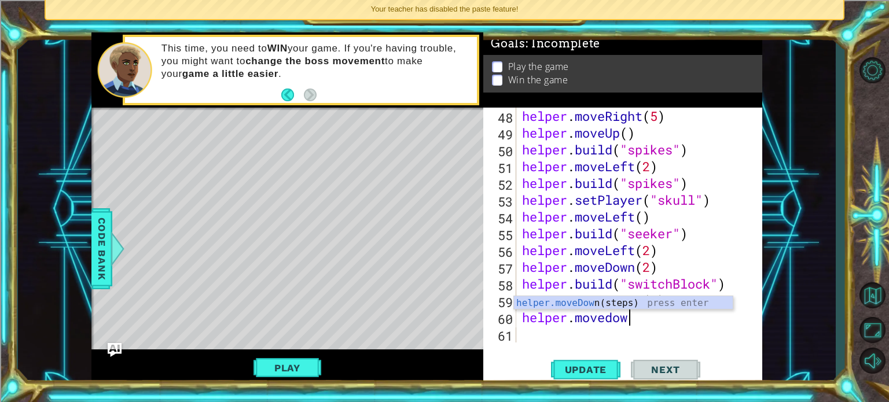
scroll to position [0, 5]
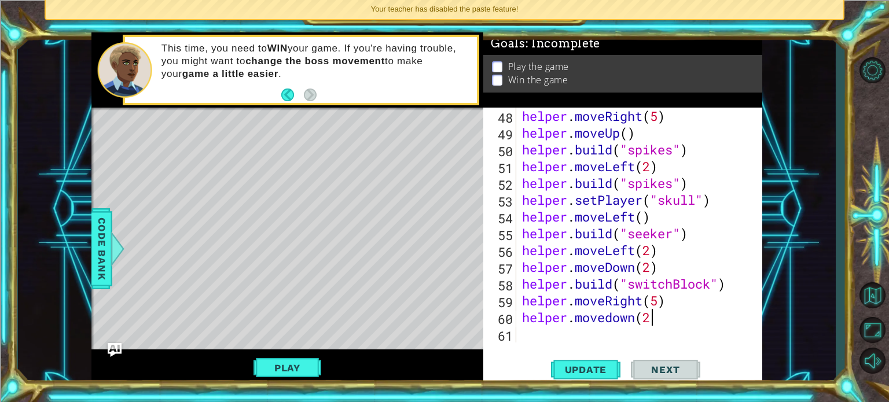
type textarea "helper.movedown(2)"
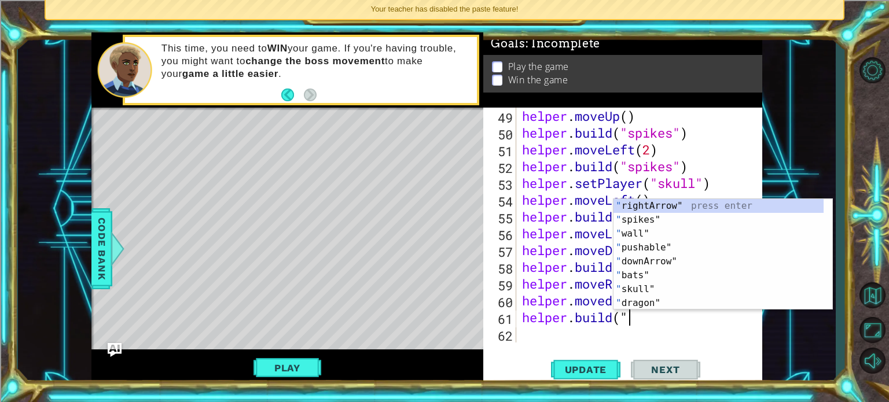
scroll to position [0, 4]
type textarea "helper.build(""
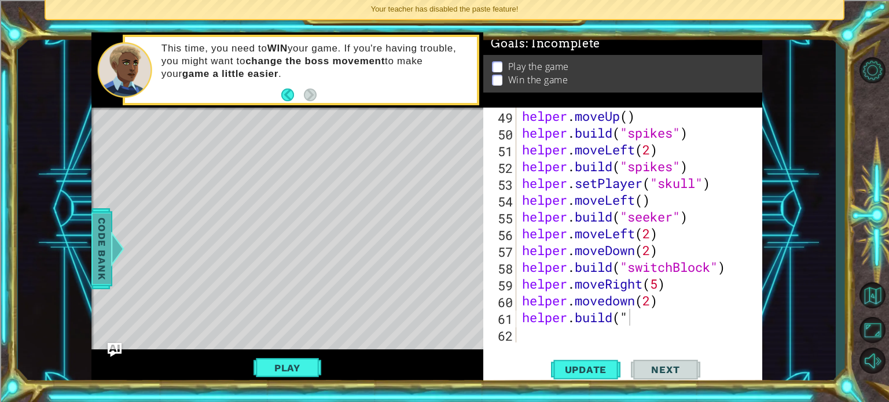
click at [112, 238] on div at bounding box center [117, 248] width 14 height 35
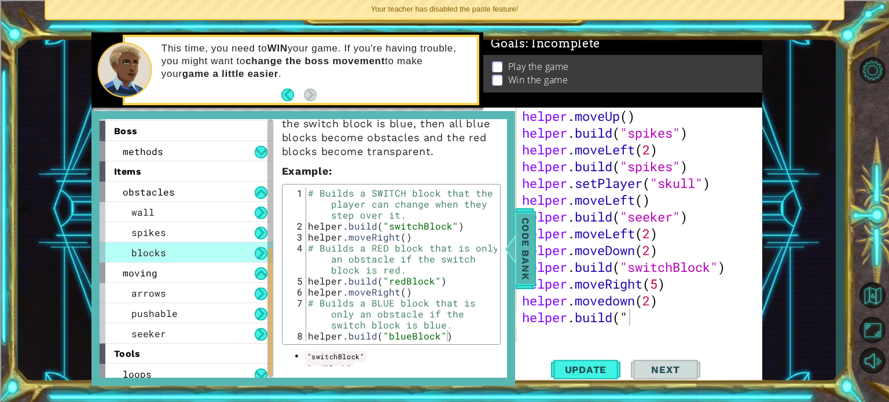
click at [532, 249] on span "Code Bank" at bounding box center [525, 248] width 19 height 71
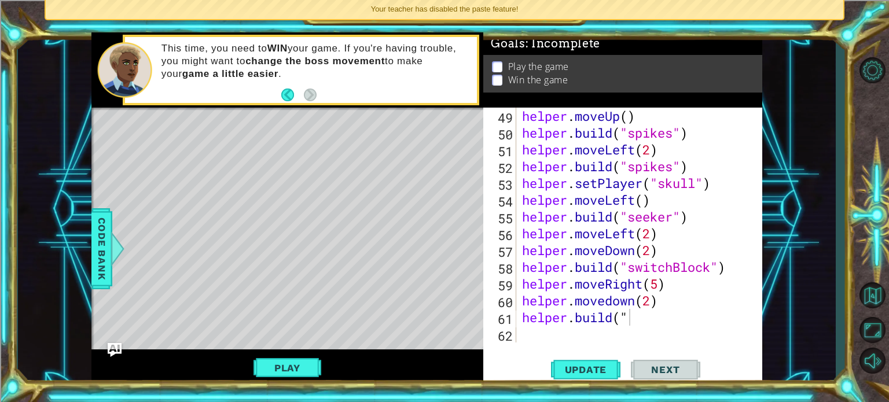
click at [672, 328] on div "helper . moveUp ( ) helper . build ( "spikes" ) helper . moveLeft ( 2 ) helper …" at bounding box center [638, 242] width 237 height 268
click at [650, 319] on div "helper . moveUp ( ) helper . build ( "spikes" ) helper . moveLeft ( 2 ) helper …" at bounding box center [638, 242] width 237 height 268
click at [571, 370] on span "Update" at bounding box center [585, 370] width 65 height 12
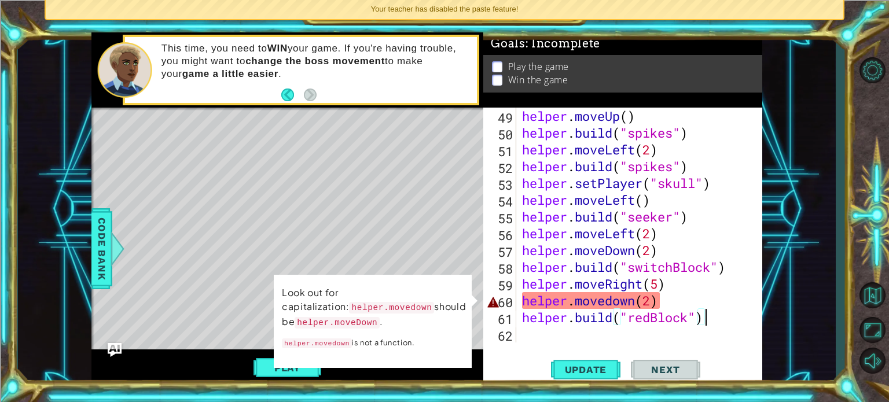
click at [612, 306] on div "helper . moveUp ( ) helper . build ( "spikes" ) helper . moveLeft ( 2 ) helper …" at bounding box center [638, 242] width 237 height 268
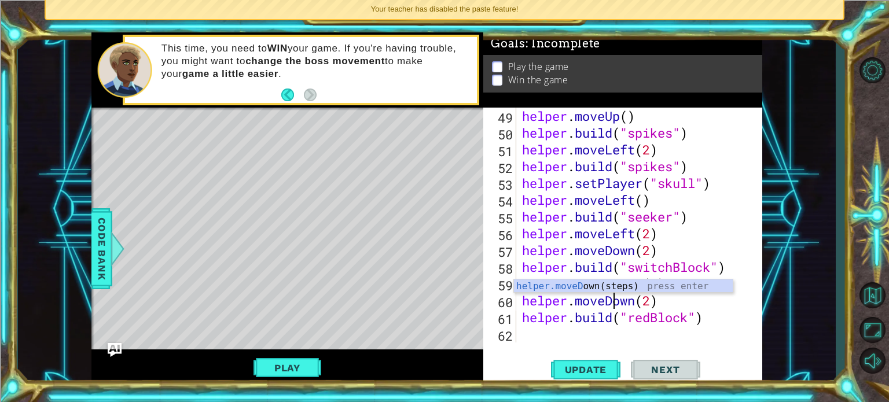
scroll to position [0, 4]
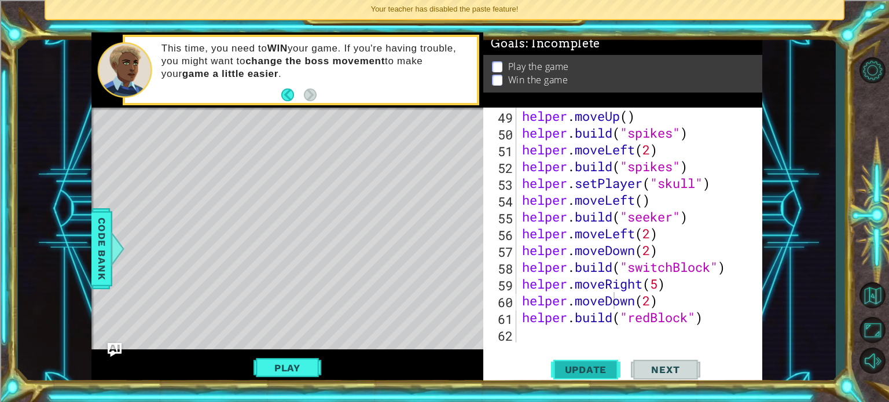
click at [584, 370] on span "Update" at bounding box center [585, 370] width 65 height 12
click at [718, 315] on div "helper . moveUp ( ) helper . build ( "spikes" ) helper . moveLeft ( 2 ) helper …" at bounding box center [638, 242] width 237 height 268
type textarea "helper.build("redBlock")"
click at [289, 366] on button "Play" at bounding box center [287, 368] width 68 height 22
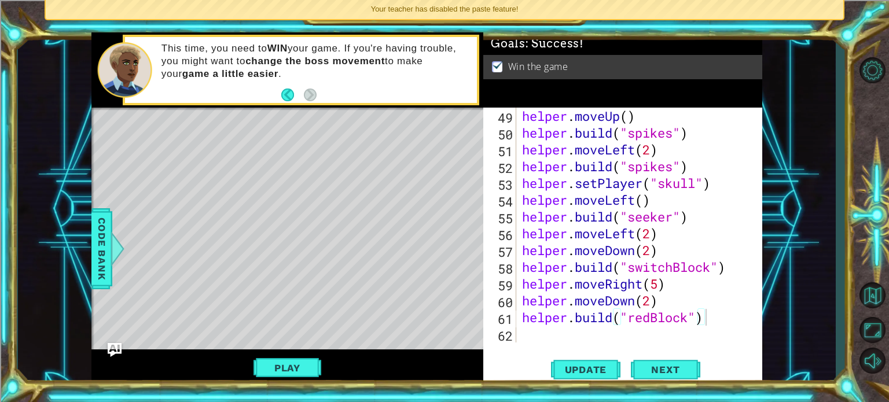
click at [689, 332] on div "helper . moveUp ( ) helper . build ( "spikes" ) helper . moveLeft ( 2 ) helper …" at bounding box center [638, 242] width 237 height 268
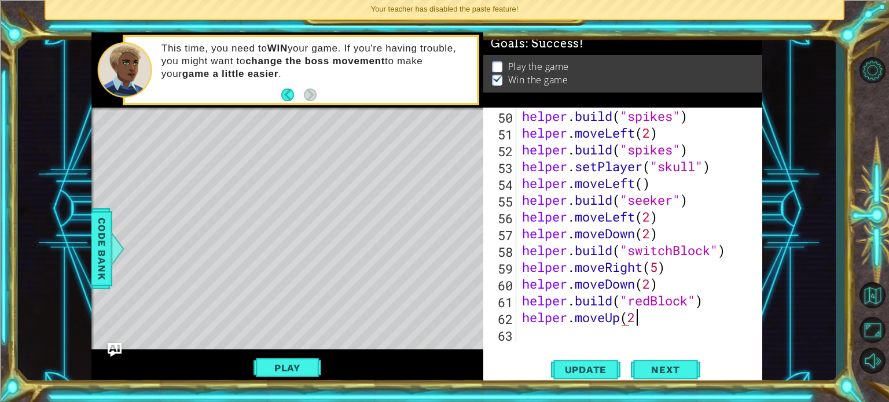
scroll to position [0, 5]
type textarea "helper.moveUp(2)"
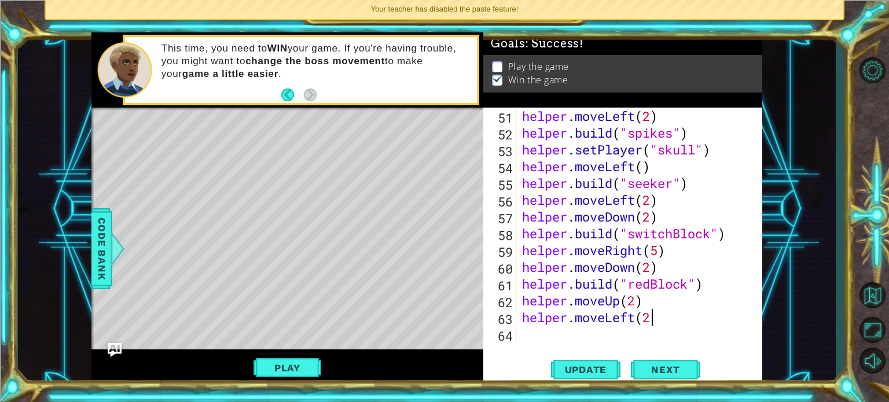
type textarea "helper.moveLeft(2)"
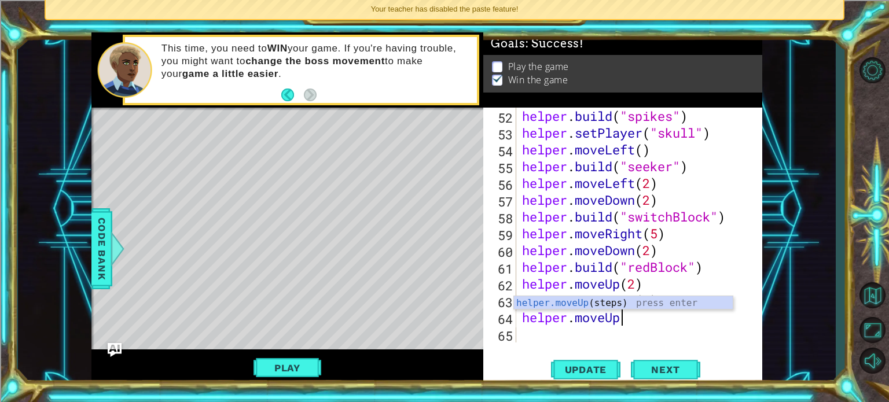
scroll to position [0, 3]
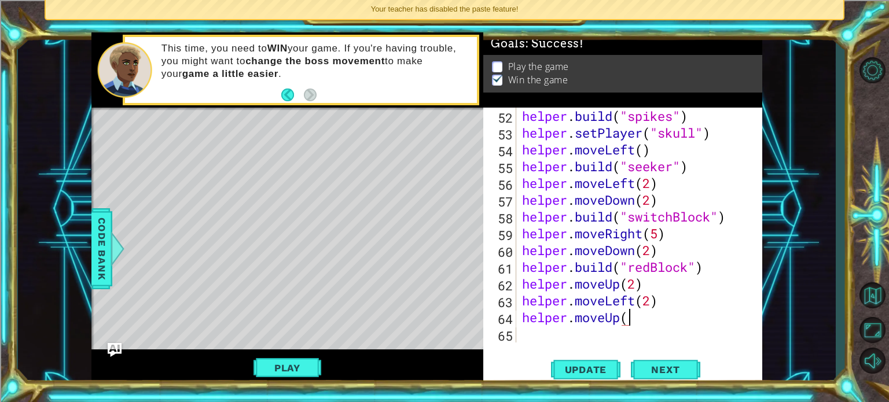
type textarea "helper.moveUp()"
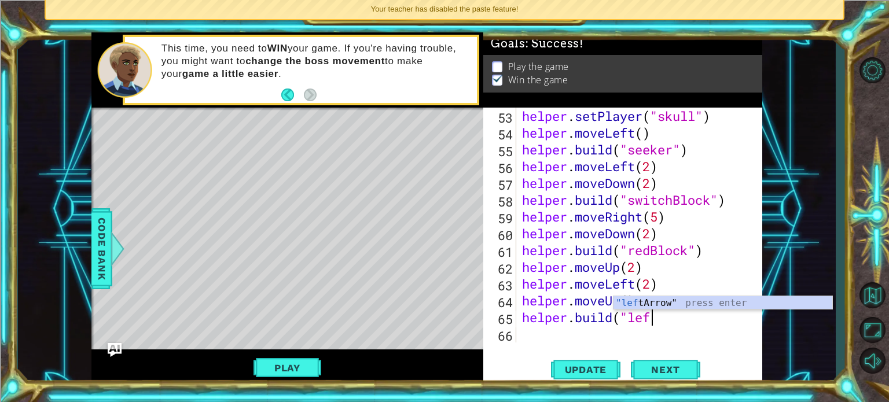
scroll to position [0, 5]
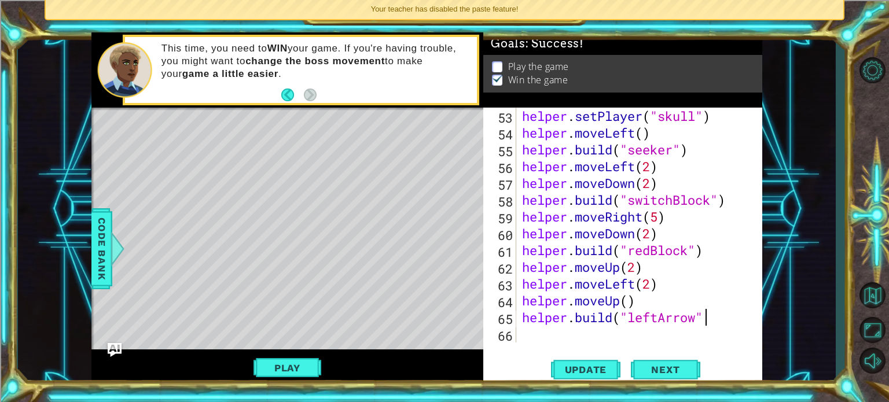
type textarea "helper.build("leftArrow")"
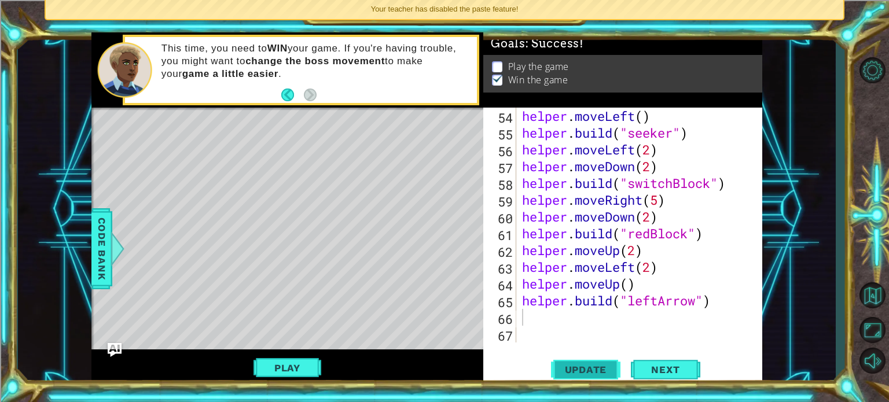
click at [586, 375] on span "Update" at bounding box center [585, 370] width 65 height 12
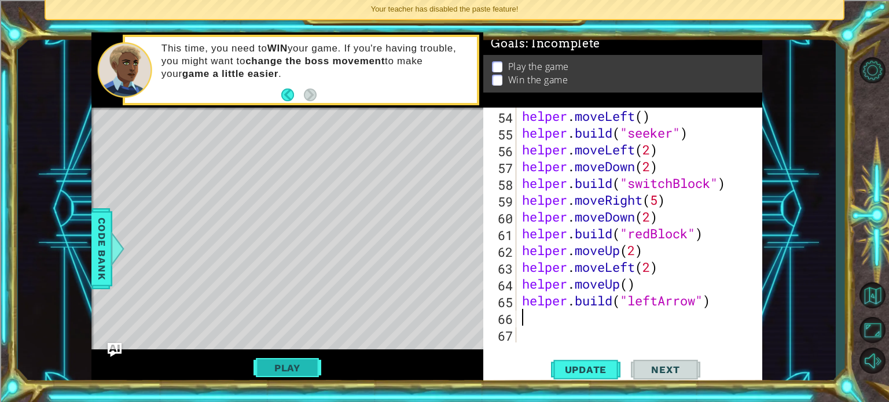
click at [274, 373] on button "Play" at bounding box center [287, 368] width 68 height 22
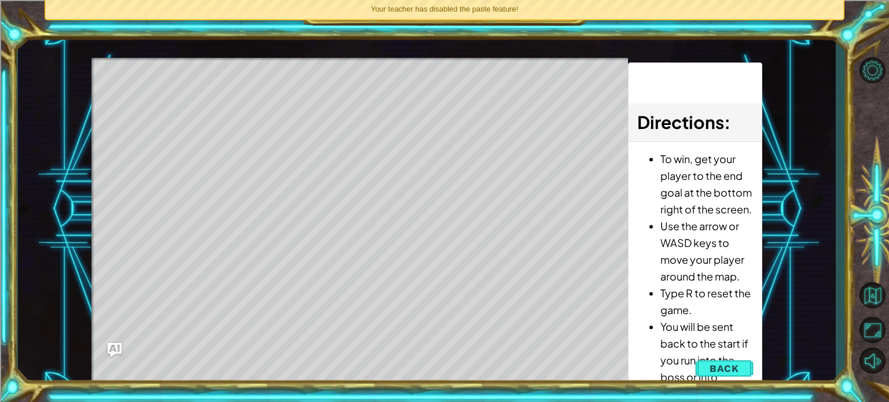
click at [880, 383] on div "1 ההההההההההההההההההההההההההההההההההההההההההההההההההההההההההההההההההההההההההההה…" at bounding box center [444, 201] width 889 height 402
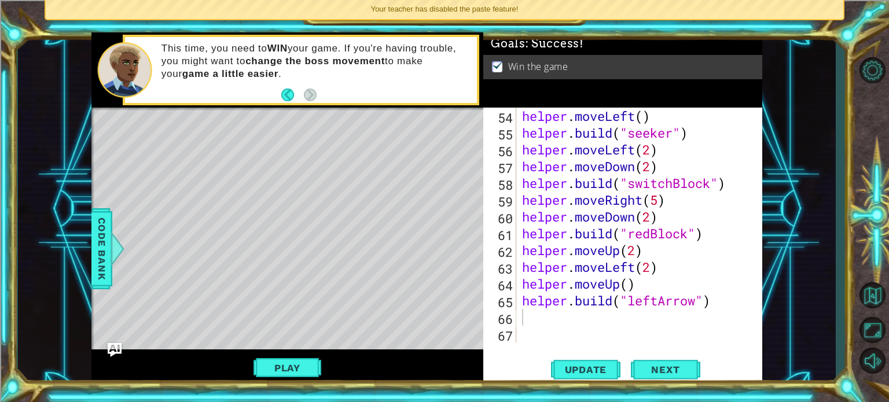
click at [0, 144] on div "1 ההההההההההההההההההההההההההההההההההההההההההההההההההההההההההההההההההההההההההההה…" at bounding box center [444, 201] width 889 height 402
click at [0, 141] on div "1 ההההההההההההההההההההההההההההההההההההההההההההההההההההההההההההההההההההההההההההה…" at bounding box center [444, 201] width 889 height 402
click at [293, 374] on button "Play" at bounding box center [287, 368] width 68 height 22
click at [660, 369] on span "Next" at bounding box center [665, 371] width 52 height 12
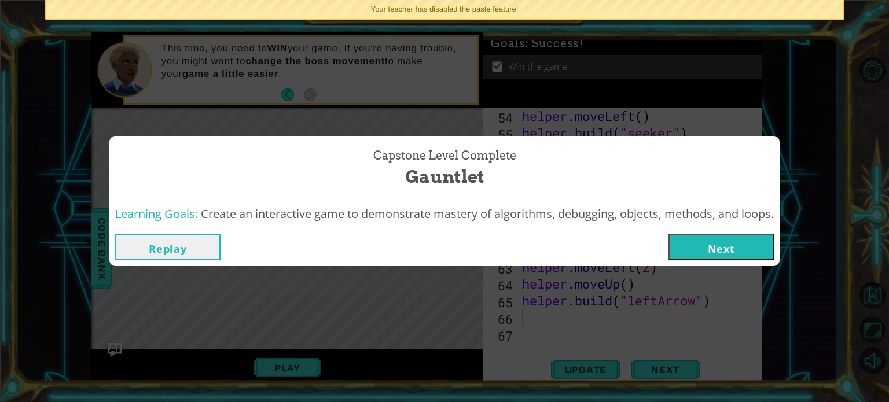
click at [700, 244] on button "Next" at bounding box center [720, 247] width 105 height 26
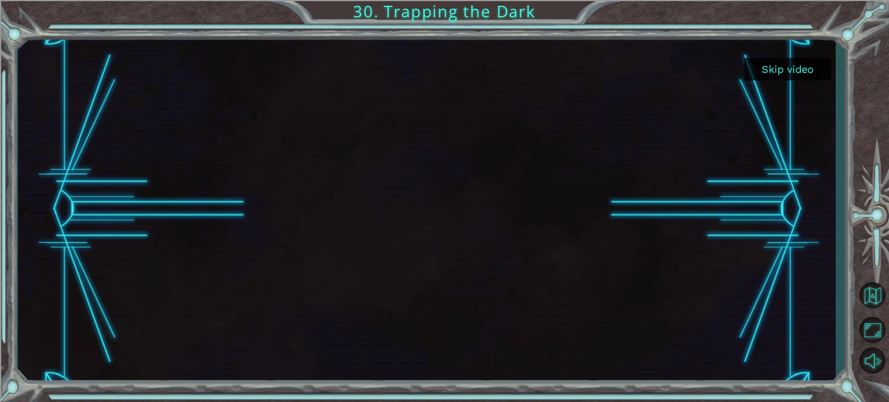
click at [465, 231] on div at bounding box center [427, 209] width 630 height 354
click at [462, 189] on div at bounding box center [427, 209] width 630 height 354
drag, startPoint x: 452, startPoint y: 204, endPoint x: 447, endPoint y: 189, distance: 15.9
click at [447, 208] on div at bounding box center [427, 209] width 630 height 354
click at [447, 189] on div at bounding box center [427, 209] width 630 height 354
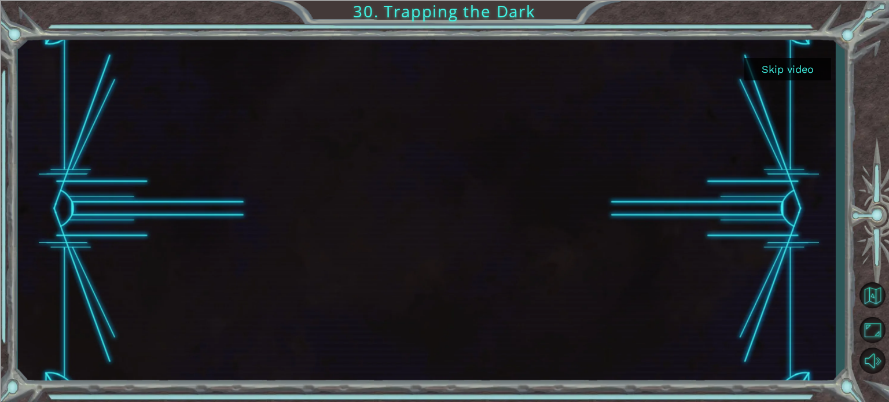
click at [447, 189] on div at bounding box center [427, 209] width 630 height 354
click at [447, 168] on div at bounding box center [427, 209] width 630 height 354
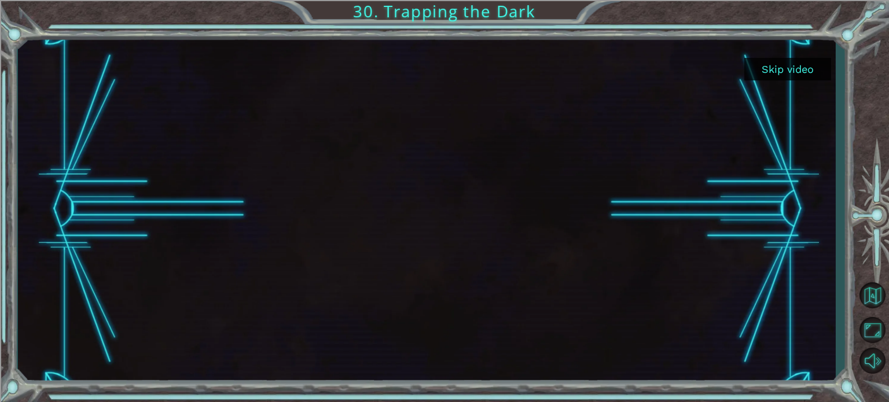
click at [447, 167] on div at bounding box center [427, 209] width 630 height 354
click at [447, 166] on div at bounding box center [427, 209] width 630 height 354
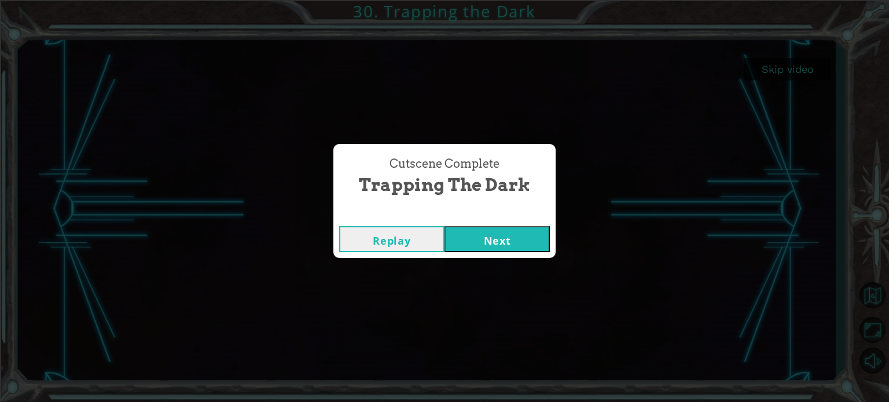
click at [500, 236] on button "Next" at bounding box center [496, 239] width 105 height 26
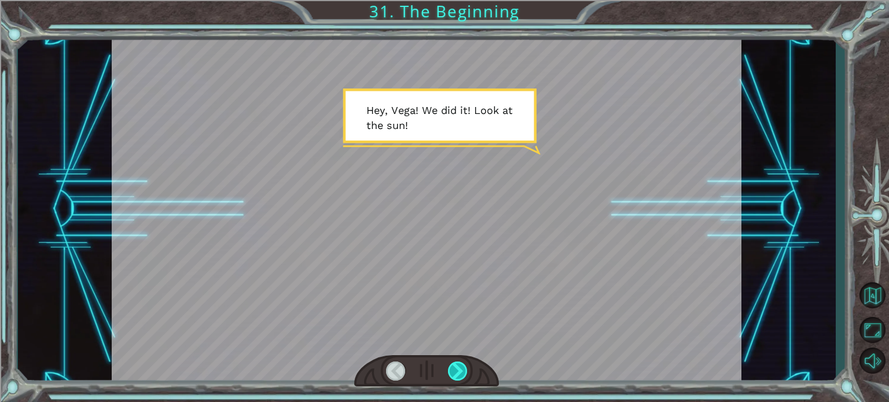
click at [456, 371] on div at bounding box center [458, 371] width 20 height 19
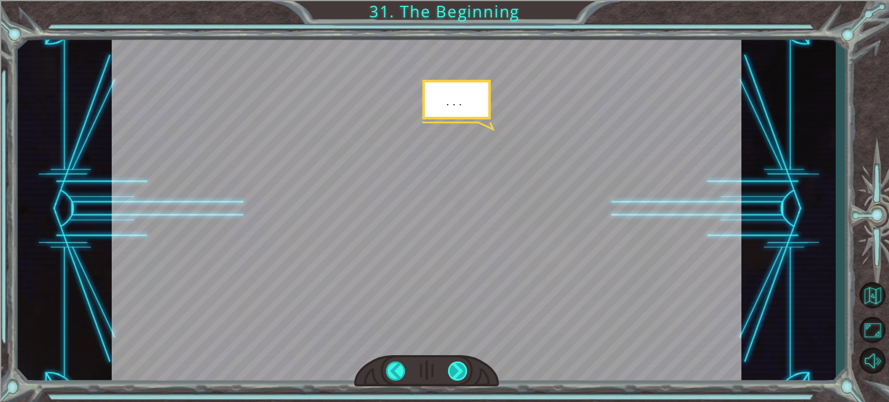
click at [456, 371] on div at bounding box center [458, 371] width 20 height 19
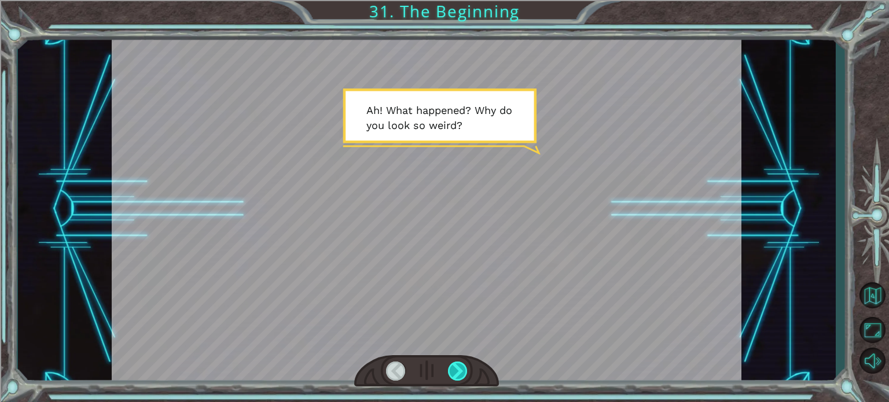
click at [456, 371] on div at bounding box center [458, 371] width 20 height 19
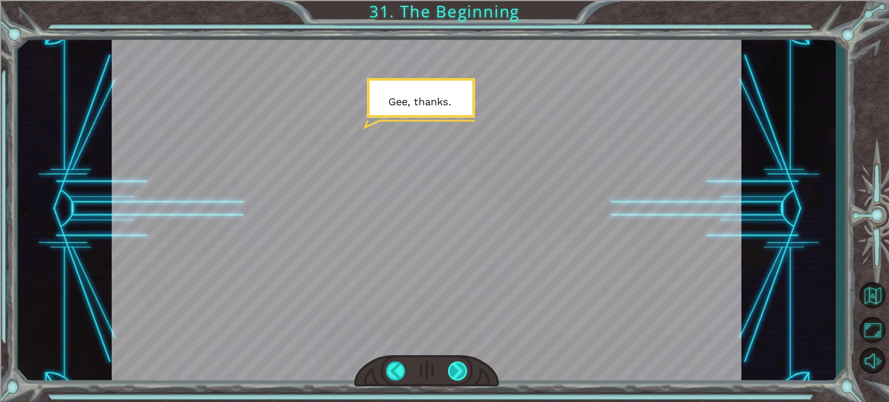
click at [456, 371] on div at bounding box center [458, 371] width 20 height 19
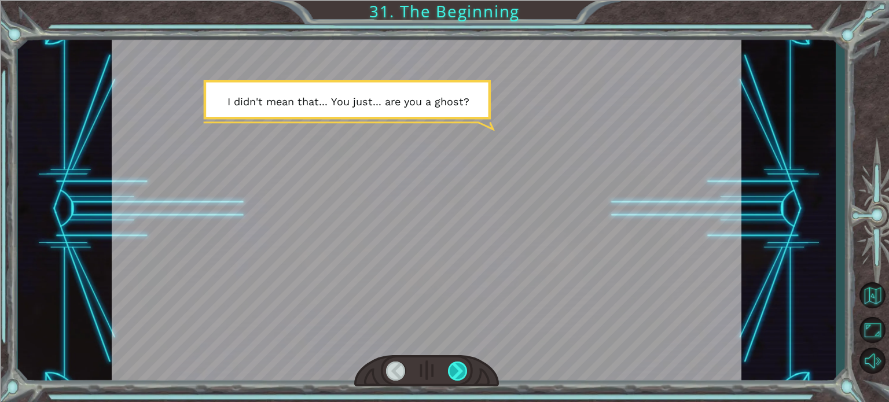
click at [456, 371] on div at bounding box center [458, 371] width 20 height 19
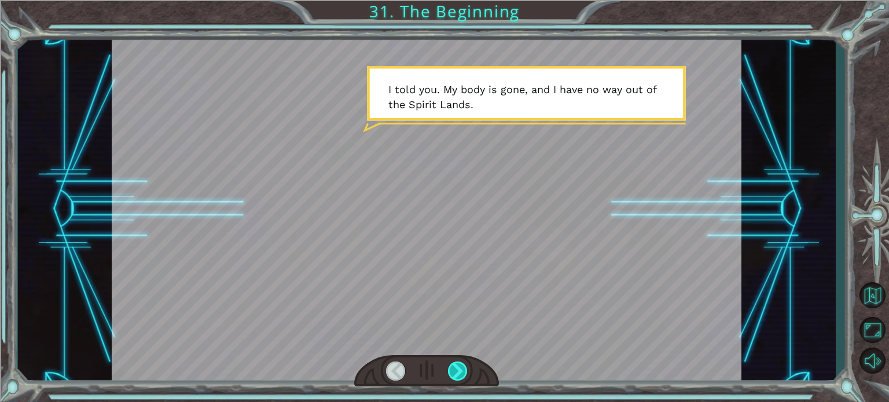
click at [456, 371] on div at bounding box center [458, 371] width 20 height 19
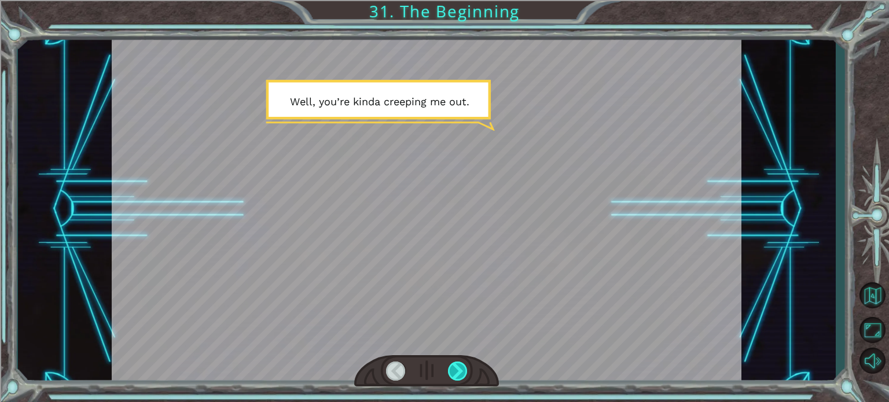
click at [456, 371] on div at bounding box center [458, 371] width 20 height 19
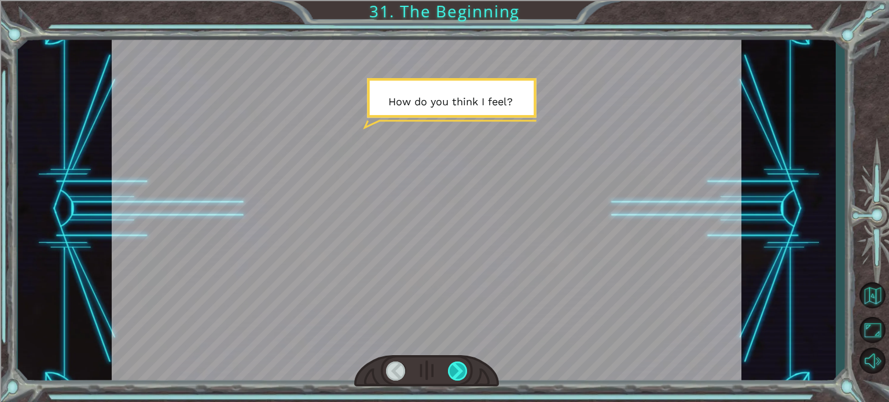
click at [453, 378] on div at bounding box center [458, 371] width 20 height 19
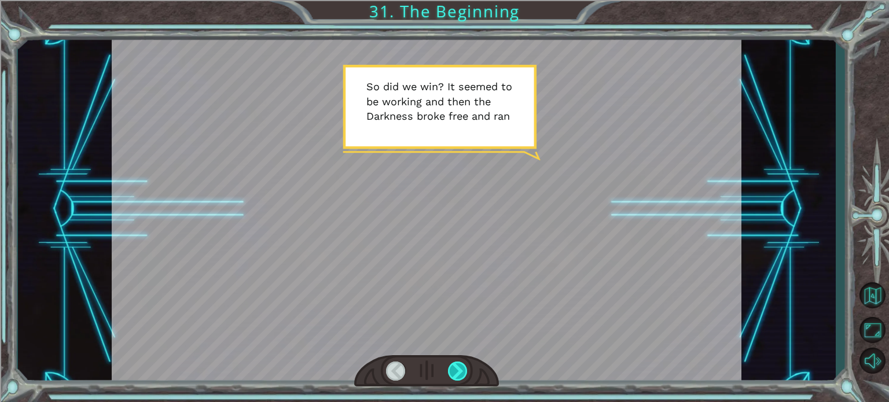
click at [458, 368] on div at bounding box center [458, 371] width 20 height 19
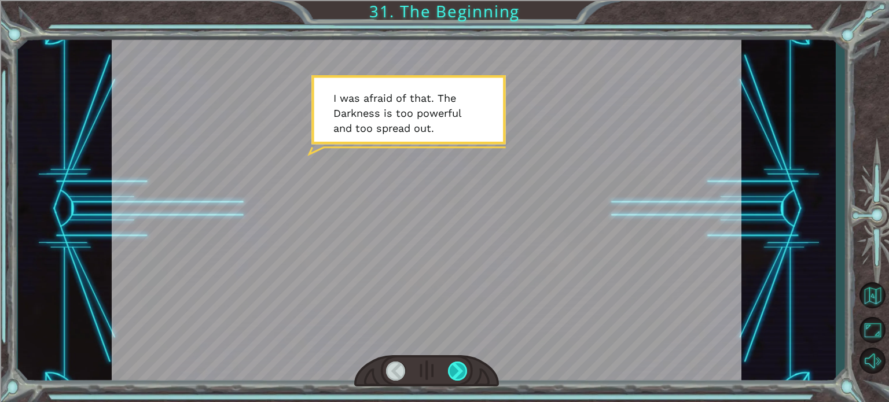
click at [458, 368] on div at bounding box center [458, 371] width 20 height 19
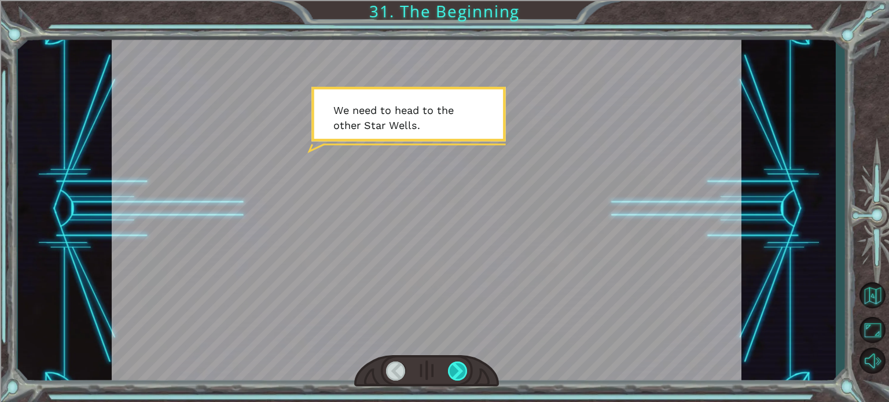
click at [458, 368] on div at bounding box center [458, 371] width 20 height 19
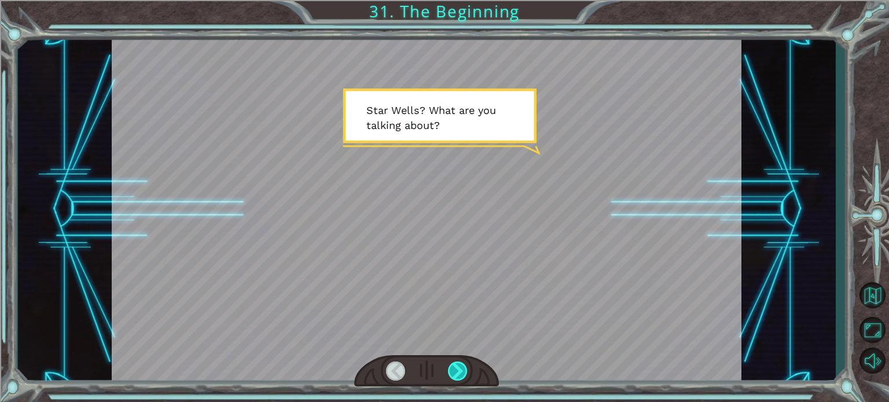
click at [458, 368] on div at bounding box center [458, 371] width 20 height 19
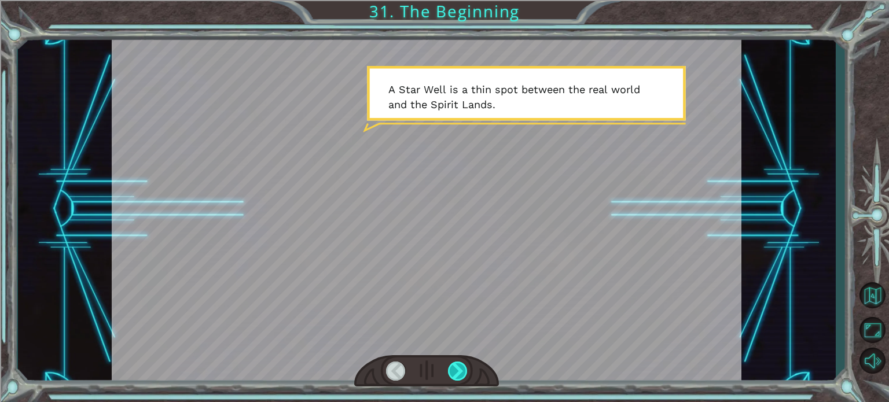
click at [458, 368] on div at bounding box center [458, 371] width 20 height 19
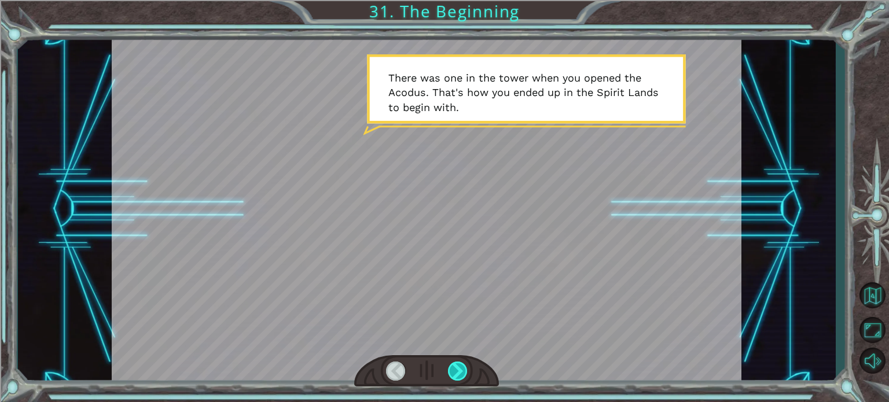
click at [458, 368] on div at bounding box center [458, 371] width 20 height 19
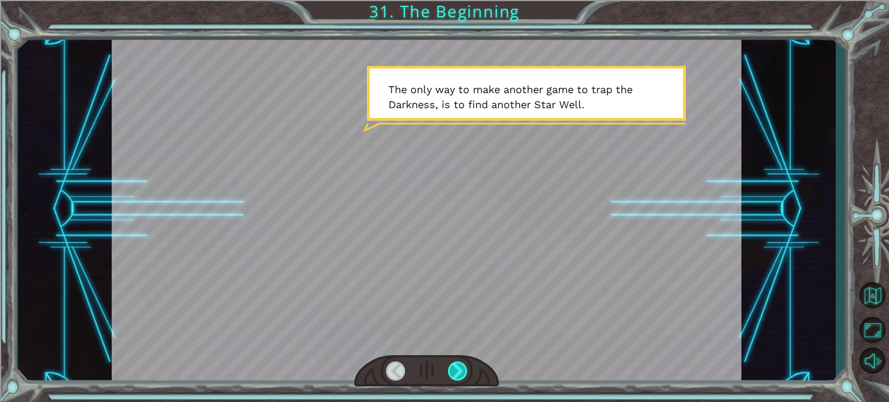
click at [458, 368] on div at bounding box center [458, 371] width 20 height 19
click at [458, 367] on div at bounding box center [458, 371] width 20 height 19
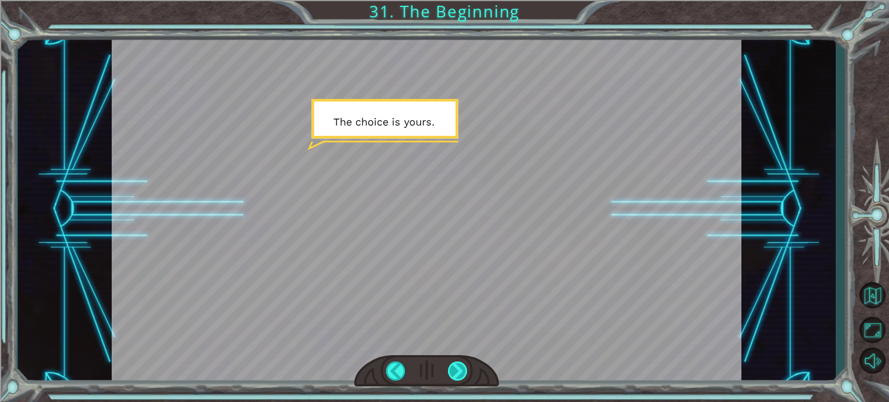
click at [458, 367] on div at bounding box center [458, 371] width 20 height 19
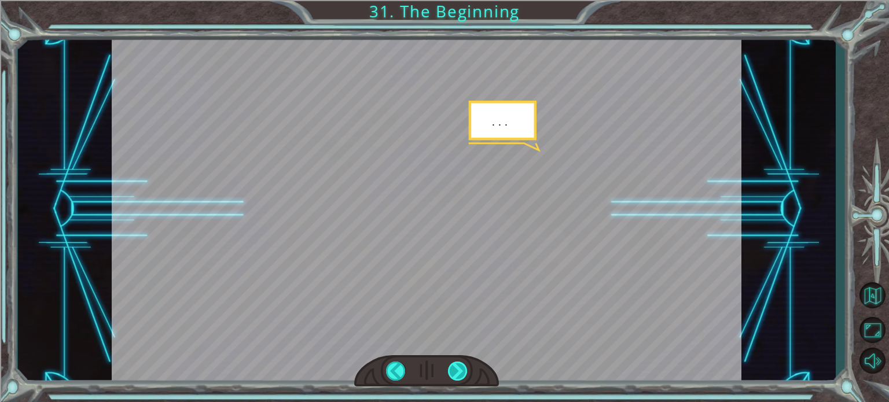
click at [458, 367] on div at bounding box center [458, 371] width 20 height 19
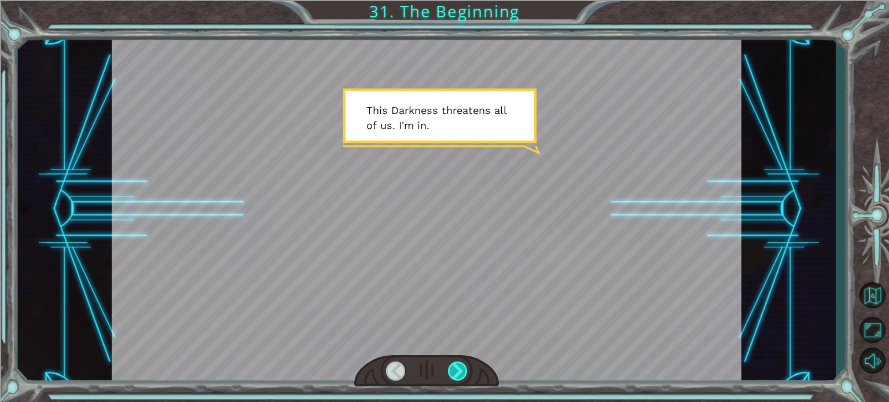
click at [458, 367] on div at bounding box center [458, 371] width 20 height 19
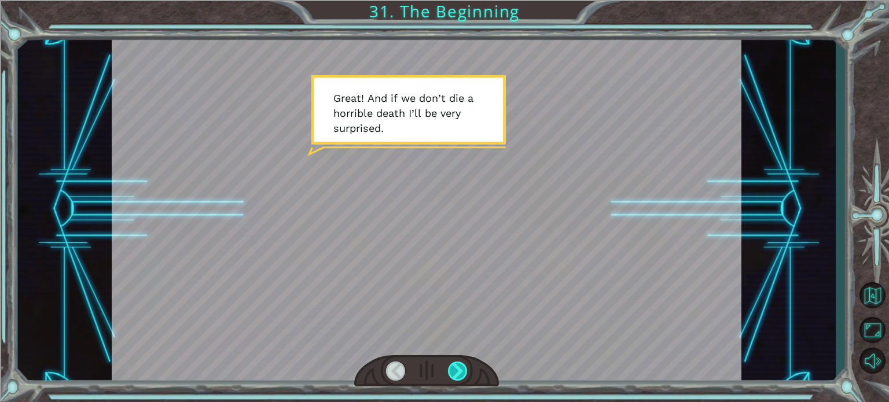
click at [458, 367] on div at bounding box center [458, 371] width 20 height 19
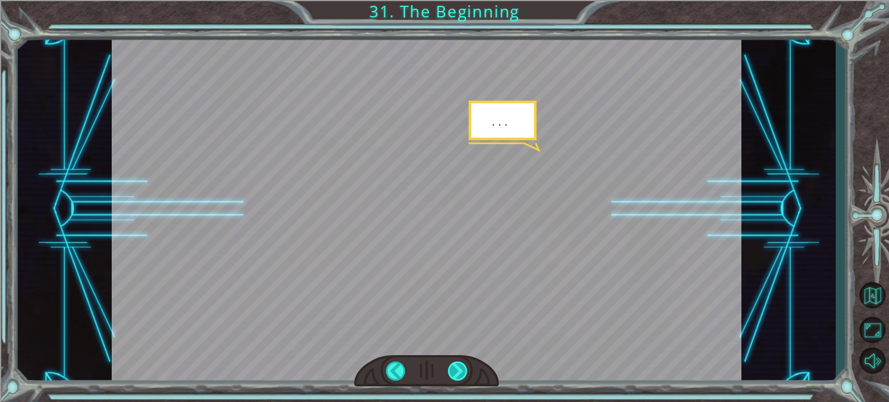
click at [458, 367] on div at bounding box center [458, 371] width 20 height 19
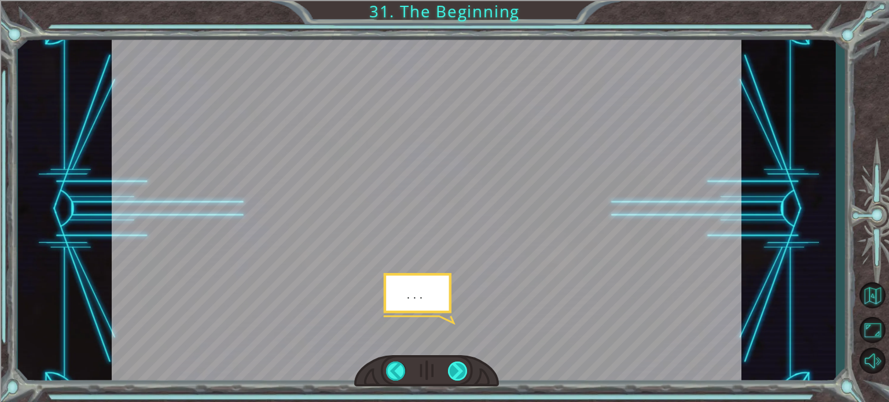
click at [458, 367] on div at bounding box center [458, 371] width 20 height 19
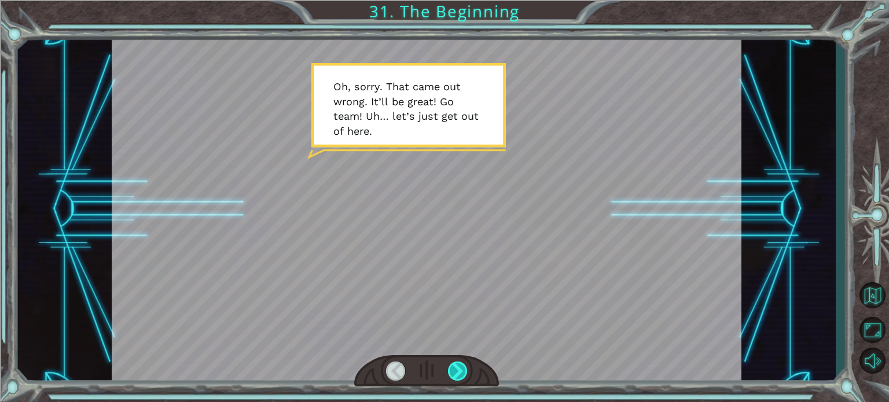
click at [458, 367] on div at bounding box center [458, 371] width 20 height 19
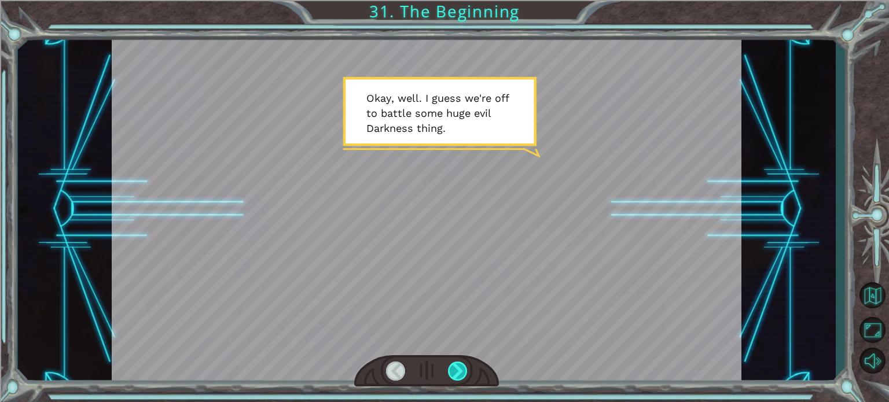
click at [458, 367] on div at bounding box center [458, 371] width 20 height 19
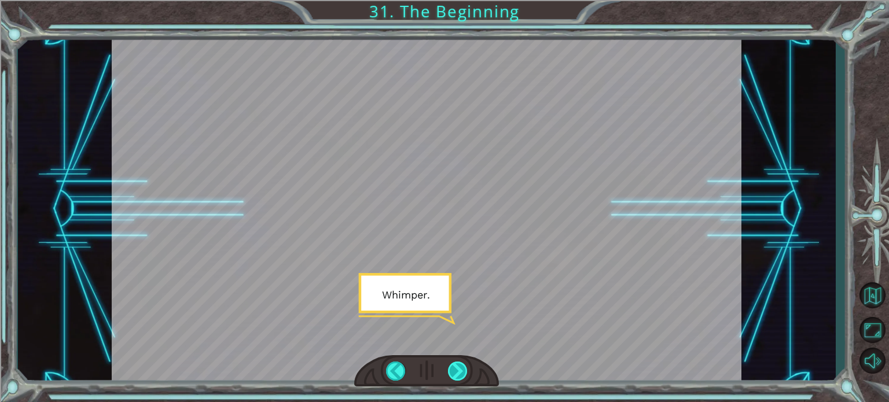
click at [458, 367] on div at bounding box center [458, 371] width 20 height 19
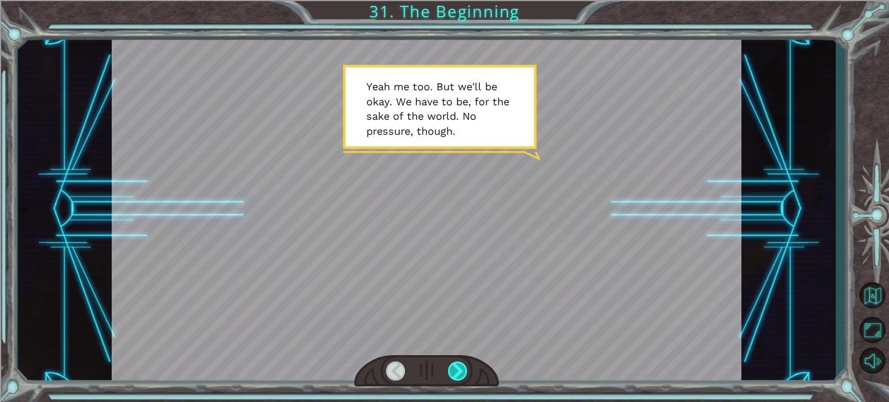
click at [458, 367] on div at bounding box center [458, 371] width 20 height 19
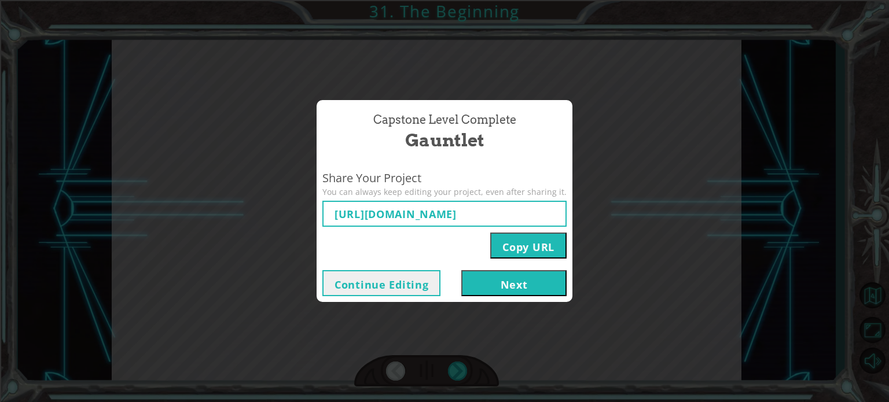
click at [514, 286] on button "Next" at bounding box center [513, 283] width 105 height 26
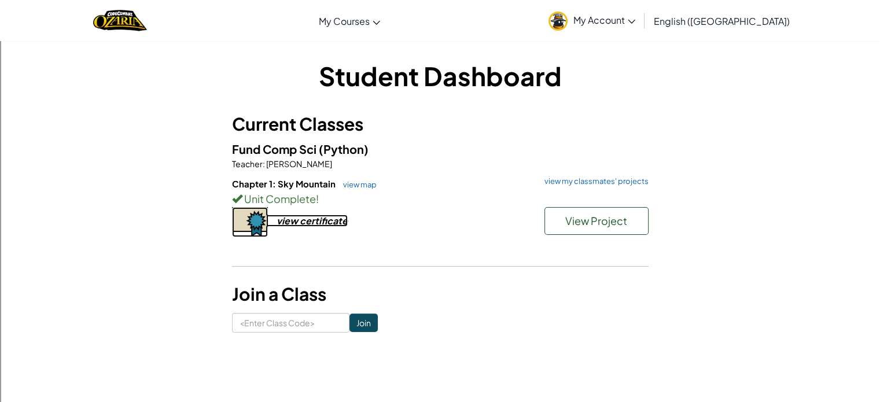
click at [324, 220] on div "view certificate" at bounding box center [312, 221] width 71 height 12
click at [608, 175] on div "Fund Comp Sci (Python) Teacher : Mr. Verm Chapter 1: Sky Mountain view map view…" at bounding box center [440, 201] width 417 height 123
click at [609, 179] on link "view my classmates' projects" at bounding box center [594, 182] width 110 height 8
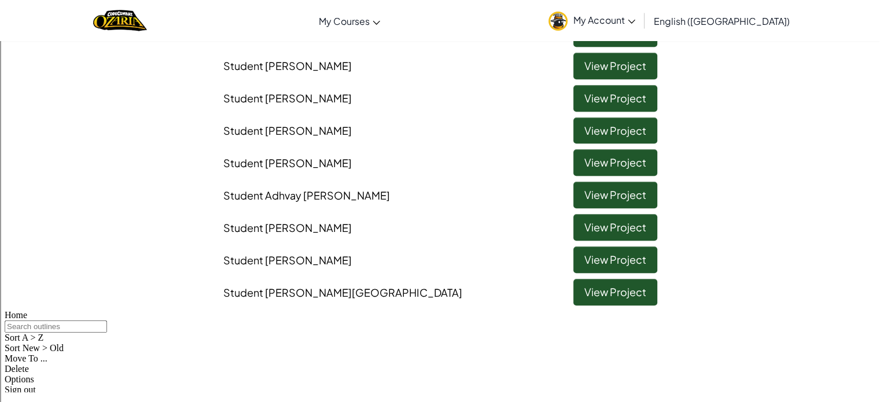
scroll to position [868, 0]
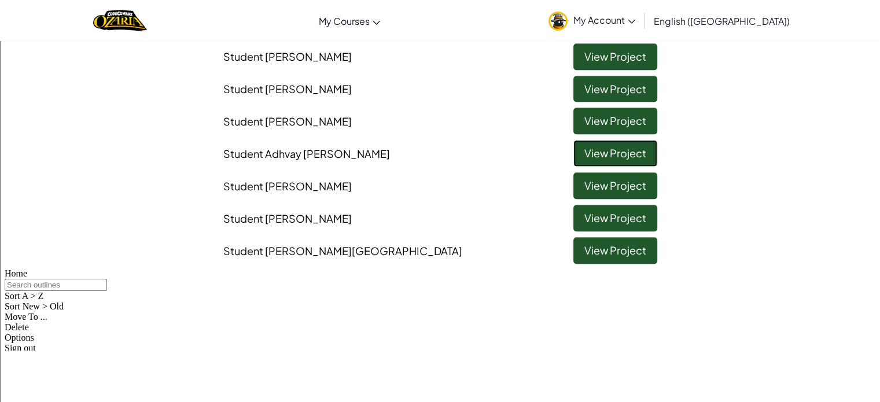
click at [586, 157] on link "View Project" at bounding box center [615, 153] width 84 height 27
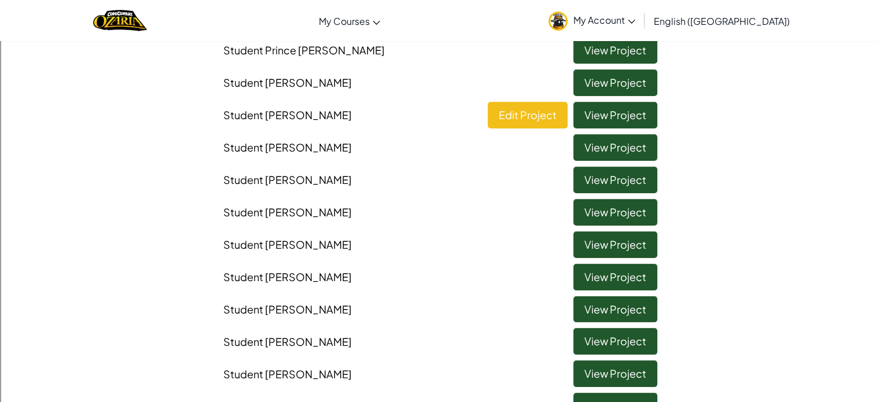
scroll to position [58, 0]
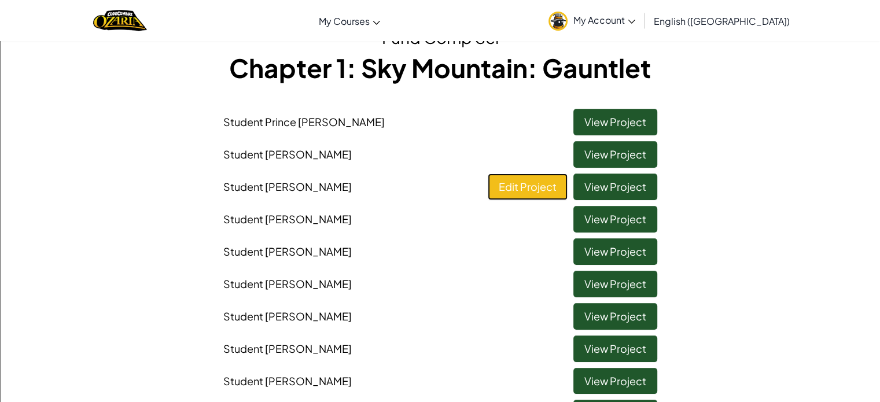
click at [542, 192] on link "Edit Project" at bounding box center [528, 187] width 80 height 27
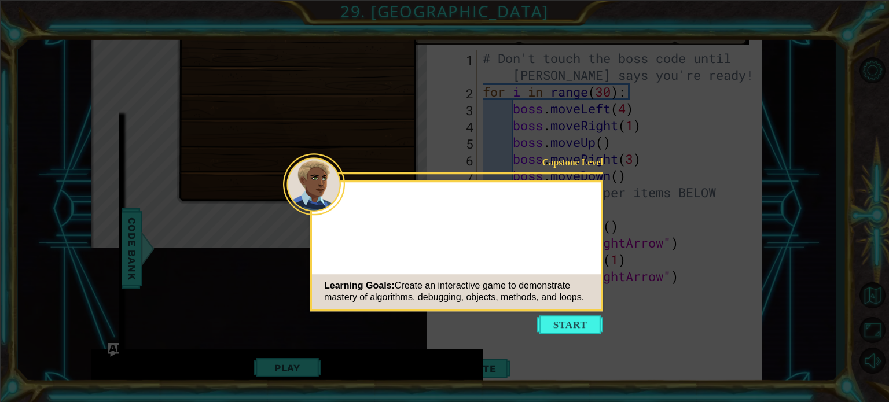
click at [558, 327] on button "Start" at bounding box center [570, 324] width 66 height 19
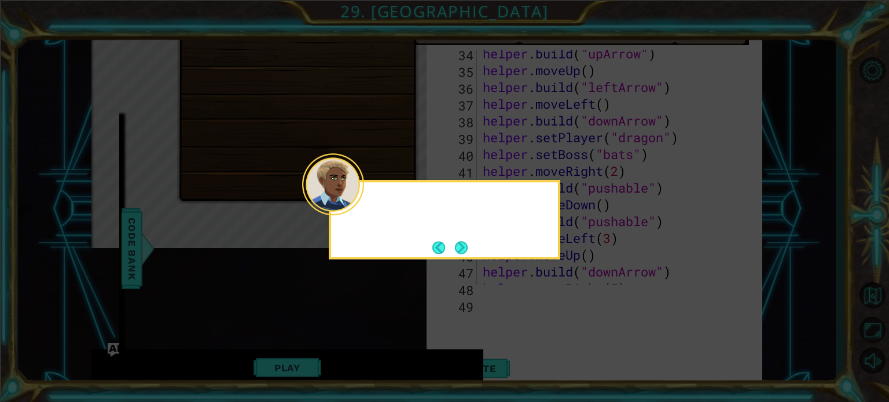
scroll to position [922, 0]
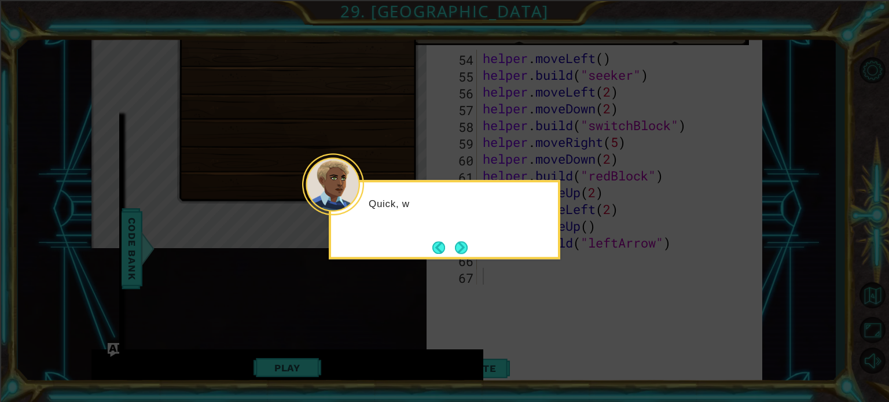
click at [348, 204] on div at bounding box center [333, 184] width 62 height 62
click at [464, 248] on button "Next" at bounding box center [461, 247] width 13 height 13
click at [462, 246] on button "Next" at bounding box center [461, 247] width 17 height 17
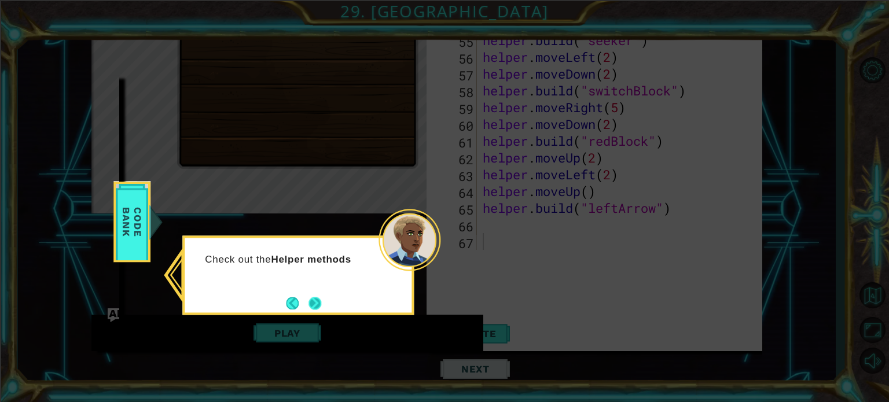
click at [318, 301] on button "Next" at bounding box center [314, 303] width 13 height 13
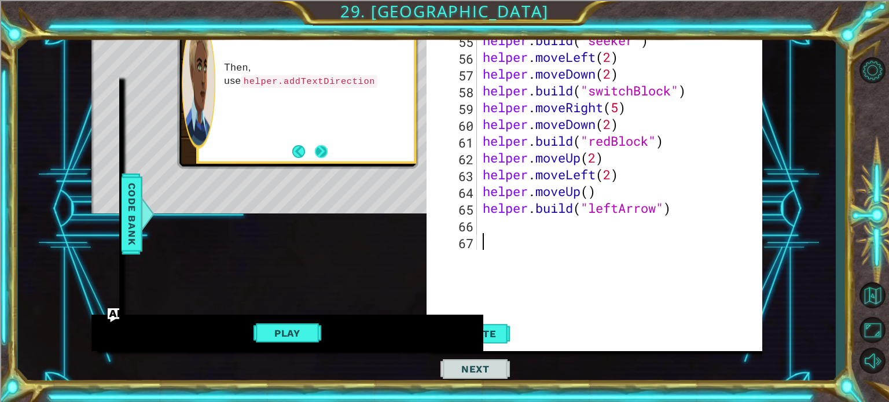
click at [324, 153] on button "Next" at bounding box center [321, 151] width 14 height 14
click at [318, 149] on button "Next" at bounding box center [320, 151] width 13 height 13
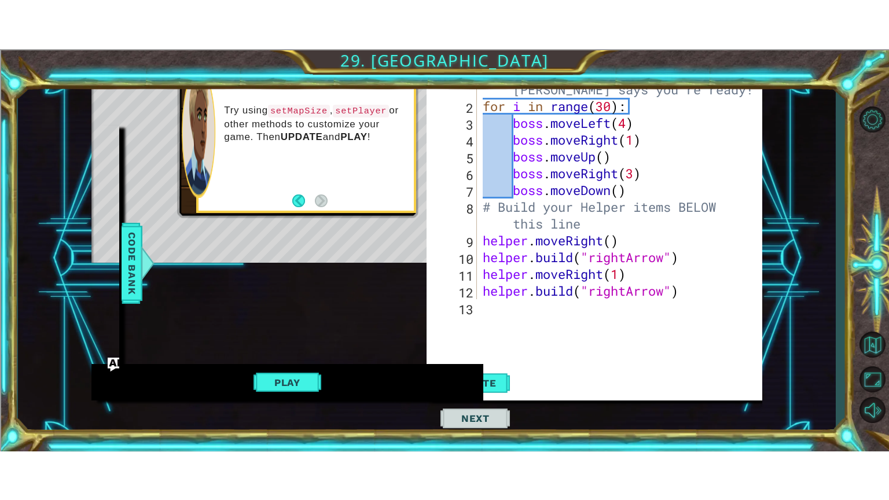
scroll to position [0, 0]
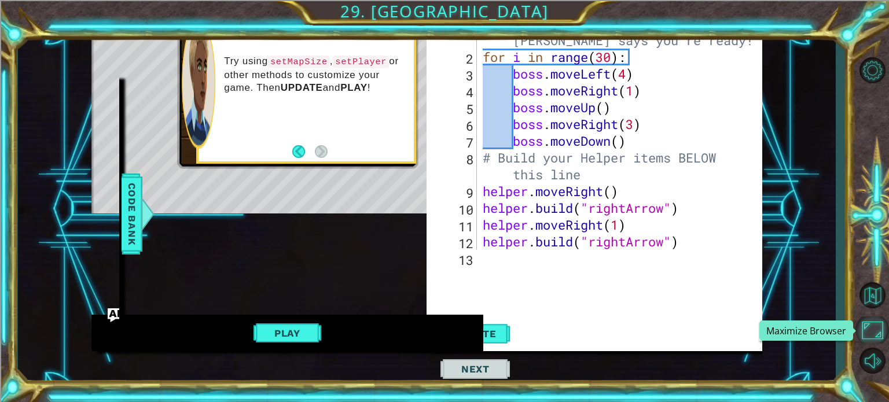
click at [869, 333] on button "Maximize Browser" at bounding box center [872, 330] width 34 height 27
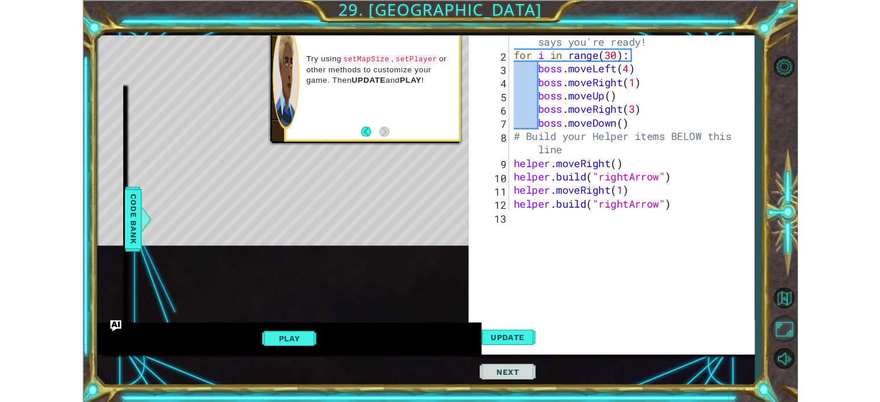
scroll to position [922, 0]
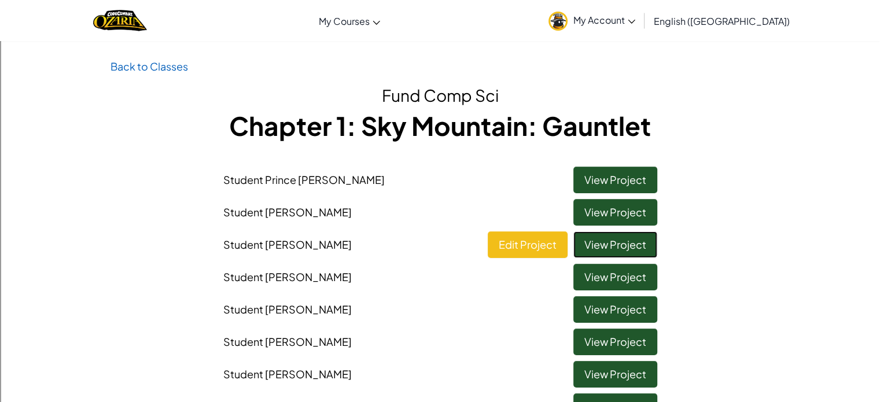
click at [642, 243] on link "View Project" at bounding box center [615, 244] width 84 height 27
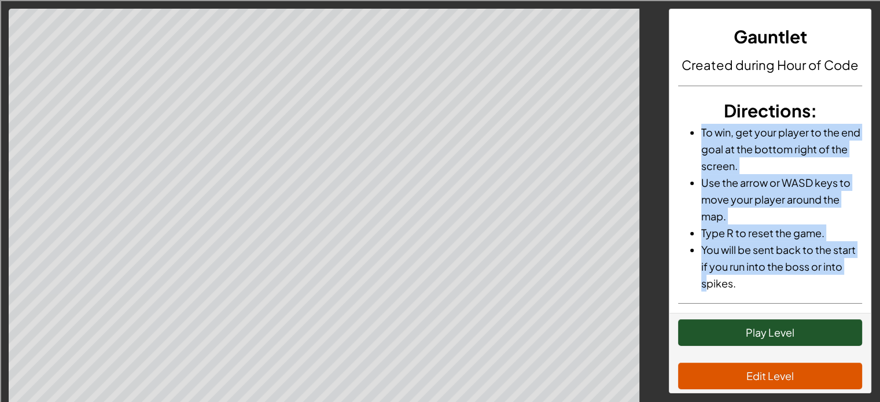
scroll to position [17, 0]
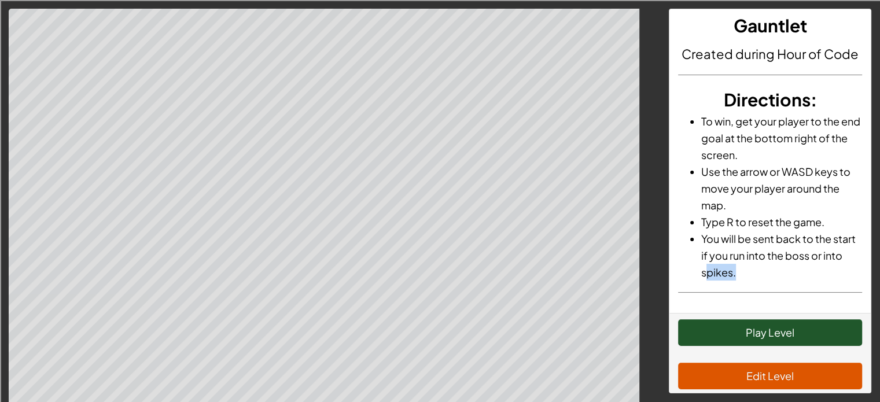
drag, startPoint x: 730, startPoint y: 277, endPoint x: 757, endPoint y: 334, distance: 63.9
click at [757, 334] on div "Gauntlet Created during Hour of Code Directions : To win, get your player to th…" at bounding box center [770, 201] width 203 height 385
click at [757, 334] on button "Play Level" at bounding box center [770, 332] width 184 height 27
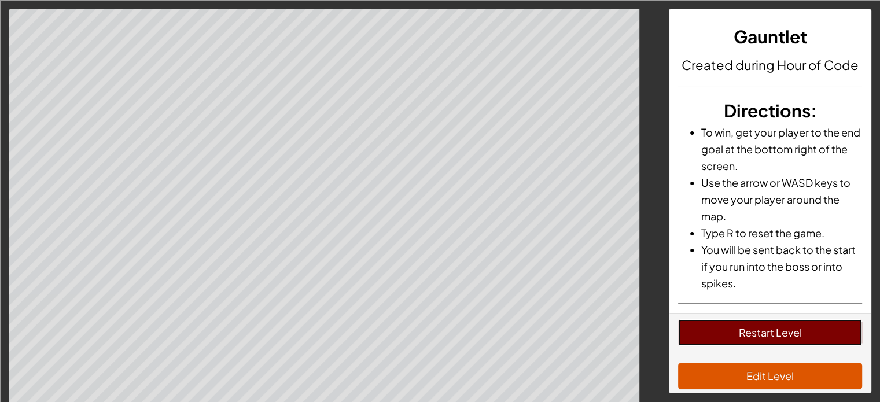
click at [804, 336] on button "Restart Level" at bounding box center [770, 332] width 184 height 27
